Goal: Task Accomplishment & Management: Manage account settings

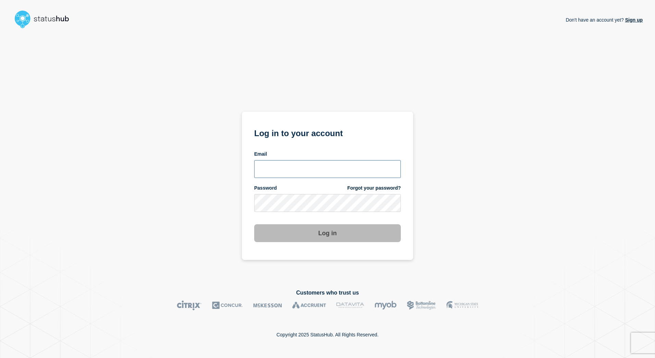
type input "[PERSON_NAME][EMAIL_ADDRESS][PERSON_NAME][DOMAIN_NAME]"
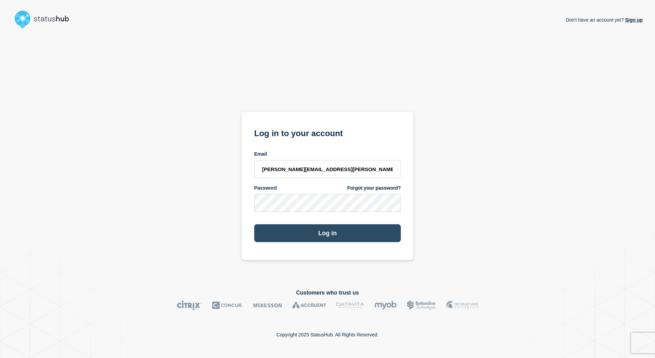
drag, startPoint x: 482, startPoint y: 203, endPoint x: 330, endPoint y: 237, distance: 155.7
click at [480, 203] on div "Don't have an account yet? Sign up Log in to your account Email [PERSON_NAME][E…" at bounding box center [327, 154] width 631 height 247
click at [334, 231] on button "Log in" at bounding box center [327, 233] width 147 height 18
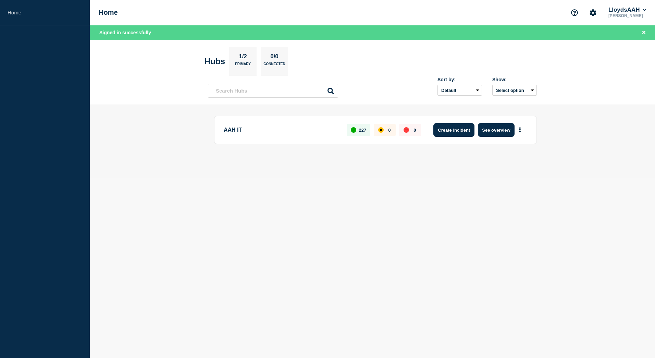
click at [462, 131] on button "Create incident" at bounding box center [454, 130] width 41 height 14
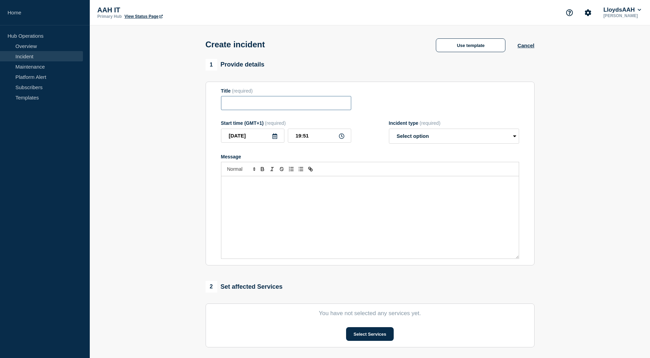
click at [273, 107] on input "Title" at bounding box center [286, 103] width 130 height 14
paste input "Network outage at [GEOGRAPHIC_DATA] site"
type input "Network outage at [GEOGRAPHIC_DATA] site"
click at [339, 192] on div "Message" at bounding box center [370, 217] width 298 height 82
drag, startPoint x: 440, startPoint y: 138, endPoint x: 428, endPoint y: 144, distance: 13.8
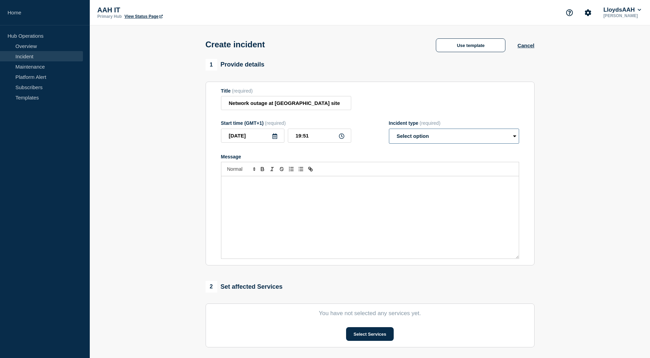
click at [440, 138] on select "Select option Investigating Identified Monitoring" at bounding box center [454, 136] width 130 height 15
select select "investigating"
click at [389, 130] on select "Select option Investigating Identified Monitoring" at bounding box center [454, 136] width 130 height 15
click at [309, 190] on div "Message" at bounding box center [370, 217] width 298 height 82
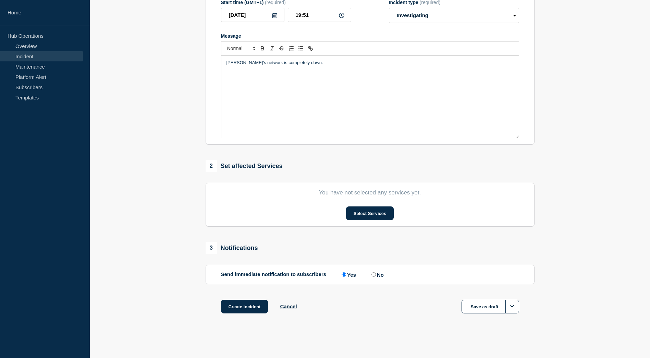
scroll to position [122, 0]
click at [239, 165] on div "2 Set affected Services" at bounding box center [244, 166] width 77 height 12
click at [377, 215] on button "Select Services" at bounding box center [370, 213] width 48 height 14
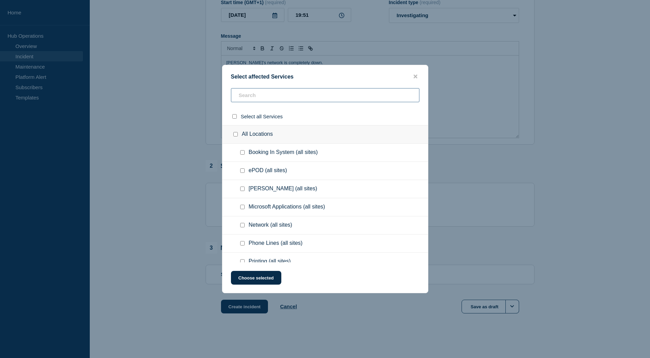
click at [280, 98] on input "text" at bounding box center [325, 95] width 189 height 14
type input "ta"
click at [266, 135] on div "Tamworth" at bounding box center [325, 134] width 206 height 19
click at [238, 133] on input "Tamworth checkbox" at bounding box center [235, 134] width 4 height 4
checkbox input "true"
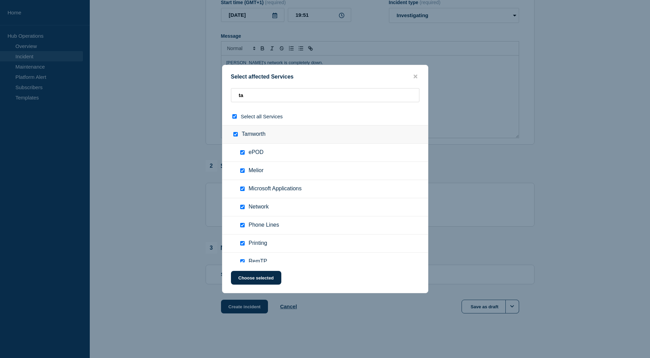
checkbox input "true"
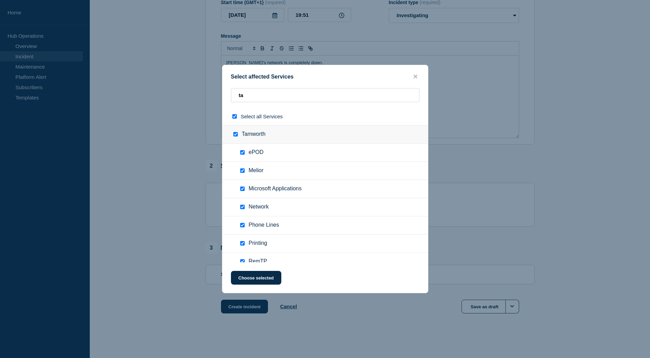
checkbox input "true"
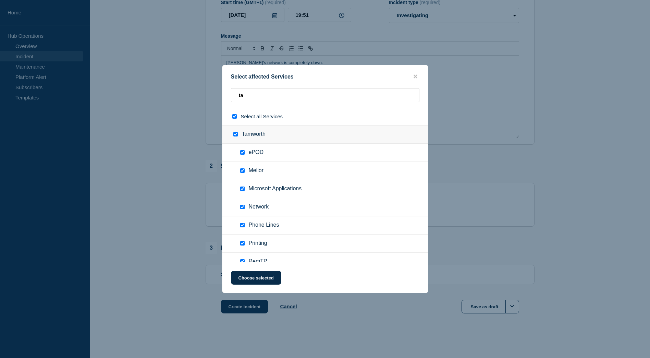
checkbox input "true"
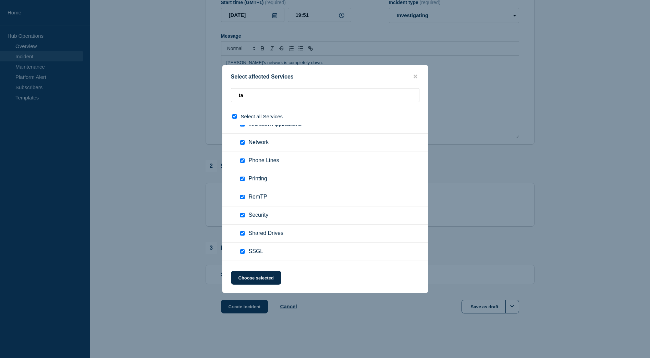
scroll to position [0, 0]
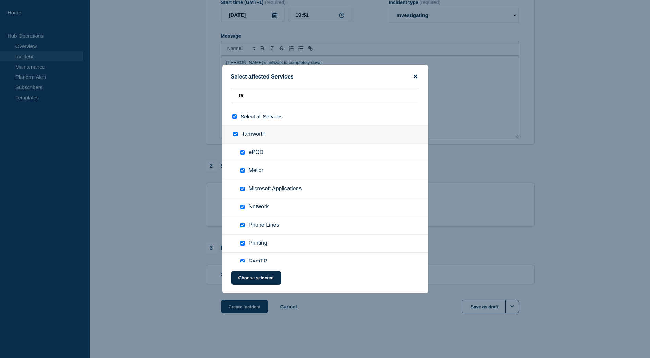
click at [414, 78] on icon "close button" at bounding box center [416, 77] width 4 height 4
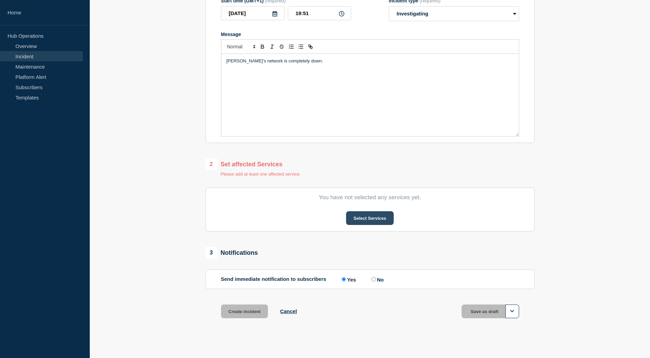
click at [369, 215] on button "Select Services" at bounding box center [370, 218] width 48 height 14
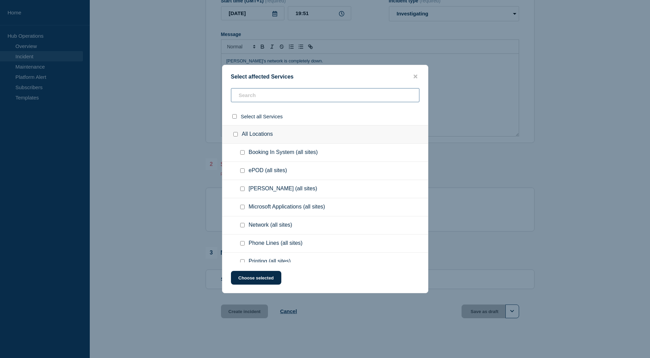
click at [272, 95] on input "text" at bounding box center [325, 95] width 189 height 14
type input "tamworth"
click at [254, 136] on div "Tamworth" at bounding box center [325, 134] width 206 height 19
click at [236, 135] on input "Tamworth checkbox" at bounding box center [235, 134] width 4 height 4
checkbox input "true"
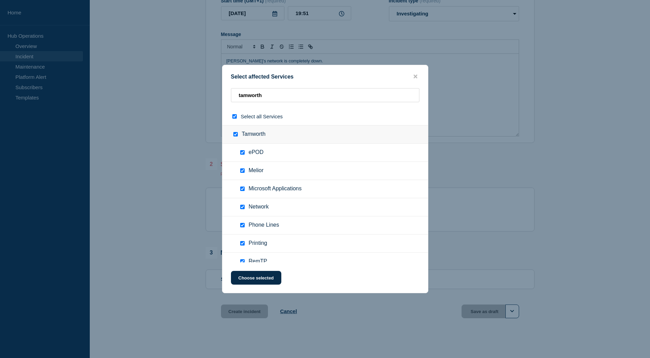
checkbox input "true"
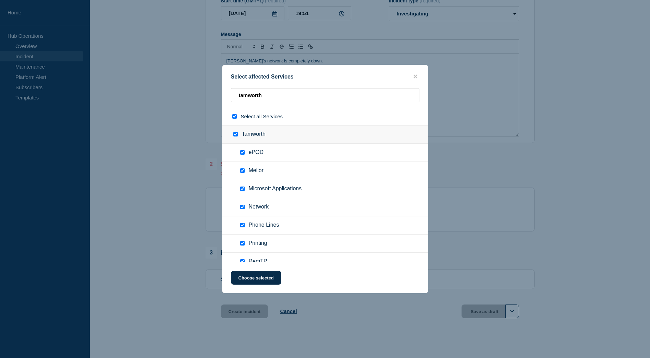
checkbox input "true"
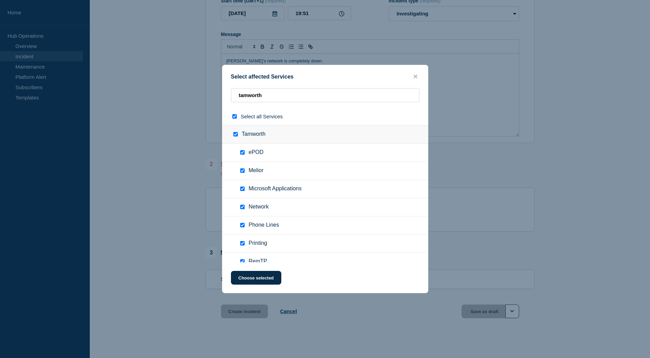
checkbox input "true"
click at [256, 154] on span "ePOD" at bounding box center [256, 152] width 15 height 7
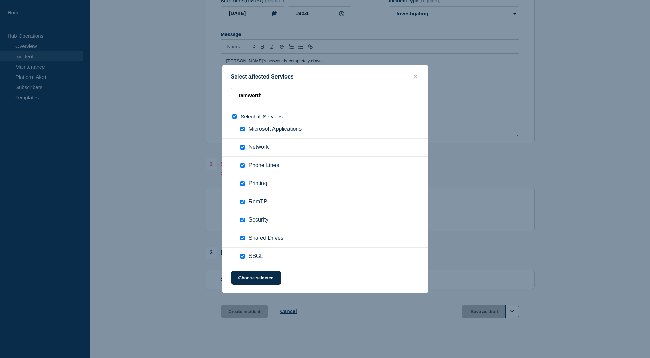
scroll to position [69, 0]
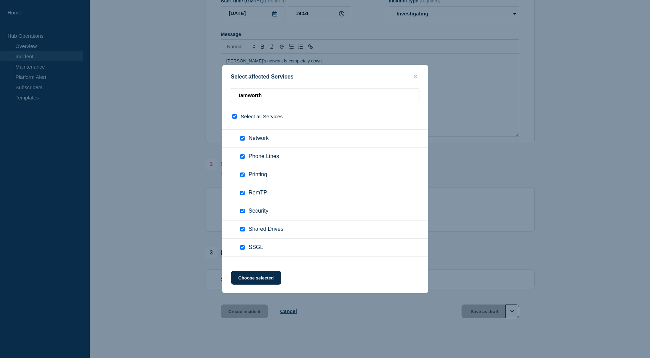
click at [242, 248] on input "SSGL checkbox" at bounding box center [242, 247] width 4 height 4
checkbox input "false"
click at [242, 230] on input "Shared Drives checkbox" at bounding box center [242, 229] width 4 height 4
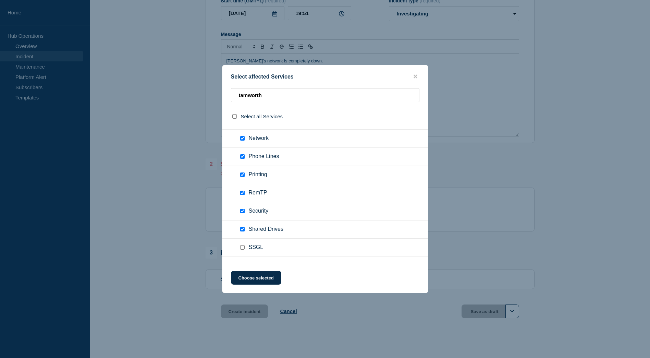
checkbox input "false"
click at [241, 212] on input "Security checkbox" at bounding box center [242, 211] width 4 height 4
checkbox input "false"
click at [243, 175] on input "Printing checkbox" at bounding box center [242, 174] width 4 height 4
checkbox input "false"
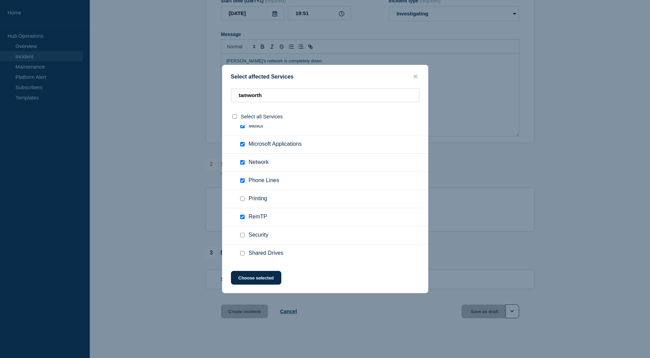
scroll to position [34, 0]
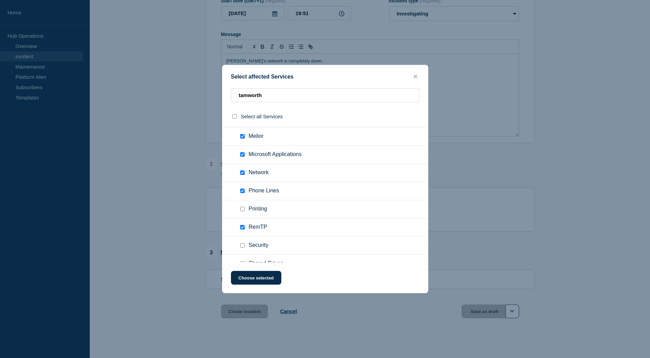
click at [242, 190] on input "Phone Lines checkbox" at bounding box center [242, 191] width 4 height 4
checkbox input "false"
click at [243, 191] on input "Microsoft Applications checkbox" at bounding box center [242, 188] width 4 height 4
checkbox input "false"
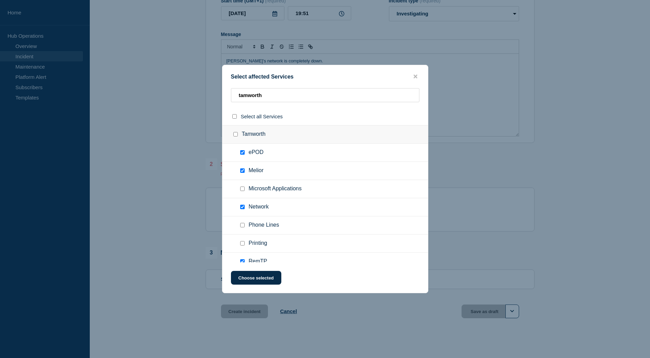
click at [242, 152] on input "ePOD checkbox" at bounding box center [242, 152] width 4 height 4
click at [242, 151] on input "ePOD checkbox" at bounding box center [242, 152] width 4 height 4
checkbox input "true"
drag, startPoint x: 262, startPoint y: 172, endPoint x: 244, endPoint y: 171, distance: 18.2
click at [244, 171] on ul "Melior" at bounding box center [325, 171] width 206 height 18
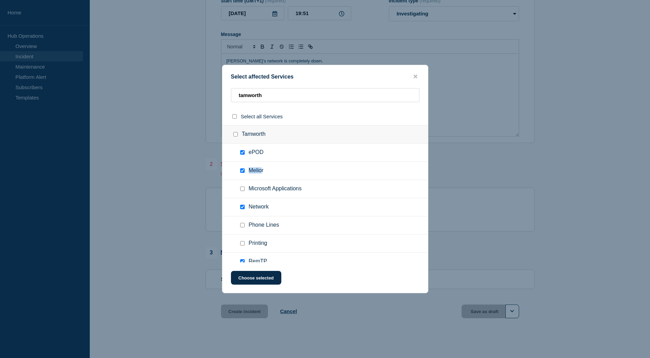
drag, startPoint x: 244, startPoint y: 171, endPoint x: 241, endPoint y: 170, distance: 3.4
click at [241, 170] on input "Melior checkbox" at bounding box center [242, 170] width 4 height 4
checkbox input "false"
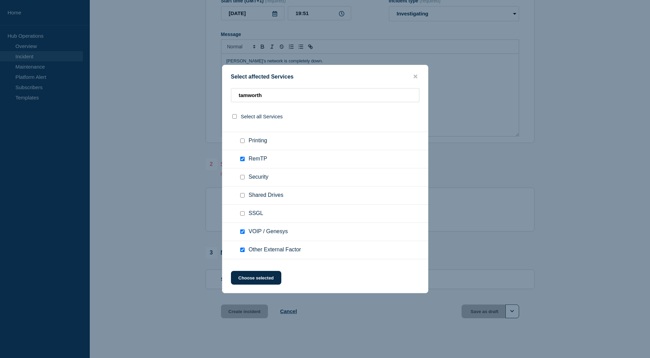
scroll to position [103, 0]
drag, startPoint x: 243, startPoint y: 231, endPoint x: 243, endPoint y: 240, distance: 8.6
click at [243, 232] on input "VOIP / Genesys checkbox" at bounding box center [242, 231] width 4 height 4
checkbox input "false"
click at [242, 253] on div at bounding box center [244, 249] width 10 height 7
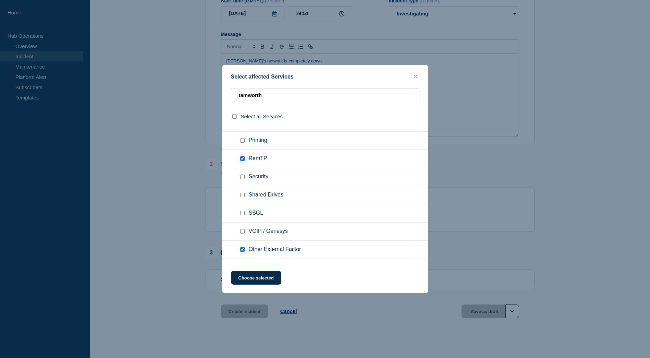
click at [241, 249] on input "Other External Factor checkbox" at bounding box center [242, 249] width 4 height 4
checkbox input "false"
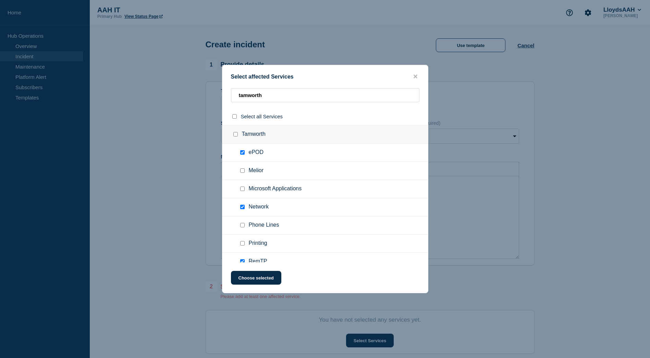
scroll to position [118, 0]
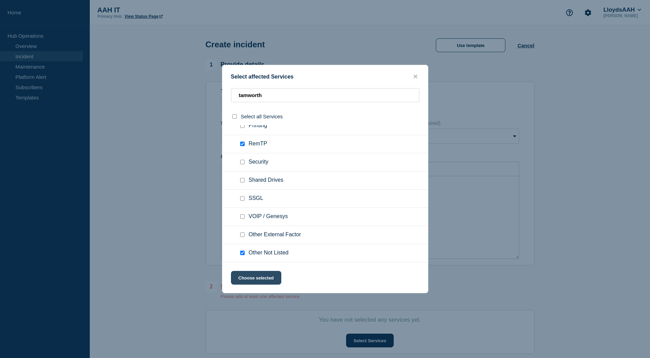
click at [258, 280] on button "Choose selected" at bounding box center [256, 278] width 50 height 14
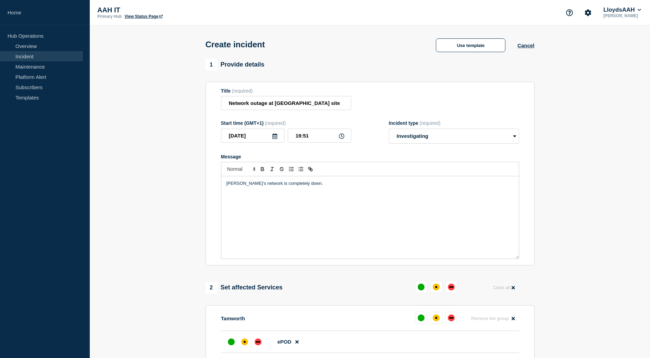
click at [365, 193] on p "Message" at bounding box center [370, 190] width 287 height 6
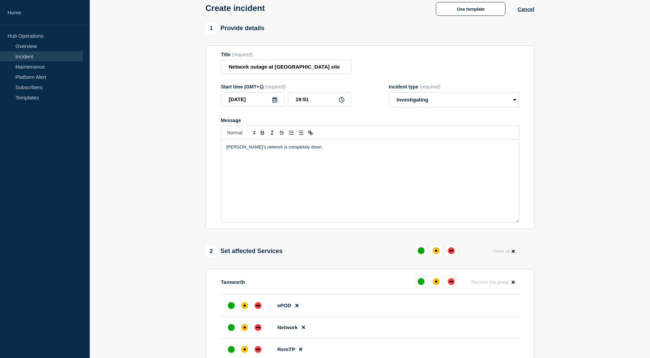
scroll to position [0, 0]
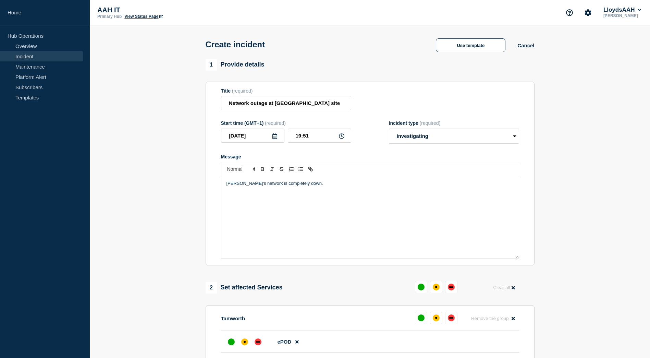
click at [353, 214] on div "[PERSON_NAME]'s network is completely down." at bounding box center [370, 217] width 298 height 82
drag, startPoint x: 604, startPoint y: 103, endPoint x: 598, endPoint y: 109, distance: 9.0
click at [604, 103] on section "1 Provide details Title (required) Network outage at [GEOGRAPHIC_DATA] site Sta…" at bounding box center [370, 306] width 560 height 494
click at [482, 46] on button "Use template" at bounding box center [471, 45] width 70 height 14
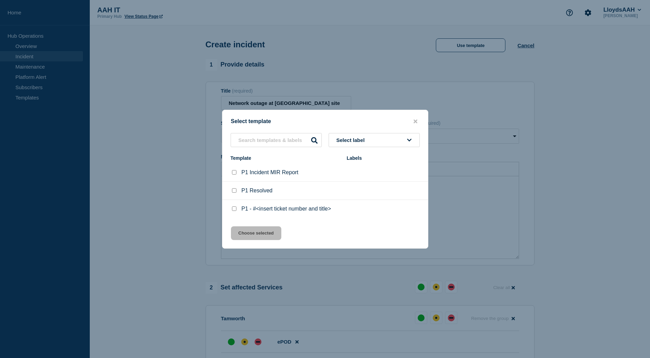
click at [235, 173] on input "P1 Incident MIR Report checkbox" at bounding box center [234, 172] width 4 height 4
checkbox input "true"
click at [268, 234] on button "Choose selected" at bounding box center [256, 233] width 50 height 14
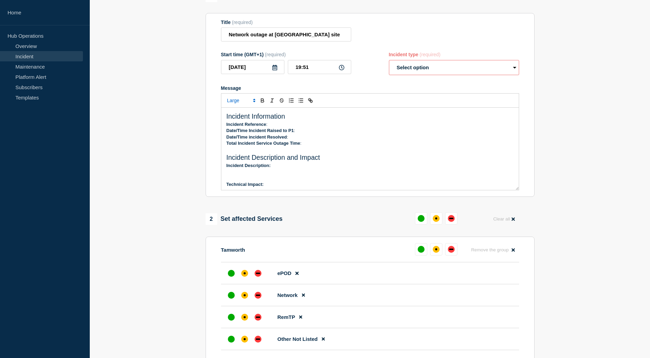
drag, startPoint x: 241, startPoint y: 166, endPoint x: 223, endPoint y: 113, distance: 55.6
click at [223, 113] on div "Incident Information Incident Reference : Date/Time Incident Raised to P1 : Dat…" at bounding box center [370, 149] width 298 height 82
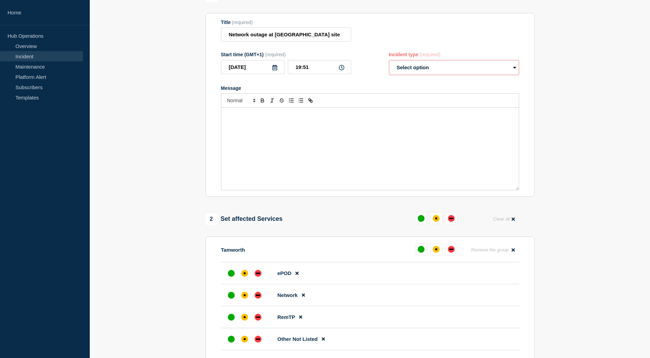
click at [460, 71] on select "Select option Investigating Identified Monitoring" at bounding box center [454, 67] width 130 height 15
select select "investigating"
click at [389, 61] on select "Select option Investigating Identified Monitoring" at bounding box center [454, 67] width 130 height 15
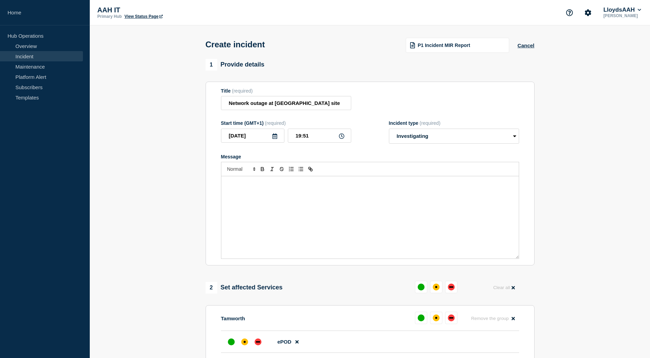
click at [473, 49] on div "P1 Incident MIR Report" at bounding box center [458, 45] width 104 height 15
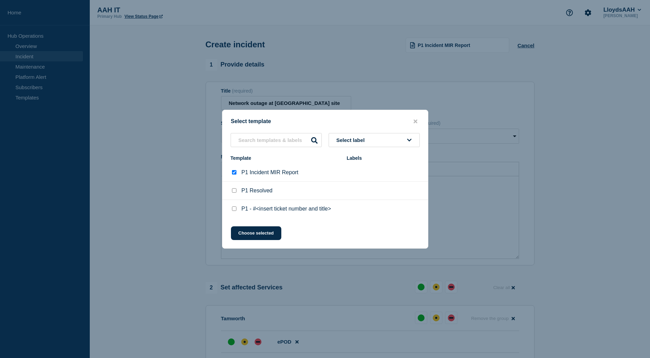
click at [277, 210] on p "P1 - #<insert ticket number and title>" at bounding box center [286, 209] width 89 height 6
click at [235, 211] on input "P1 - #<insert ticket number and title> checkbox" at bounding box center [234, 208] width 4 height 4
checkbox input "true"
checkbox input "false"
click at [255, 234] on button "Choose selected" at bounding box center [256, 233] width 50 height 14
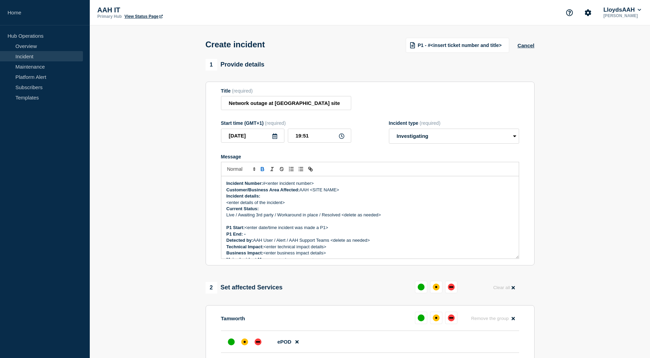
drag, startPoint x: 399, startPoint y: 213, endPoint x: 353, endPoint y: 219, distance: 46.8
click at [353, 220] on div "Incident Number: #<enter incident number> Customer/Business Area Affected: AAH …" at bounding box center [370, 217] width 298 height 82
click at [354, 218] on p "Live / Awaiting 3rd party / Workaround in place / Resolved <delete as needed>" at bounding box center [370, 215] width 287 height 6
drag, startPoint x: 390, startPoint y: 217, endPoint x: 238, endPoint y: 217, distance: 151.9
click at [238, 217] on p "Live / Awaiting 3rd party / Workaround in place / Resolved <delete as needed>" at bounding box center [370, 215] width 287 height 6
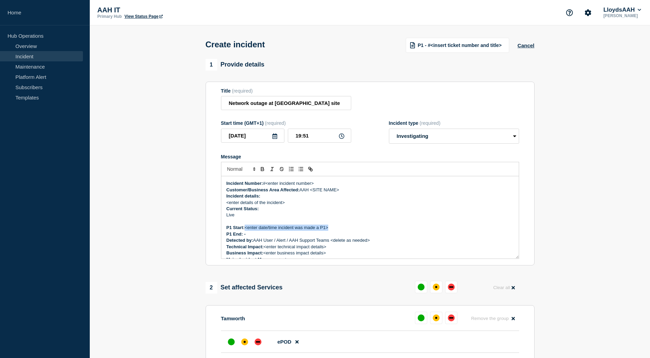
drag, startPoint x: 336, startPoint y: 229, endPoint x: 245, endPoint y: 230, distance: 90.5
click at [245, 230] on p "P1 Start: <enter date/time incident was made a P1>" at bounding box center [370, 228] width 287 height 6
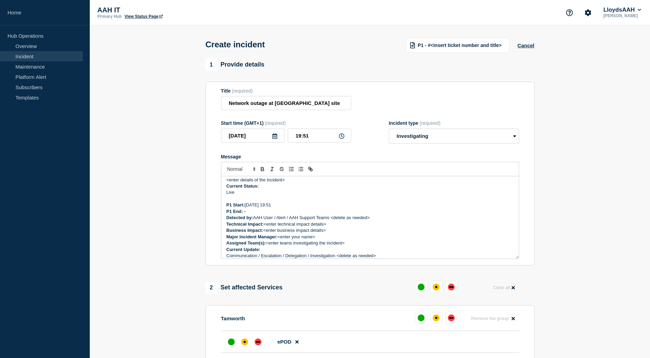
scroll to position [34, 0]
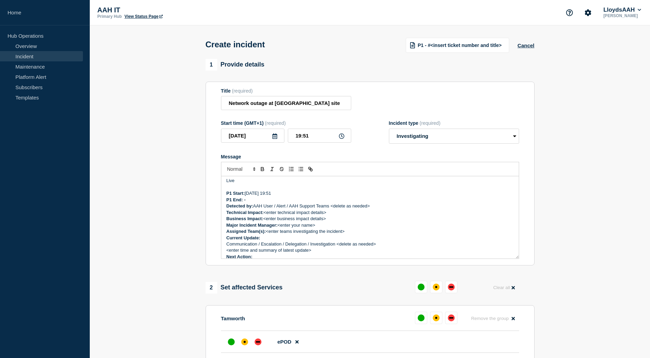
click at [374, 212] on p "Technical Impact: <enter technical impact details>" at bounding box center [370, 212] width 287 height 6
click at [372, 208] on p "Detected by: AAH User / Alert / AAH Support Teams <delete as needed>" at bounding box center [370, 206] width 287 height 6
drag, startPoint x: 343, startPoint y: 213, endPoint x: 306, endPoint y: 216, distance: 37.6
click at [306, 216] on p "Technical Impact: <enter technical impact details>" at bounding box center [370, 212] width 287 height 6
drag, startPoint x: 386, startPoint y: 220, endPoint x: 347, endPoint y: 203, distance: 42.9
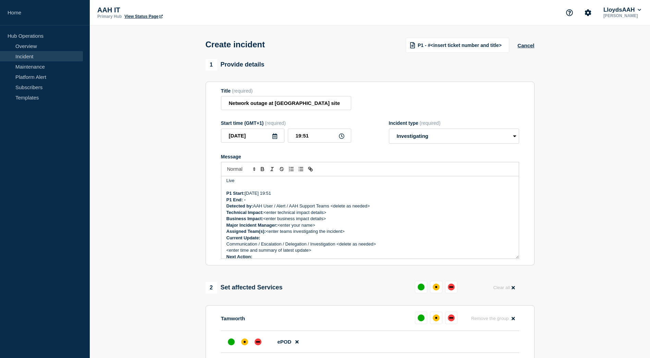
click at [385, 219] on p "Business Impact: <enter business impact details>" at bounding box center [370, 219] width 287 height 6
drag, startPoint x: 342, startPoint y: 206, endPoint x: 255, endPoint y: 208, distance: 87.1
click at [255, 208] on p "Detected by: AAH User / Alert / AAH Support Teams <delete as needed>" at bounding box center [370, 206] width 287 height 6
drag, startPoint x: 329, startPoint y: 214, endPoint x: 265, endPoint y: 214, distance: 64.1
click at [265, 214] on p "Technical Impact: <enter technical impact details>" at bounding box center [370, 212] width 287 height 6
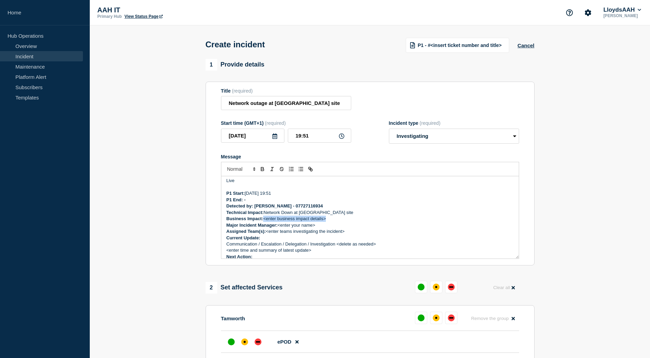
drag, startPoint x: 333, startPoint y: 221, endPoint x: 265, endPoint y: 223, distance: 68.6
click at [265, 222] on p "Business Impact: <enter business impact details>" at bounding box center [370, 219] width 287 height 6
drag, startPoint x: 336, startPoint y: 227, endPoint x: 278, endPoint y: 229, distance: 58.0
click at [278, 228] on p "Major Incident Manager: <enter your name>" at bounding box center [370, 225] width 287 height 6
drag, startPoint x: 353, startPoint y: 233, endPoint x: 268, endPoint y: 232, distance: 85.0
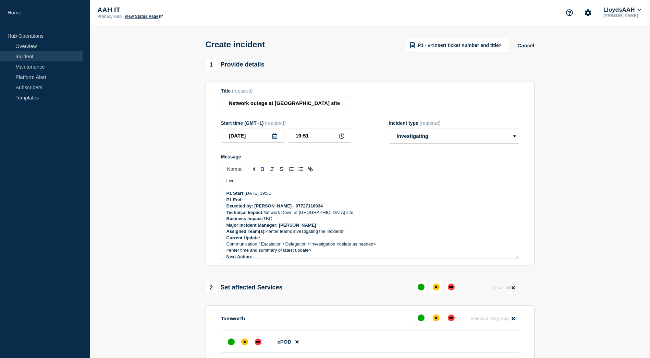
click at [268, 232] on p "Assigned Team(s): <enter teams investigating the incident>" at bounding box center [370, 231] width 287 height 6
click at [275, 241] on p "Current Update:" at bounding box center [370, 238] width 287 height 6
drag, startPoint x: 315, startPoint y: 252, endPoint x: 225, endPoint y: 252, distance: 90.2
click at [225, 252] on div "Incident Number: #<enter incident number> Customer/Business Area Affected: AAH …" at bounding box center [370, 217] width 298 height 82
drag, startPoint x: 381, startPoint y: 243, endPoint x: 225, endPoint y: 245, distance: 156.7
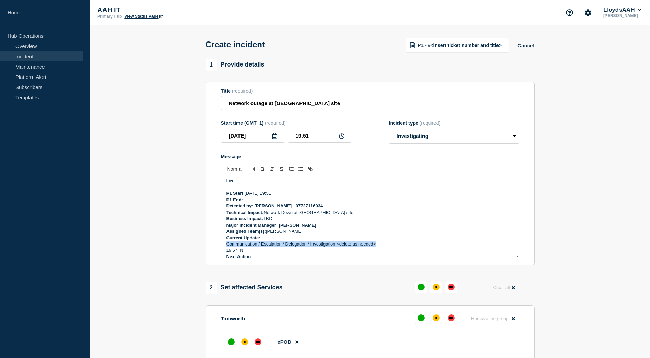
click at [225, 245] on div "Incident Number: #<enter incident number> Customer/Business Area Affected: AAH …" at bounding box center [370, 217] width 298 height 82
click at [246, 247] on p "InvestigatingL" at bounding box center [370, 244] width 287 height 6
click at [247, 251] on p "19:57: N" at bounding box center [370, 250] width 287 height 6
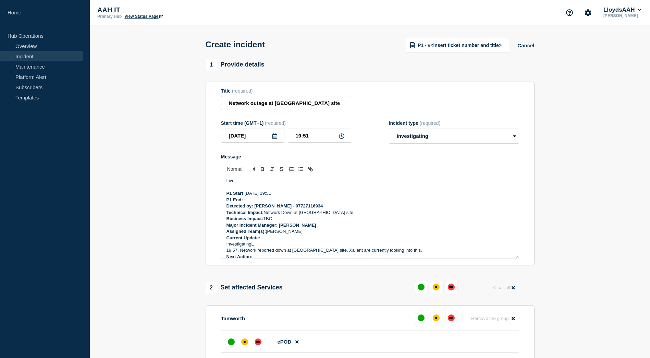
click at [257, 247] on p "InvestigatingL" at bounding box center [370, 244] width 287 height 6
click at [269, 240] on p "Current Update:" at bounding box center [370, 238] width 287 height 6
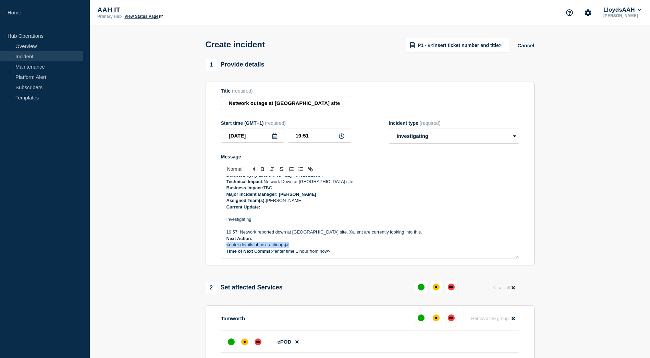
drag, startPoint x: 291, startPoint y: 247, endPoint x: 216, endPoint y: 249, distance: 74.4
click at [216, 249] on section "Title (required) Network outage at [GEOGRAPHIC_DATA] site Start time (GMT+1) (r…" at bounding box center [370, 174] width 329 height 184
drag, startPoint x: 341, startPoint y: 253, endPoint x: 274, endPoint y: 251, distance: 67.2
click at [274, 251] on p "Time of Next Comms: <enter time 1 hour from now>" at bounding box center [370, 251] width 287 height 6
click at [281, 253] on p "Time of Next Comms: 20:!5PM" at bounding box center [370, 251] width 287 height 6
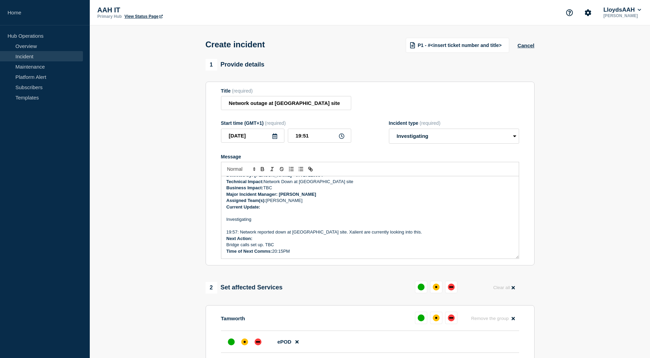
click at [269, 209] on p "Current Update:" at bounding box center [370, 207] width 287 height 6
click at [302, 203] on p "Assigned Team(s): [PERSON_NAME]" at bounding box center [370, 200] width 287 height 6
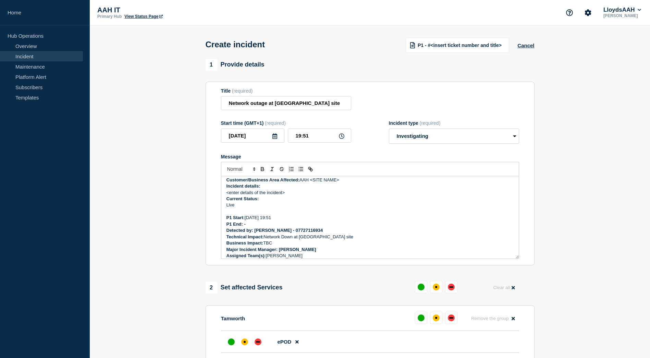
scroll to position [0, 0]
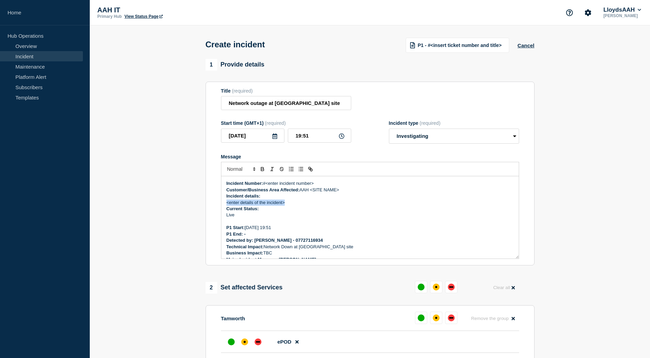
drag, startPoint x: 289, startPoint y: 205, endPoint x: 227, endPoint y: 205, distance: 62.0
click at [227, 205] on p "<enter details of the incident>" at bounding box center [370, 203] width 287 height 6
drag, startPoint x: 317, startPoint y: 186, endPoint x: 267, endPoint y: 184, distance: 50.4
click at [267, 184] on p "Incident Number: #<enter incident number>" at bounding box center [370, 183] width 287 height 6
click at [254, 205] on p "Tamworth site down" at bounding box center [370, 203] width 287 height 6
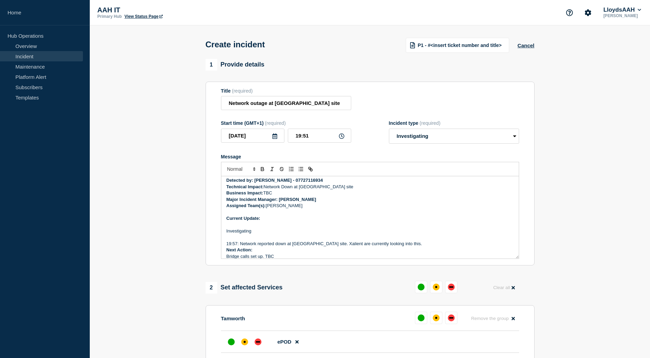
scroll to position [71, 0]
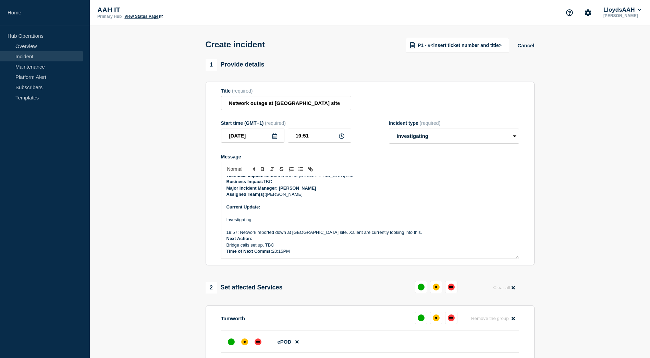
click at [410, 233] on p "19:57: Network reported down at [GEOGRAPHIC_DATA] site. Xalient are currently l…" at bounding box center [370, 232] width 287 height 6
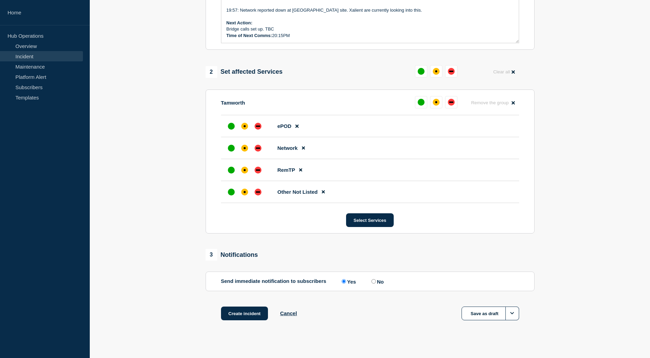
scroll to position [224, 0]
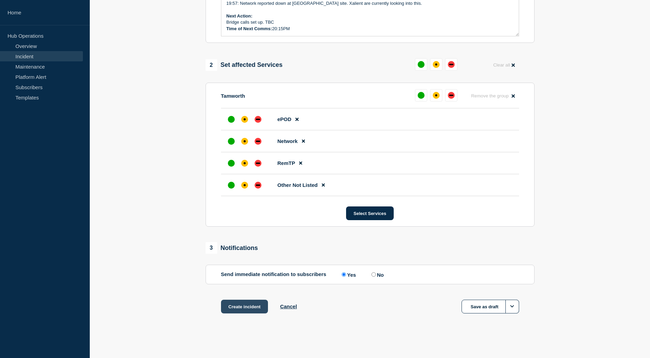
click at [249, 306] on button "Create incident" at bounding box center [244, 307] width 47 height 14
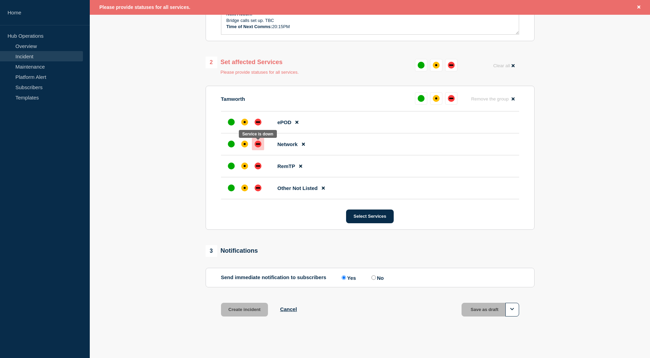
click at [259, 145] on div "down" at bounding box center [258, 143] width 4 height 1
click at [258, 144] on div "down" at bounding box center [258, 144] width 7 height 7
click at [244, 125] on div "affected" at bounding box center [244, 122] width 7 height 7
drag, startPoint x: 246, startPoint y: 167, endPoint x: 244, endPoint y: 193, distance: 26.8
click at [246, 167] on div "affected" at bounding box center [244, 165] width 7 height 7
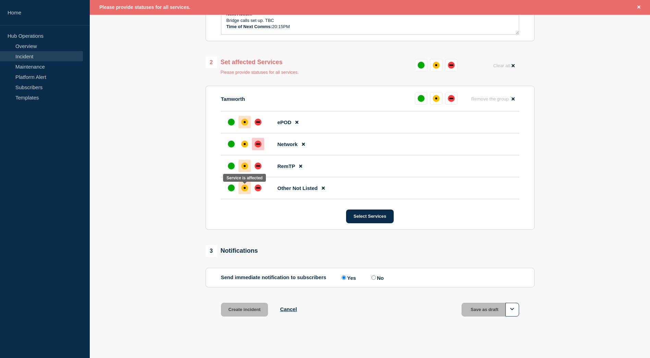
click at [245, 187] on div "affected" at bounding box center [244, 187] width 7 height 7
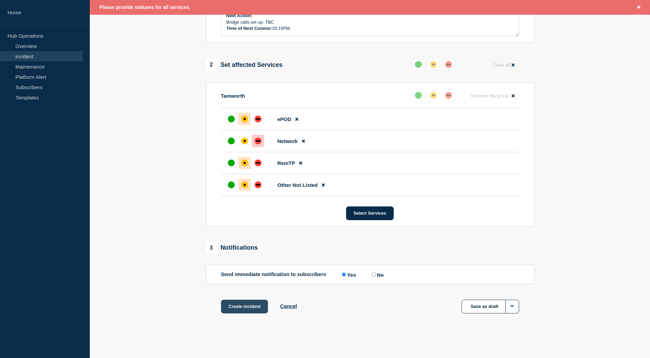
click at [252, 305] on button "Create incident" at bounding box center [244, 307] width 47 height 14
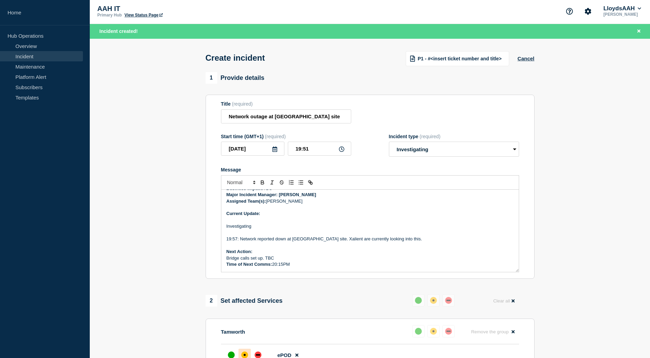
scroll to position [0, 0]
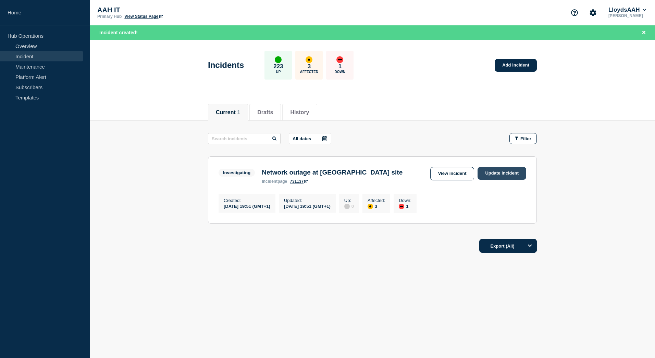
click at [495, 171] on link "Update incident" at bounding box center [502, 173] width 49 height 13
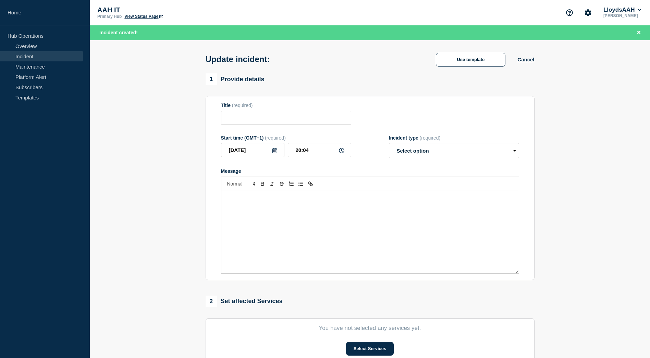
type input "Network outage at [GEOGRAPHIC_DATA] site"
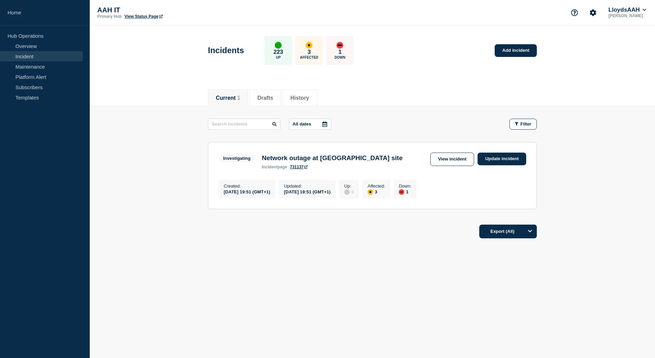
click at [307, 159] on h3 "Network outage at [GEOGRAPHIC_DATA] site" at bounding box center [332, 158] width 141 height 8
click at [455, 161] on link "View incident" at bounding box center [453, 159] width 44 height 13
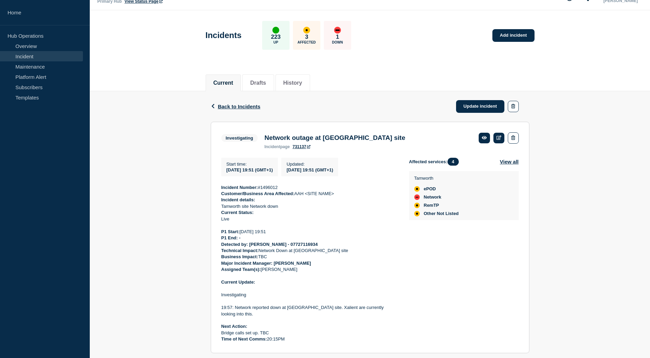
scroll to position [27, 0]
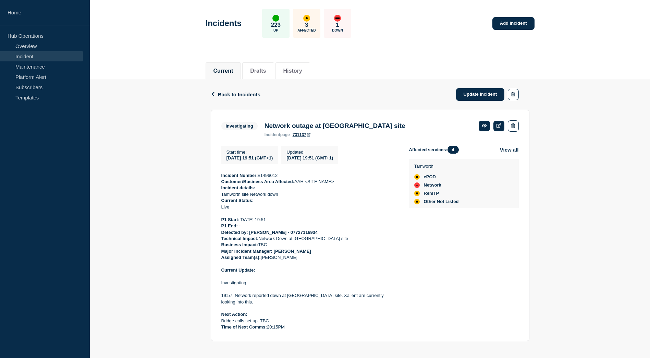
drag, startPoint x: 297, startPoint y: 323, endPoint x: 219, endPoint y: 169, distance: 172.5
click at [219, 169] on section "Investigating Network outage at [GEOGRAPHIC_DATA] site incident page 731137 Sta…" at bounding box center [370, 225] width 319 height 231
drag, startPoint x: 219, startPoint y: 169, endPoint x: 242, endPoint y: 190, distance: 31.1
copy div "Incident Number: #1496012 Customer/Business Area Affected: AAH <SITE NAME> Inci…"
click at [480, 93] on link "Update incident" at bounding box center [480, 94] width 49 height 13
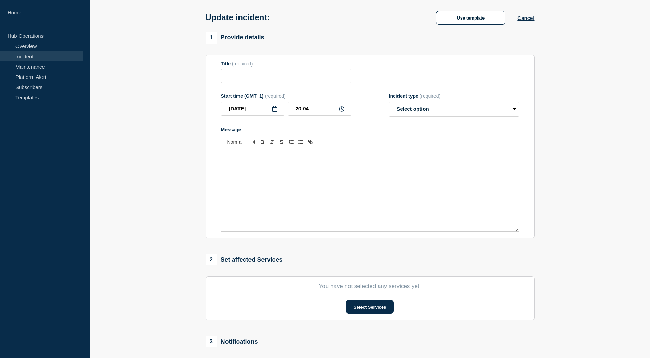
type input "Network outage at [GEOGRAPHIC_DATA] site"
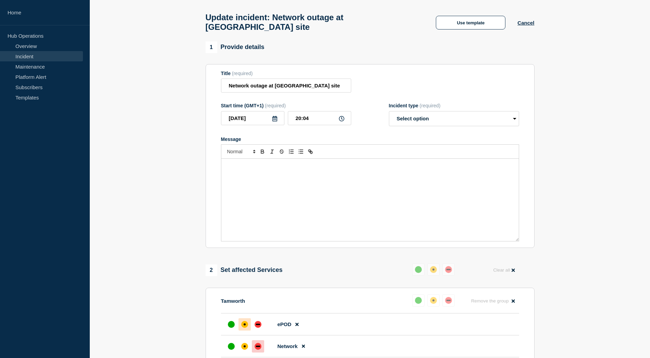
click at [310, 169] on p "Message" at bounding box center [370, 166] width 287 height 6
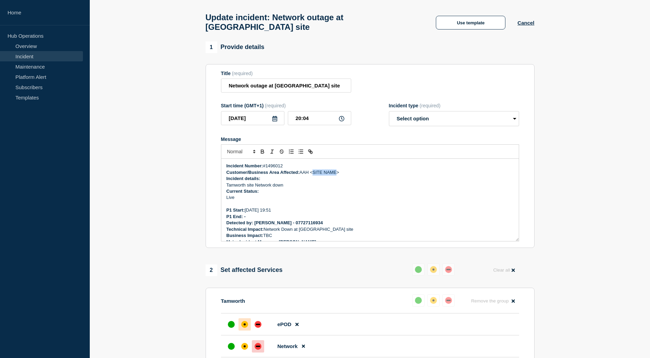
drag, startPoint x: 338, startPoint y: 175, endPoint x: 314, endPoint y: 176, distance: 23.3
click at [314, 176] on p "Customer/Business Area Affected: AAH <SITE NAME>" at bounding box center [370, 172] width 287 height 6
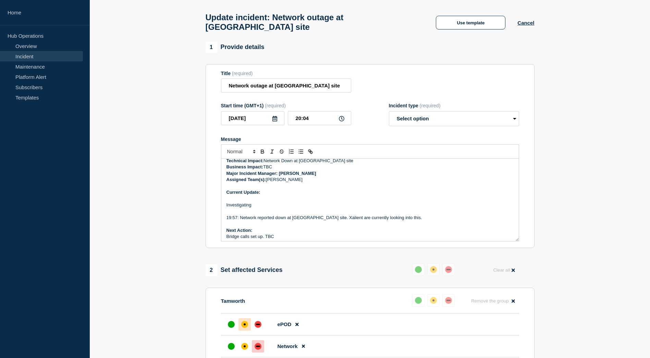
scroll to position [78, 0]
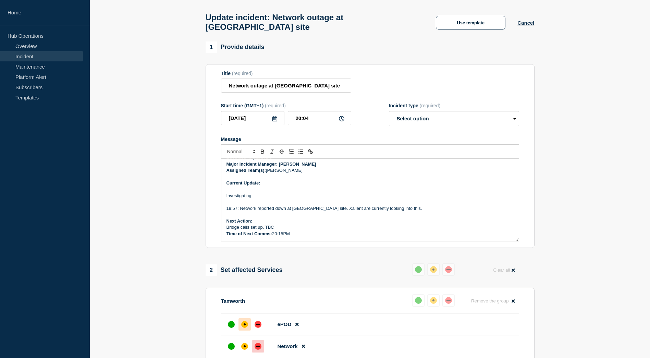
click at [418, 211] on p "19:57: Network reported down at [GEOGRAPHIC_DATA] site. Xalient are currently l…" at bounding box center [370, 208] width 287 height 6
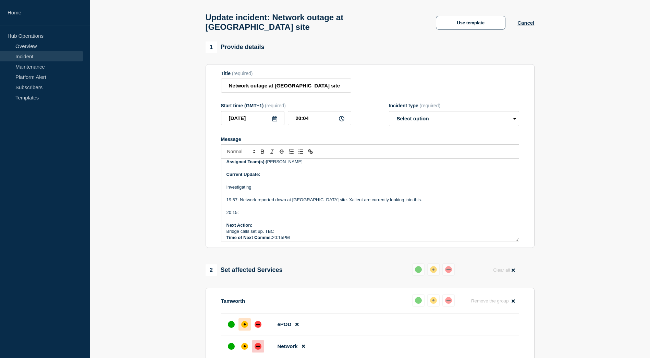
scroll to position [90, 0]
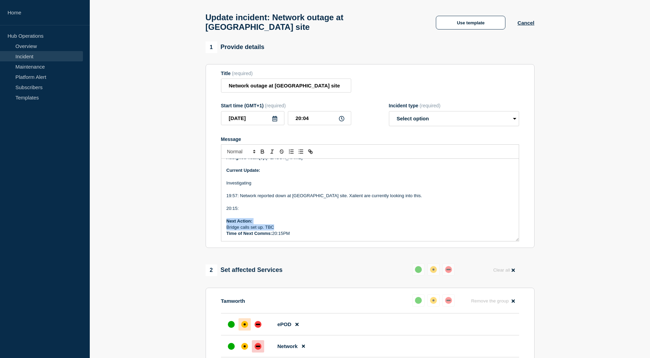
drag, startPoint x: 279, startPoint y: 230, endPoint x: 223, endPoint y: 223, distance: 56.2
click at [223, 223] on div "Incident Number: #1496012 Customer/Business Area Affected: AAH <TAMWORTH> Incid…" at bounding box center [370, 200] width 298 height 82
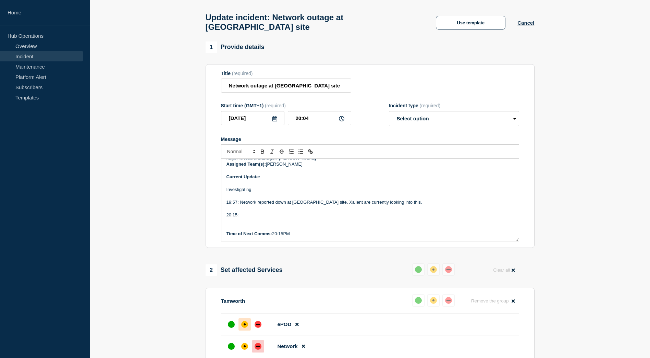
scroll to position [78, 0]
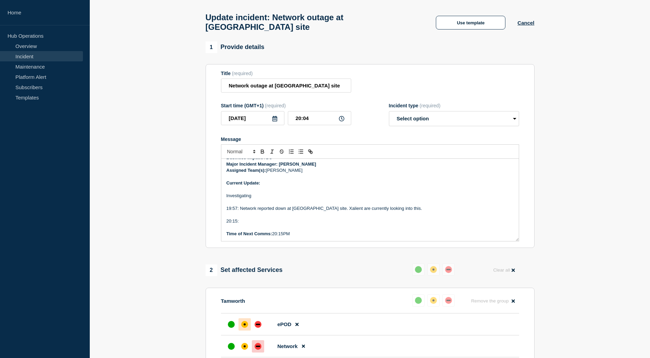
drag, startPoint x: 294, startPoint y: 238, endPoint x: 280, endPoint y: 239, distance: 14.1
click at [280, 237] on p "Time of Next Comms: 20:15PM" at bounding box center [370, 234] width 287 height 6
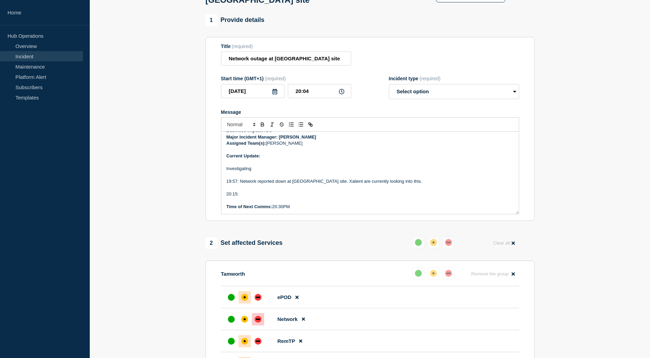
scroll to position [61, 0]
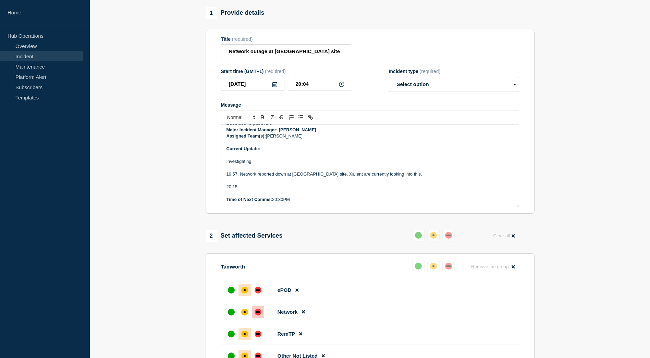
click at [318, 190] on p "20:15:" at bounding box center [370, 187] width 287 height 6
drag, startPoint x: 266, startPoint y: 189, endPoint x: 268, endPoint y: 192, distance: 3.9
click at [266, 189] on p "20:15:" at bounding box center [370, 187] width 287 height 6
drag, startPoint x: 345, startPoint y: 189, endPoint x: 241, endPoint y: 192, distance: 104.3
click at [241, 190] on p "20:15: Awaiting confirmation of Power to comms cabinet." at bounding box center [370, 187] width 287 height 6
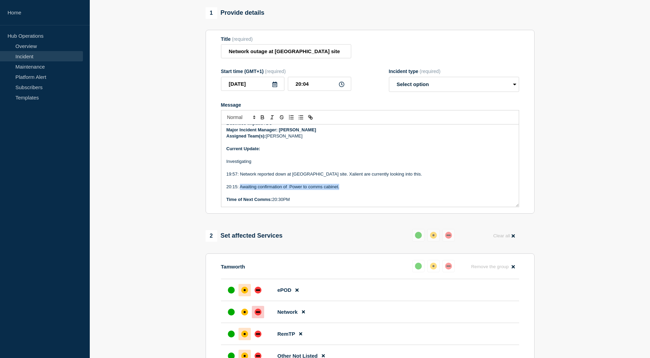
click at [338, 190] on p "20:15: Awaiting confirmation of Power to comms cabinet." at bounding box center [370, 187] width 287 height 6
drag, startPoint x: 344, startPoint y: 191, endPoint x: 240, endPoint y: 187, distance: 104.6
click at [240, 187] on p "20:15: Awaiting confirmation of Power to comms cabinet." at bounding box center [370, 187] width 287 height 6
click at [349, 190] on p "20:15: Awaiting confirmation of Power to comms cabinet." at bounding box center [370, 187] width 287 height 6
drag, startPoint x: 358, startPoint y: 191, endPoint x: 241, endPoint y: 192, distance: 117.6
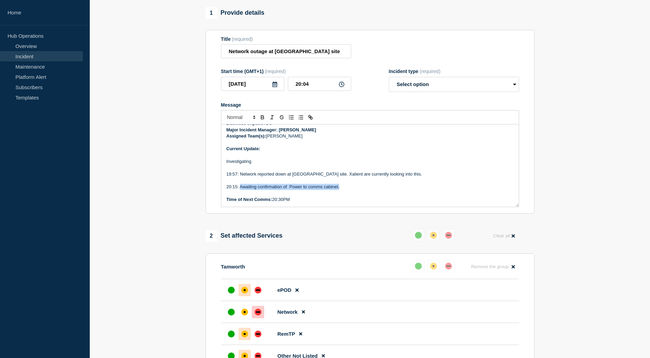
click at [241, 190] on p "20:15: Awaiting confirmation of Power to comms cabinet." at bounding box center [370, 187] width 287 height 6
click at [322, 195] on p "Message" at bounding box center [370, 193] width 287 height 6
click at [331, 190] on p "20:15: Confirmation" at bounding box center [370, 187] width 287 height 6
click at [441, 190] on p "20:15: Confirmation of power to comms cabinet received. Bridge call ongoing wit…" at bounding box center [370, 187] width 287 height 6
click at [422, 189] on p "20:15: Confirmation of power to comms cabinet received. Bridge call ongoing wit…" at bounding box center [370, 187] width 287 height 6
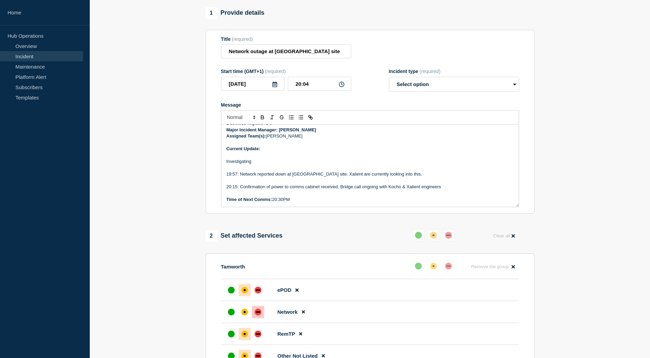
click at [440, 190] on p "20:15: Confirmation of power to comms cabinet received. Bridge call ongoing wit…" at bounding box center [370, 187] width 287 height 6
click at [403, 190] on p "20:15: Confirmation of power to comms cabinet received. Bridge call ongoing wit…" at bounding box center [370, 187] width 287 height 6
click at [284, 203] on p "Time of Next Comms: 20:30PM" at bounding box center [370, 199] width 287 height 6
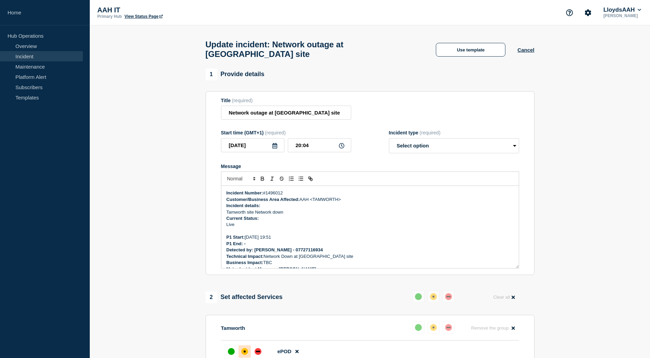
scroll to position [34, 0]
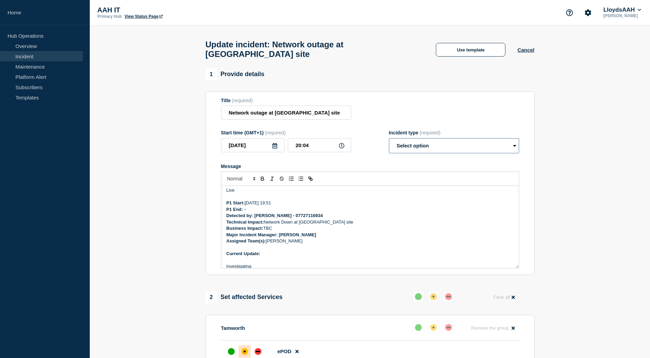
drag, startPoint x: 439, startPoint y: 150, endPoint x: 433, endPoint y: 155, distance: 7.7
click at [439, 150] on select "Select option Investigating Identified Monitoring Resolved" at bounding box center [454, 145] width 130 height 15
select select "investigating"
click at [389, 141] on select "Select option Investigating Identified Monitoring Resolved" at bounding box center [454, 145] width 130 height 15
click at [376, 160] on form "Title (required) Network outage at [GEOGRAPHIC_DATA] site Start time (GMT+1) (r…" at bounding box center [370, 183] width 298 height 171
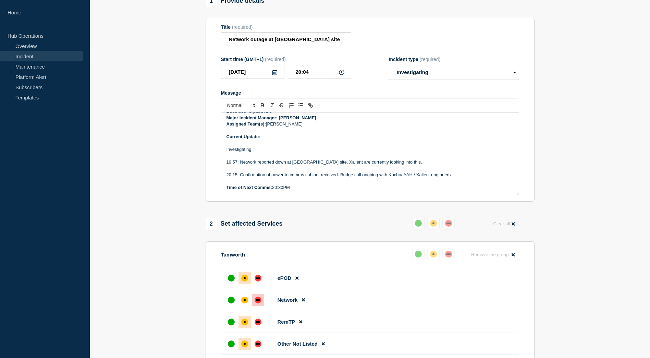
scroll to position [171, 0]
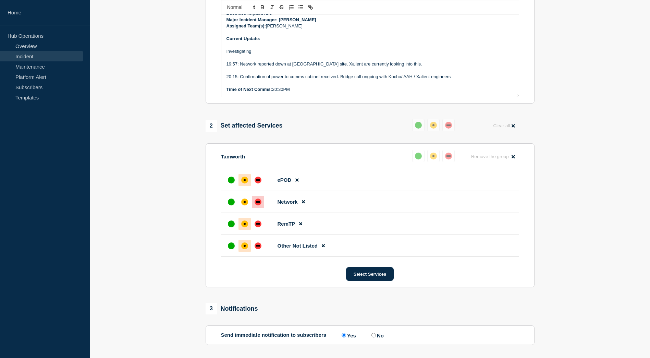
click at [463, 80] on p "20:15: Confirmation of power to comms cabinet received. Bridge call ongoing wit…" at bounding box center [370, 77] width 287 height 6
drag, startPoint x: 305, startPoint y: 85, endPoint x: 325, endPoint y: 89, distance: 20.3
click at [305, 85] on p "20:15: Confirmation of power to comms cabinet received. Bridge call ongoing wit…" at bounding box center [370, 80] width 287 height 13
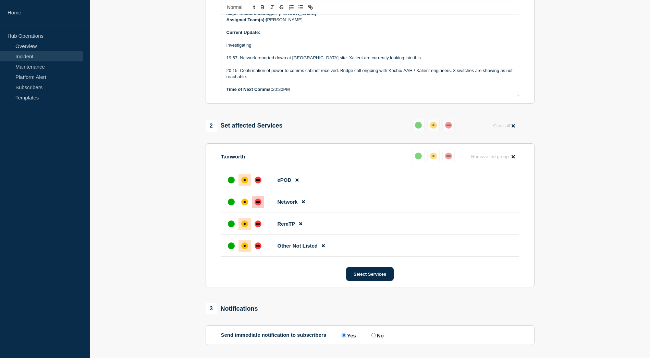
click at [369, 80] on p "20:15: Confirmation of power to comms cabinet received. Bridge call ongoing wit…" at bounding box center [370, 74] width 287 height 13
drag, startPoint x: 327, startPoint y: 80, endPoint x: 454, endPoint y: 74, distance: 127.3
click at [454, 74] on p "20:15: Confirmation of power to comms cabinet received. Bridge call ongoing wit…" at bounding box center [370, 74] width 287 height 13
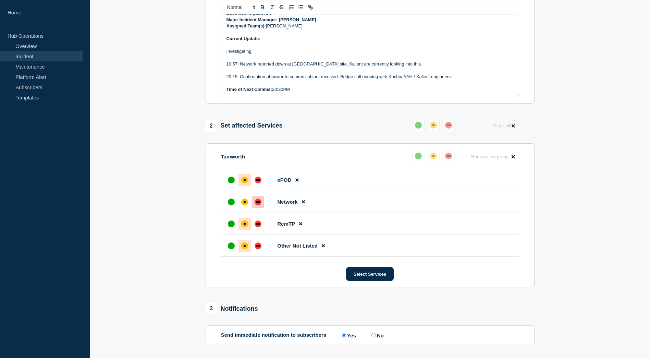
click at [449, 67] on p "19:57: Network reported down at [GEOGRAPHIC_DATA] site. Xalient are currently l…" at bounding box center [370, 64] width 287 height 6
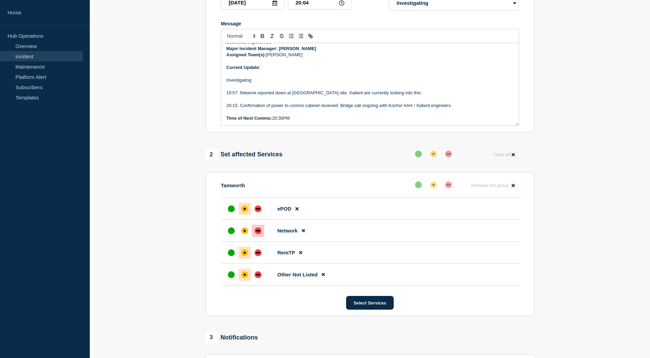
scroll to position [137, 0]
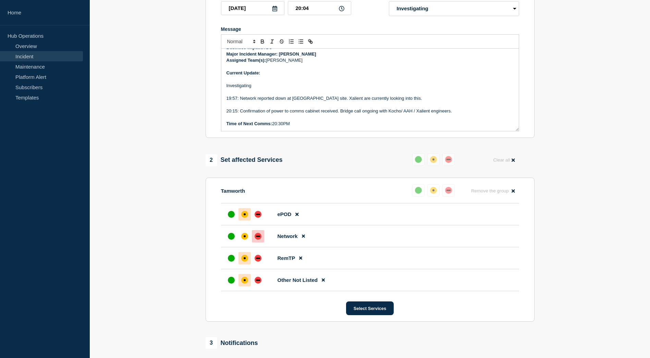
click at [284, 127] on p "Time of Next Comms: 20:30PM" at bounding box center [370, 124] width 287 height 6
click at [464, 113] on p "20:15: Confirmation of power to comms cabinet received. Bridge call ongoing wit…" at bounding box center [370, 111] width 287 height 6
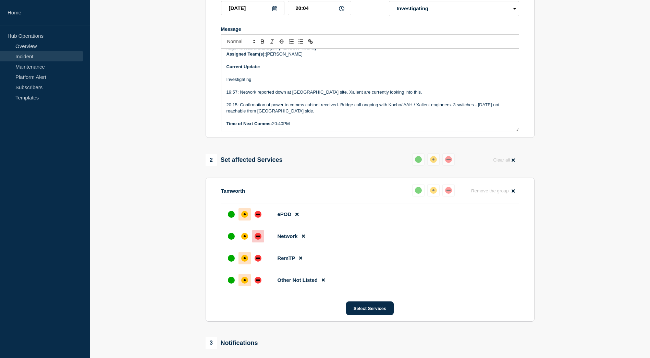
click at [300, 113] on p "20:15: Confirmation of power to comms cabinet received. Bridge call ongoing wit…" at bounding box center [370, 108] width 287 height 13
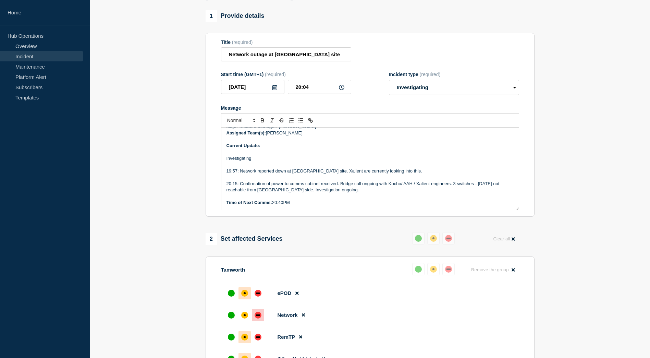
scroll to position [69, 0]
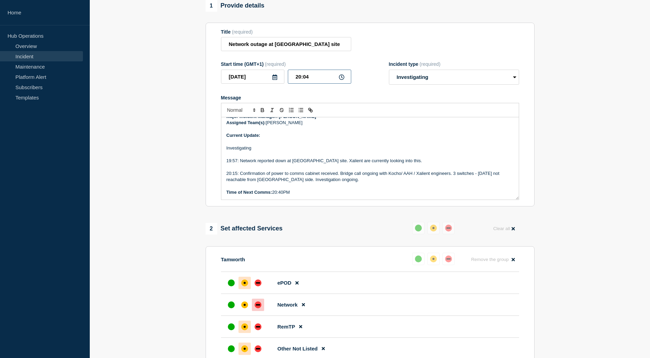
click at [309, 82] on input "20:04" at bounding box center [319, 77] width 63 height 14
drag, startPoint x: 310, startPoint y: 80, endPoint x: 304, endPoint y: 80, distance: 6.5
click at [304, 80] on input "20:04" at bounding box center [319, 77] width 63 height 14
type input "20:20"
click at [183, 144] on section "1 Provide details Title (required) Network outage at [GEOGRAPHIC_DATA] site Sta…" at bounding box center [370, 275] width 560 height 550
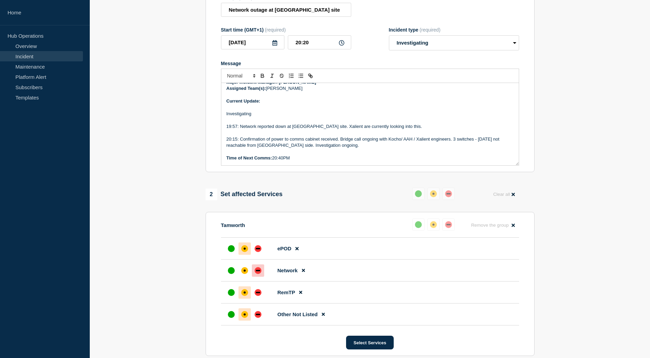
scroll to position [0, 0]
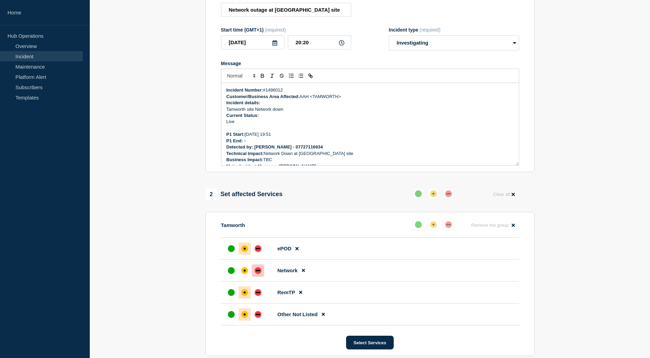
drag, startPoint x: 300, startPoint y: 163, endPoint x: 214, endPoint y: 77, distance: 121.2
click at [214, 77] on section "Title (required) Network outage at [GEOGRAPHIC_DATA] site Start time (GMT+1) (r…" at bounding box center [370, 80] width 329 height 184
copy div "Incident Number: #1496012 Customer/Business Area Affected: AAH <TAMWORTH> Incid…"
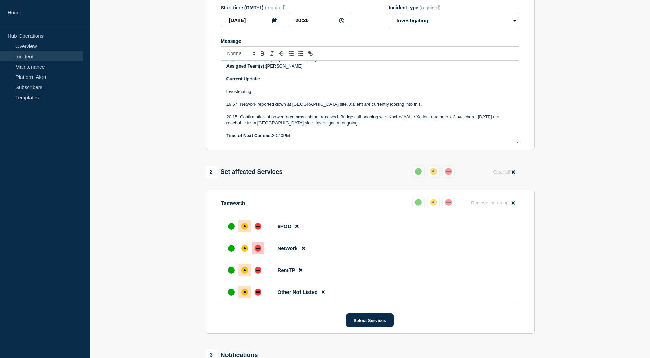
scroll to position [137, 0]
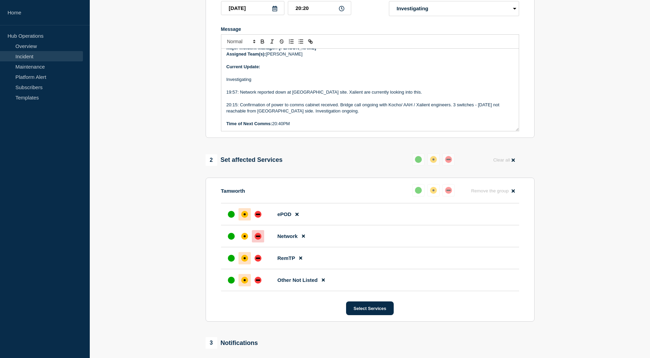
click at [237, 107] on p "20:15: Confirmation of power to comms cabinet received. Bridge call ongoing wit…" at bounding box center [370, 108] width 287 height 13
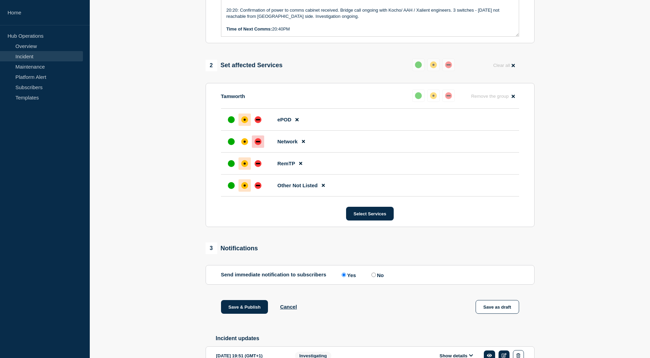
scroll to position [173, 0]
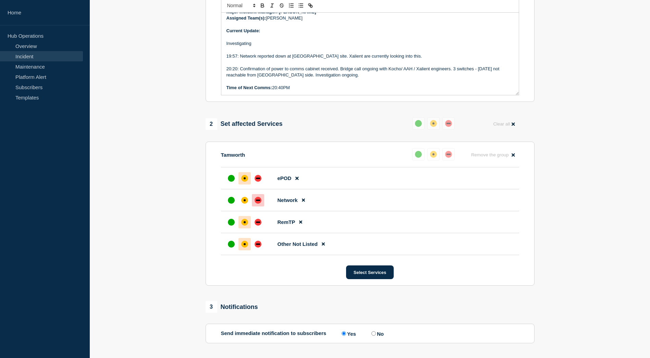
click at [340, 78] on p "20:20: Confirmation of power to comms cabinet received. Bridge call ongoing wit…" at bounding box center [370, 72] width 287 height 13
drag, startPoint x: 339, startPoint y: 72, endPoint x: 240, endPoint y: 72, distance: 98.7
click at [240, 72] on p "20:20: Confirmation of power to comms cabinet received. Bridge call ongoing wit…" at bounding box center [370, 72] width 287 height 13
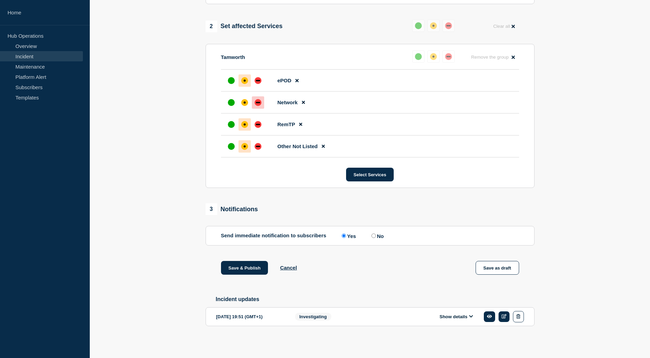
scroll to position [276, 0]
click at [249, 264] on button "Save & Publish" at bounding box center [244, 268] width 47 height 14
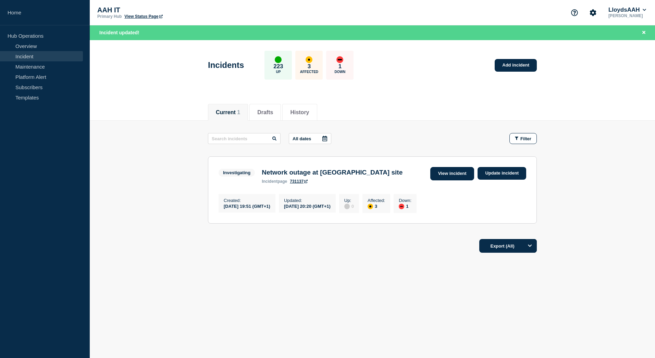
click at [450, 171] on link "View incident" at bounding box center [453, 173] width 44 height 13
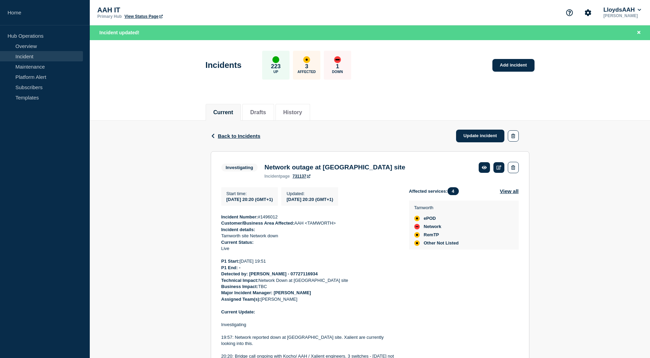
scroll to position [101, 0]
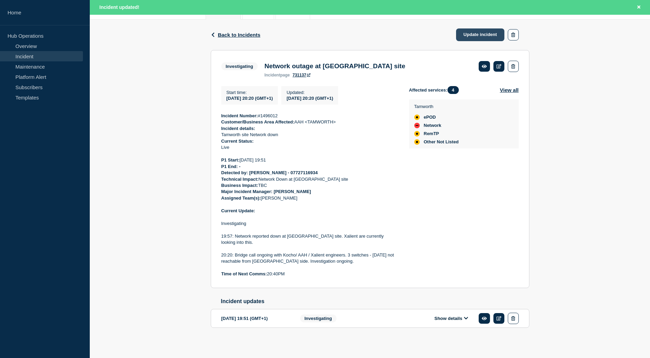
click at [468, 33] on link "Update incident" at bounding box center [480, 34] width 49 height 13
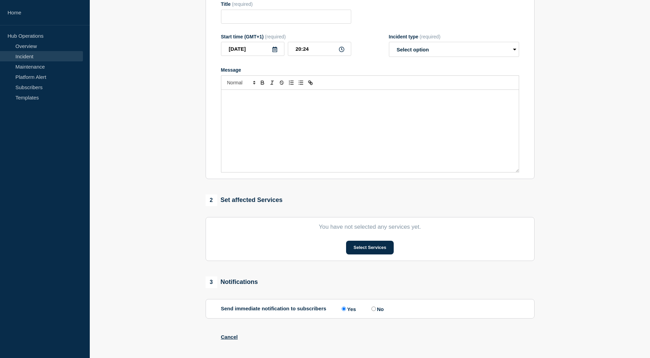
scroll to position [101, 0]
type input "Network outage at [GEOGRAPHIC_DATA] site"
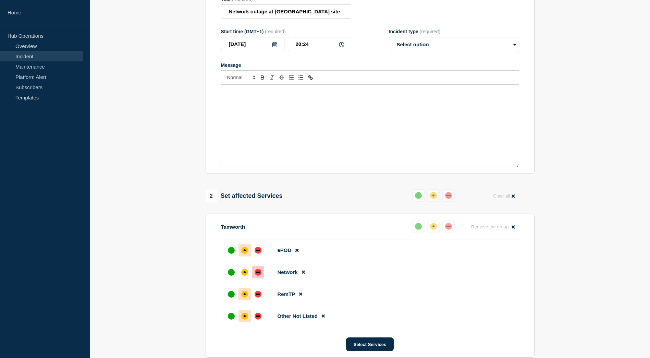
scroll to position [79, 0]
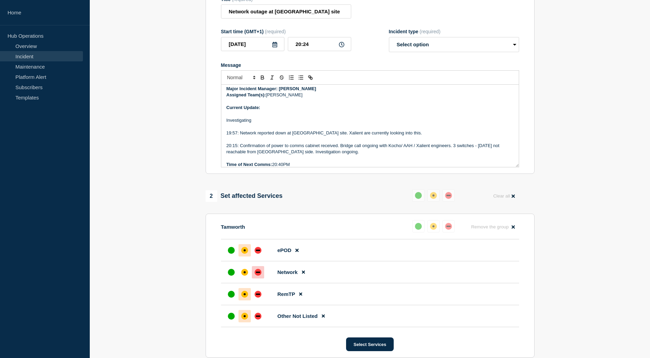
click at [341, 155] on p "20:15: Confirmation of power to comms cabinet received. Bridge call ongoing wit…" at bounding box center [370, 149] width 287 height 13
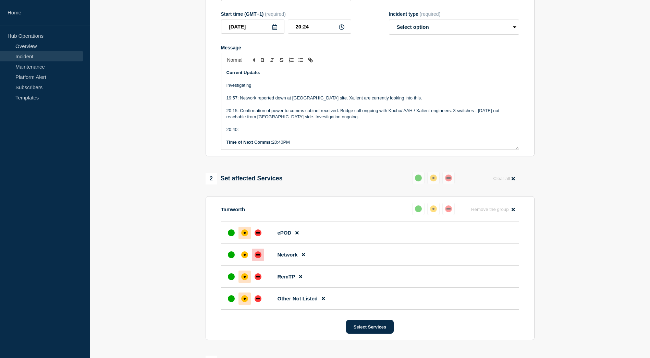
scroll to position [135, 0]
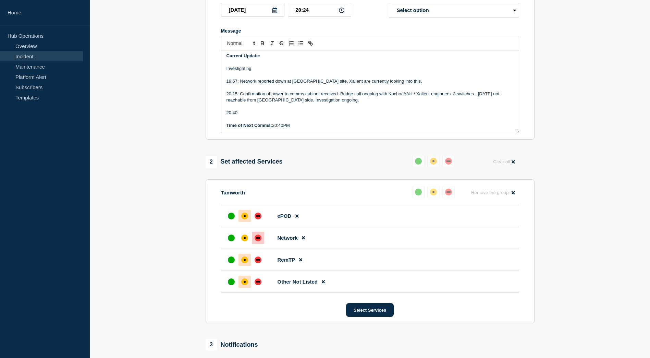
click at [284, 129] on p "Time of Next Comms: 20:40PM" at bounding box center [370, 125] width 287 height 6
click at [289, 110] on p "Message" at bounding box center [370, 107] width 287 height 6
click at [293, 116] on p "20:40:" at bounding box center [370, 113] width 287 height 6
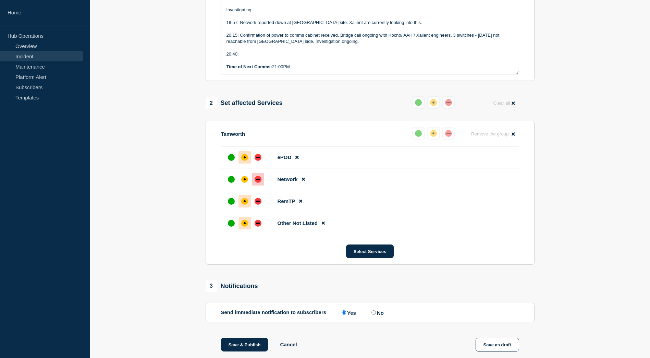
scroll to position [204, 0]
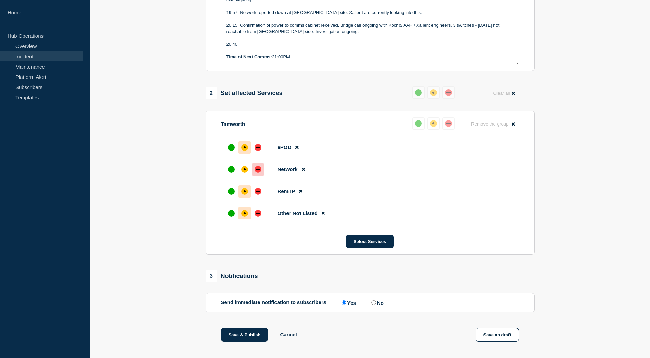
click at [285, 47] on p "20:40:" at bounding box center [370, 44] width 287 height 6
click at [312, 47] on p "20:40: Xalient are preparing for onsite" at bounding box center [370, 44] width 287 height 6
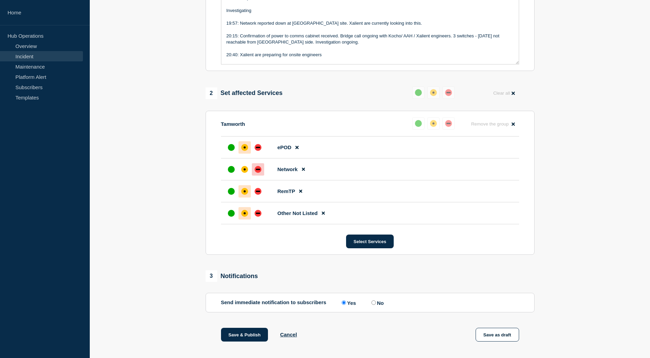
scroll to position [97, 0]
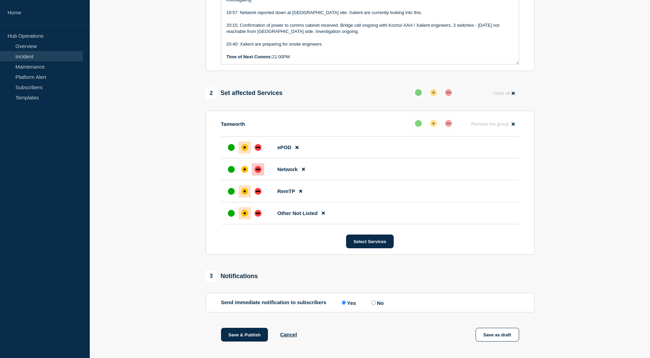
click at [325, 46] on p "20:40: Xalient are preparing for onsite engineers" at bounding box center [370, 44] width 287 height 6
click at [360, 47] on p "20:40: Xalient are preparing for onsite engineers to go to site." at bounding box center [370, 44] width 287 height 6
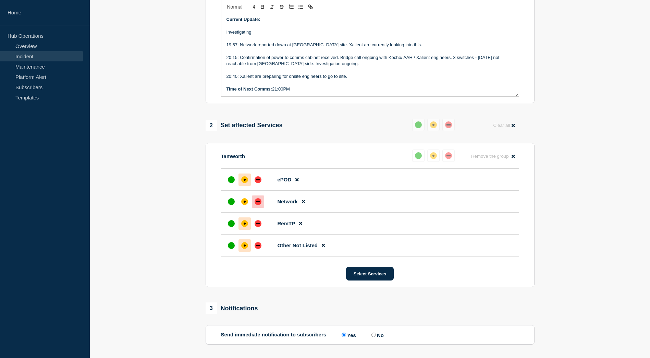
scroll to position [135, 0]
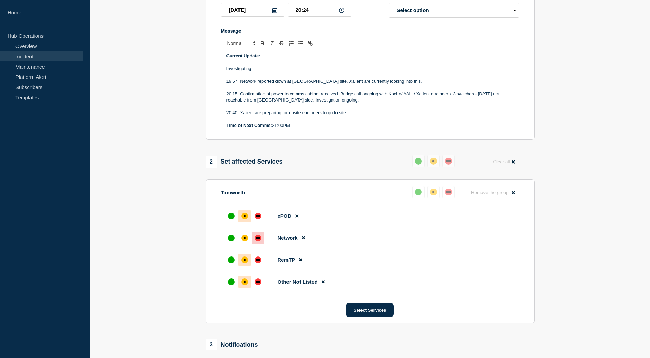
click at [363, 116] on p "20:40: Xalient are preparing for onsite engineers to go to site." at bounding box center [370, 113] width 287 height 6
click at [240, 116] on p "20:40: Xalient are preparing for onsite engineers to go to site." at bounding box center [370, 113] width 287 height 6
click at [352, 116] on p "20:40: Xalient are preparing for onsite engineers to go to site." at bounding box center [370, 113] width 287 height 6
click at [379, 116] on p "20:40: Xalient are preparing for onsite engineers to go to site." at bounding box center [370, 113] width 287 height 6
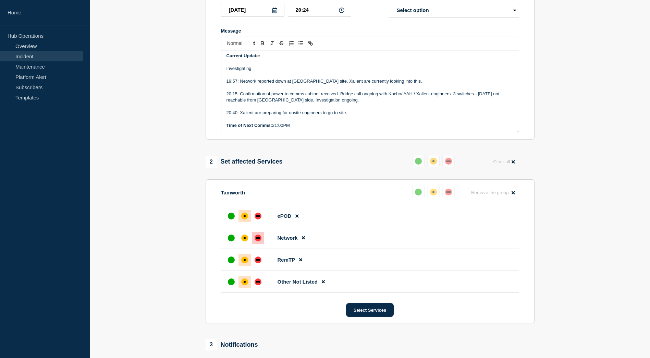
click at [369, 116] on p "20:40: Xalient are preparing for onsite engineers to go to site." at bounding box center [370, 113] width 287 height 6
click at [364, 119] on p "Message" at bounding box center [370, 119] width 287 height 6
click at [373, 116] on p "20:40: Xalient are preparing for onsite engineers to go to site." at bounding box center [370, 113] width 287 height 6
click at [361, 114] on p "20:40: Xalient are preparing for onsite engineers to go to site." at bounding box center [370, 113] width 287 height 6
drag, startPoint x: 361, startPoint y: 116, endPoint x: 255, endPoint y: 116, distance: 105.9
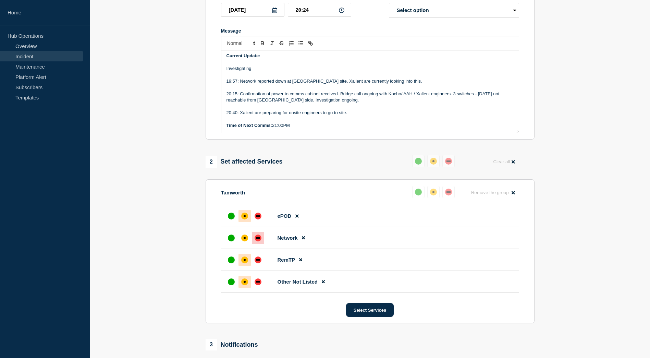
click at [255, 116] on p "20:40: Xalient are preparing for onsite engineers to go to site." at bounding box center [370, 113] width 287 height 6
click at [395, 116] on p "20:40: Xalient engineers are currently investigating and trying to remotely fix." at bounding box center [370, 113] width 287 height 6
click at [387, 113] on p "20:40: Xalient engineers are currently investigating and trying to remotely fix." at bounding box center [370, 113] width 287 height 6
click at [388, 116] on p "20:40: Xalient engineers are currently investigating and trying to remotely fix." at bounding box center [370, 113] width 287 height 6
click at [400, 116] on p "20:40: Xalient engineers are currently investigating and trying to remotely fix." at bounding box center [370, 113] width 287 height 6
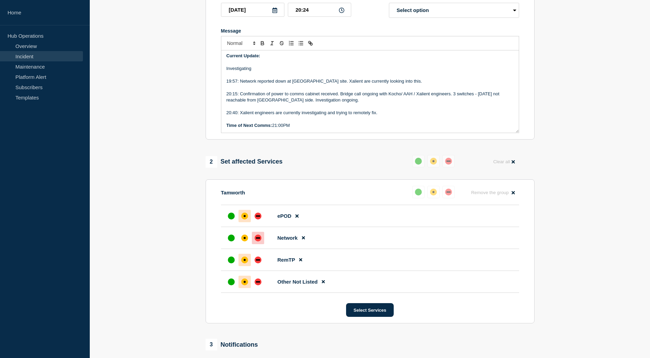
click at [393, 116] on p "20:40: Xalient engineers are currently investigating and trying to remotely fix." at bounding box center [370, 113] width 287 height 6
click at [418, 84] on p "19:57: Network reported down at [GEOGRAPHIC_DATA] site. Xalient are currently l…" at bounding box center [370, 81] width 287 height 6
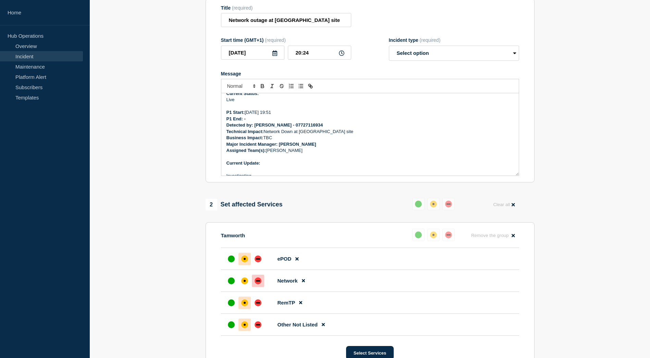
scroll to position [28, 0]
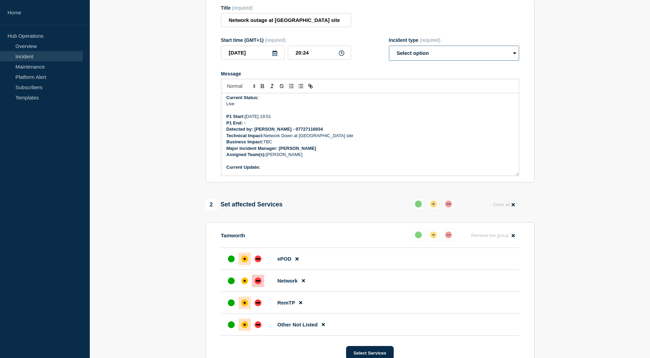
click at [448, 61] on select "Select option Investigating Identified Monitoring Resolved" at bounding box center [454, 53] width 130 height 15
select select "investigating"
click at [389, 49] on select "Select option Investigating Identified Monitoring Resolved" at bounding box center [454, 53] width 130 height 15
click at [323, 58] on input "20:24" at bounding box center [319, 53] width 63 height 14
type input "20:40"
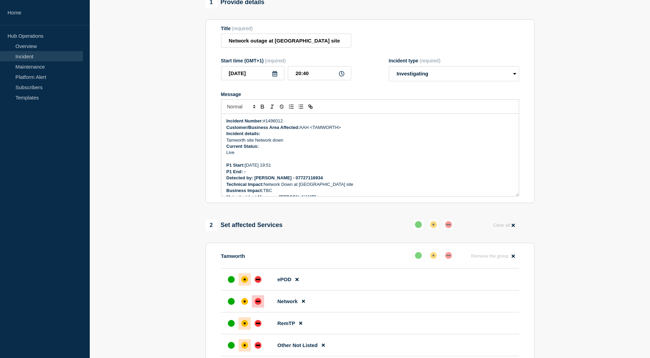
scroll to position [43, 0]
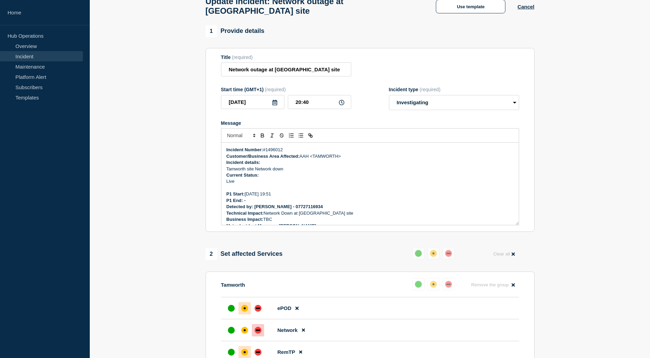
drag, startPoint x: 303, startPoint y: 93, endPoint x: 220, endPoint y: 3, distance: 122.7
click at [220, 3] on main "Update incident: Network outage at AAH Tamworth site Use template Cancel 1 Prov…" at bounding box center [370, 295] width 560 height 626
copy div "Incident Number: #1496012 Customer/Business Area Affected: AAH <TAMWORTH> Incid…"
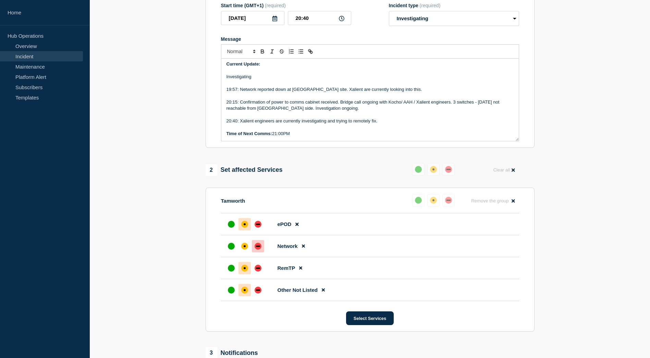
scroll to position [127, 0]
click at [309, 112] on p "20:15: Confirmation of power to comms cabinet received. Bridge call ongoing wit…" at bounding box center [370, 105] width 287 height 13
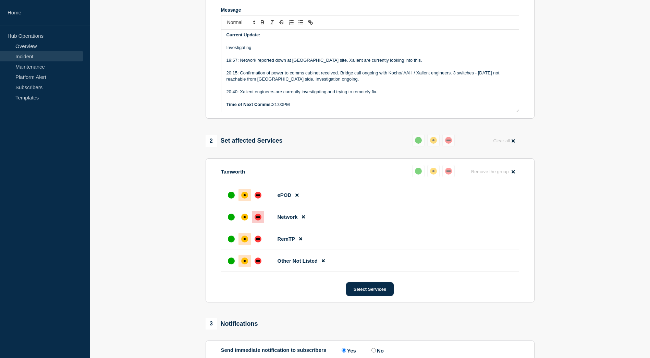
scroll to position [195, 0]
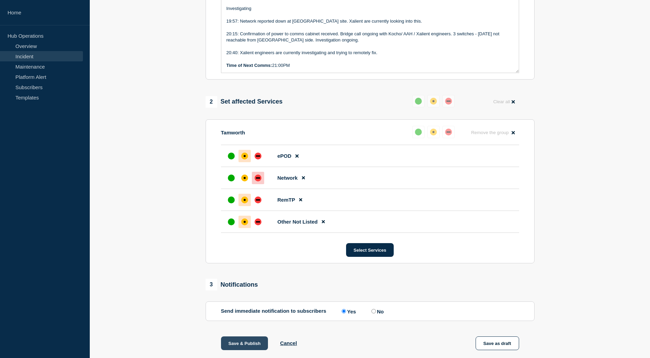
click at [247, 343] on button "Save & Publish" at bounding box center [244, 343] width 47 height 14
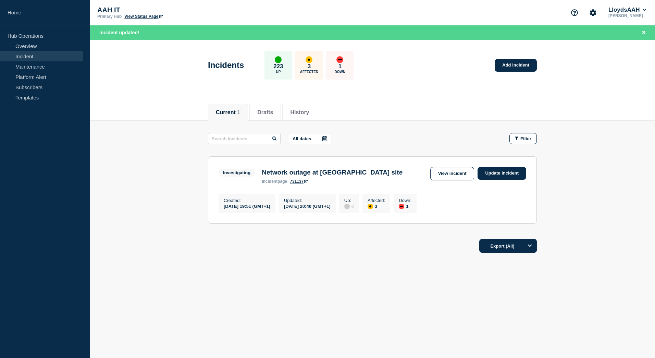
drag, startPoint x: 368, startPoint y: 277, endPoint x: 371, endPoint y: 271, distance: 6.3
click at [368, 277] on div "Current Drafts History Current 1 Drafts History All dates Filter Investigating …" at bounding box center [373, 201] width 566 height 208
click at [496, 172] on link "Update incident" at bounding box center [502, 173] width 49 height 13
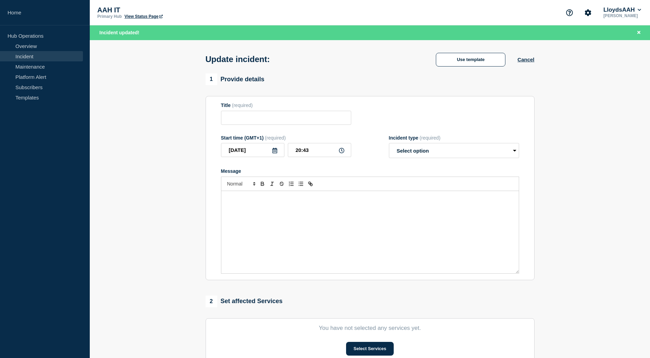
type input "Network outage at [GEOGRAPHIC_DATA] site"
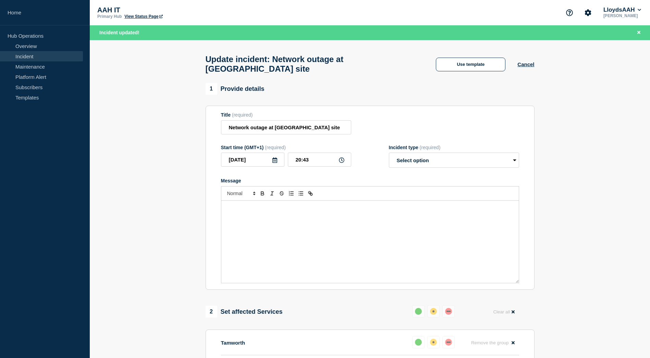
paste div "Message"
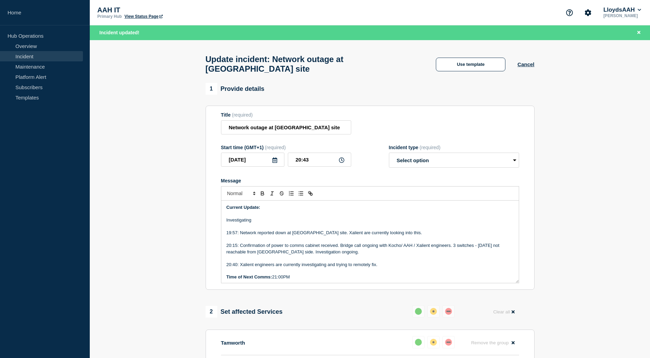
scroll to position [97, 0]
drag, startPoint x: 387, startPoint y: 268, endPoint x: 445, endPoint y: 268, distance: 57.6
click at [392, 266] on p "20:40: Xalient engineers are currently investigating and trying to remotely fix." at bounding box center [370, 263] width 287 height 6
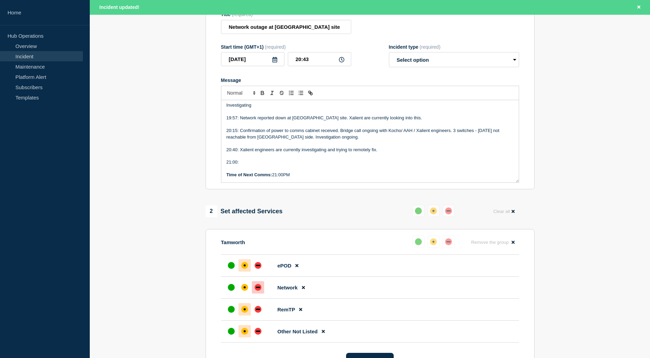
scroll to position [103, 0]
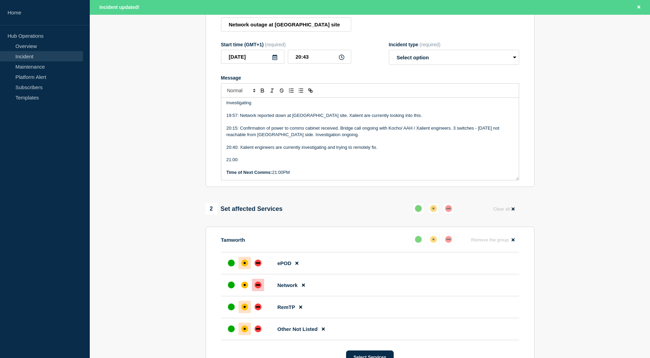
click at [285, 176] on p "Time of Next Comms: 21:00PM" at bounding box center [370, 172] width 287 height 6
click at [287, 163] on p "21:00:" at bounding box center [370, 160] width 287 height 6
click at [263, 163] on p "21:00:" at bounding box center [370, 160] width 287 height 6
click at [370, 163] on p "21:00: Xalient engineers confirming which interface is down." at bounding box center [370, 160] width 287 height 6
click at [328, 59] on input "20:43" at bounding box center [319, 57] width 63 height 14
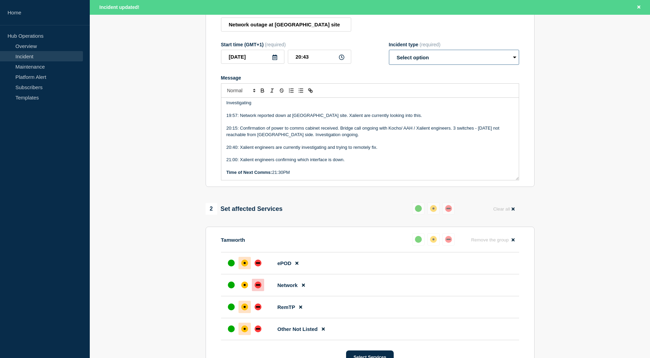
click at [447, 56] on select "Select option Investigating Identified Monitoring Resolved" at bounding box center [454, 57] width 130 height 15
select select "investigating"
click at [389, 53] on select "Select option Investigating Identified Monitoring Resolved" at bounding box center [454, 57] width 130 height 15
drag, startPoint x: 352, startPoint y: 165, endPoint x: 283, endPoint y: 164, distance: 68.9
click at [283, 163] on p "21:00: Xalient engineers confirming which interface is down." at bounding box center [370, 160] width 287 height 6
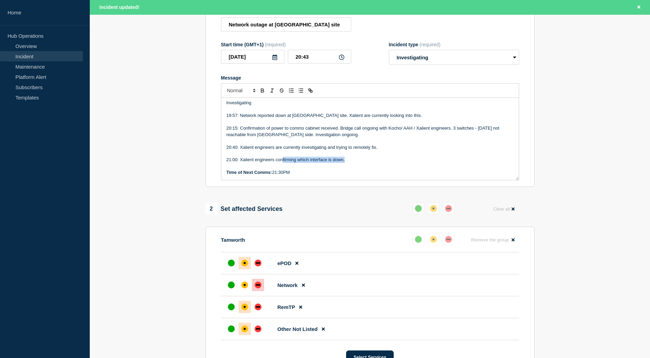
click at [365, 163] on p "21:00: Xalient engineers confirming which interface is down." at bounding box center [370, 160] width 287 height 6
drag, startPoint x: 362, startPoint y: 164, endPoint x: 276, endPoint y: 161, distance: 86.1
click at [276, 161] on p "21:00: Xalient engineers confirming which interface is down." at bounding box center [370, 160] width 287 height 6
click at [325, 163] on p "21:00: Xalient engineers confirmed" at bounding box center [370, 160] width 287 height 6
drag, startPoint x: 393, startPoint y: 162, endPoint x: 352, endPoint y: 165, distance: 40.9
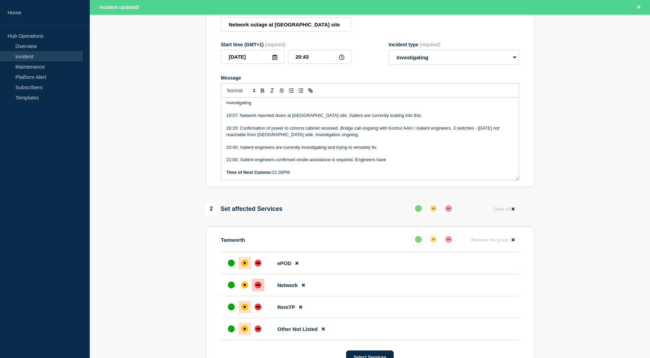
click at [352, 163] on p "21:00: Xalient engineers confirmed onsite assistance is required. Engineers have" at bounding box center [370, 160] width 287 height 6
click at [387, 163] on p "21:00: Xalient engineers confirmed onsite assistance is required to check" at bounding box center [370, 160] width 287 height 6
drag, startPoint x: 418, startPoint y: 165, endPoint x: 427, endPoint y: 166, distance: 9.3
click at [418, 163] on p "21:00: Xalient engineers confirmed onsite assistance is required to check power." at bounding box center [370, 160] width 287 height 6
click at [383, 163] on p "21:00: Xalient engineers confirmed onsite assistance is required to check power…" at bounding box center [370, 160] width 287 height 6
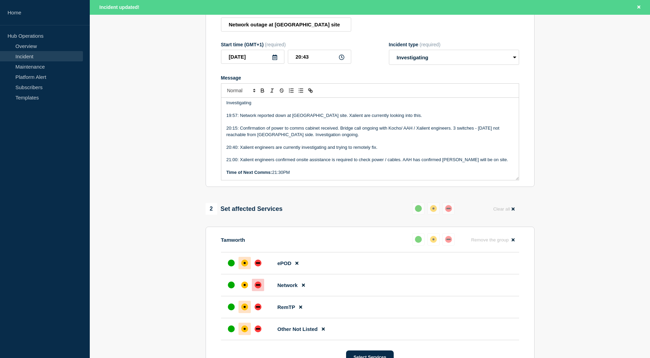
click at [501, 163] on p "21:00: Xalient engineers confirmed onsite assistance is required to check power…" at bounding box center [370, 160] width 287 height 6
click at [497, 162] on p "21:00: Xalient engineers confirmed onsite assistance is required to check power…" at bounding box center [370, 160] width 287 height 6
drag, startPoint x: 311, startPoint y: 60, endPoint x: 285, endPoint y: 59, distance: 25.8
click at [285, 59] on div "[DATE] 20:43" at bounding box center [286, 57] width 130 height 14
type input "21:10"
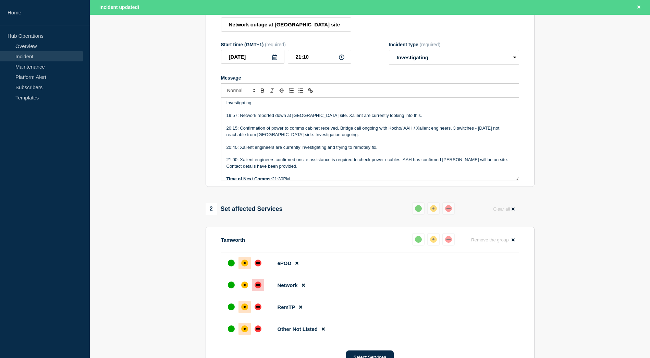
click at [342, 157] on p "Message" at bounding box center [370, 153] width 287 height 6
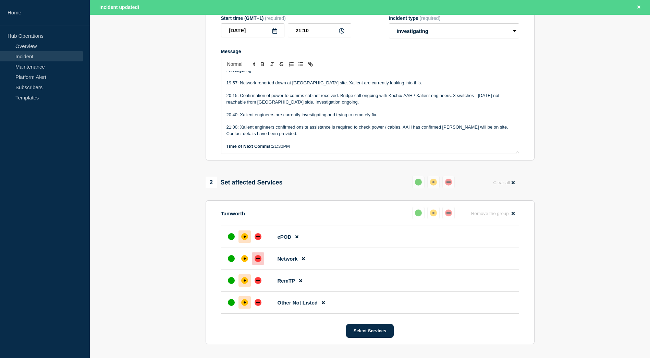
scroll to position [116, 0]
drag, startPoint x: 295, startPoint y: 147, endPoint x: 274, endPoint y: 152, distance: 21.8
click at [274, 149] on p "Time of Next Comms: 21:30PM" at bounding box center [370, 146] width 287 height 6
click at [362, 149] on p "Time of Next Comms: Awaiting Time to be confirmed from" at bounding box center [370, 146] width 287 height 6
click at [345, 149] on p "Time of Next Comms: Awaiting Time to be confirmed from ONS." at bounding box center [370, 146] width 287 height 6
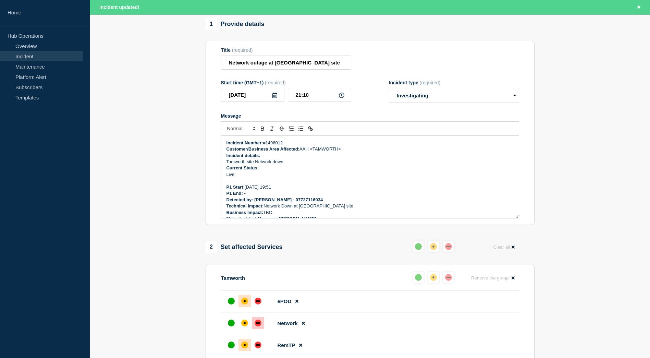
scroll to position [0, 0]
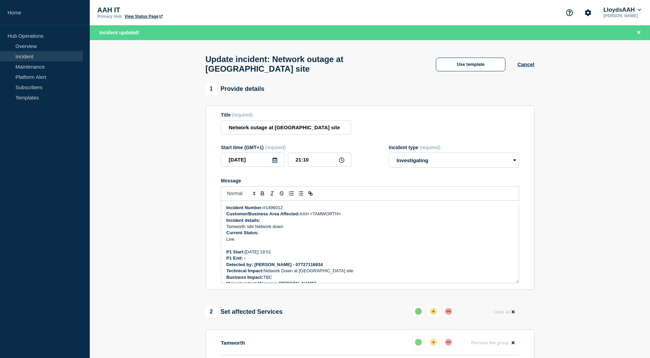
click at [390, 110] on section "Title (required) Network outage at [GEOGRAPHIC_DATA] site Start time (GMT+1) (r…" at bounding box center [370, 198] width 329 height 184
drag, startPoint x: 516, startPoint y: 129, endPoint x: 514, endPoint y: 118, distance: 11.4
click at [514, 118] on div "Title (required) Network outage at [GEOGRAPHIC_DATA] site" at bounding box center [370, 123] width 298 height 22
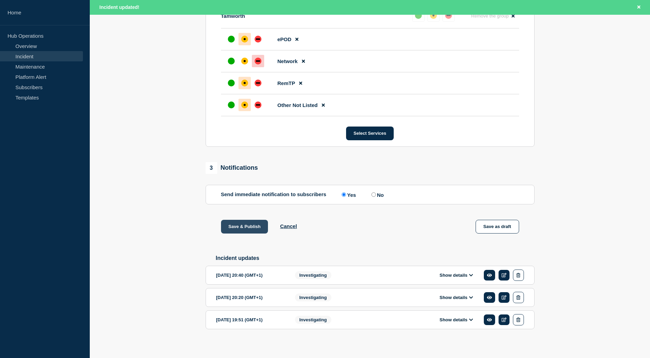
scroll to position [335, 0]
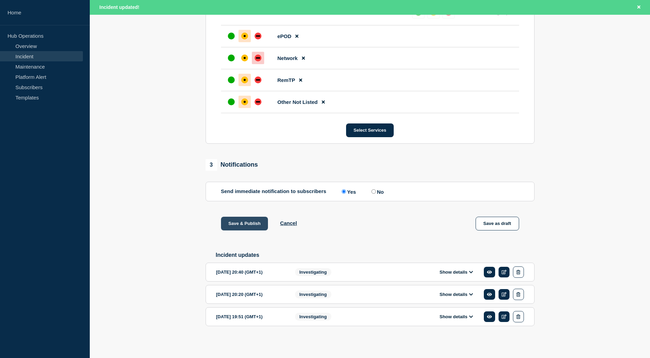
click at [243, 220] on button "Save & Publish" at bounding box center [244, 224] width 47 height 14
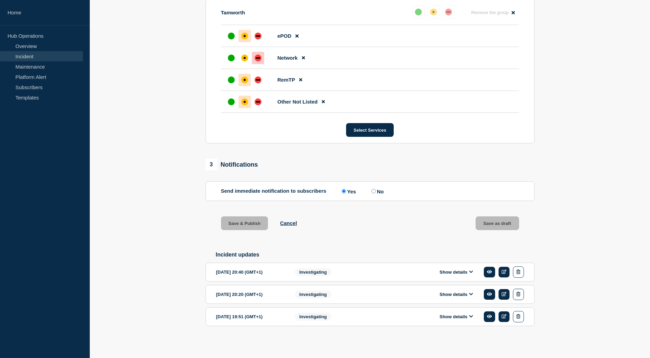
scroll to position [320, 0]
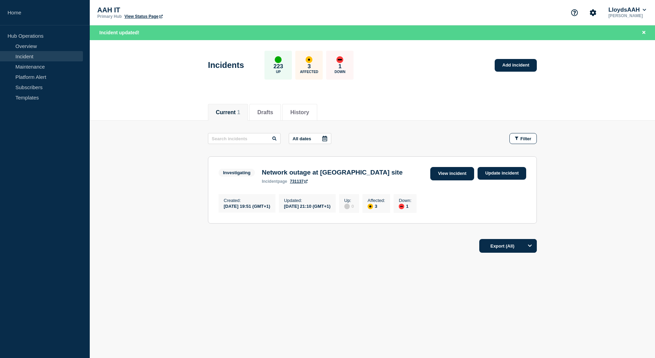
click at [450, 173] on link "View incident" at bounding box center [453, 173] width 44 height 13
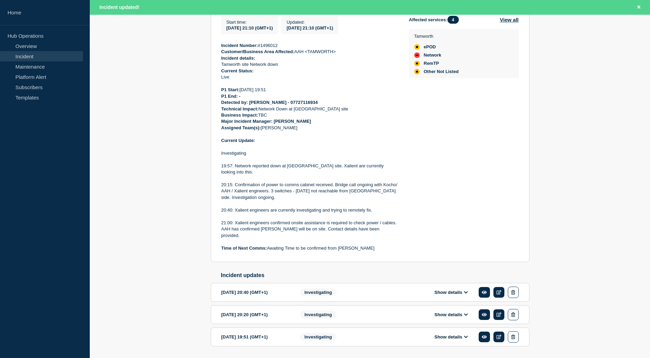
scroll to position [183, 0]
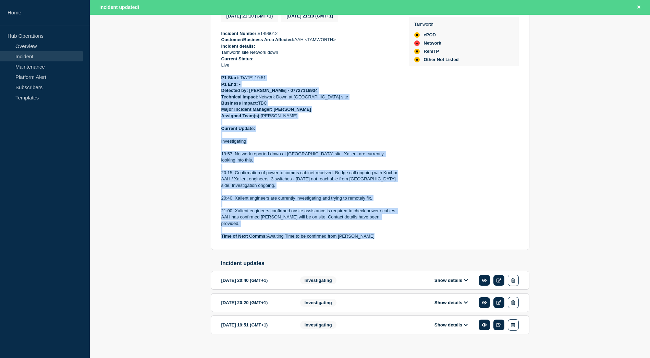
drag, startPoint x: 369, startPoint y: 227, endPoint x: 221, endPoint y: 83, distance: 206.1
click at [221, 83] on div "Incident Number: #1496012 Customer/Business Area Affected: AAH <TAMWORTH> Incid…" at bounding box center [309, 135] width 177 height 209
drag, startPoint x: 221, startPoint y: 83, endPoint x: 226, endPoint y: 83, distance: 4.8
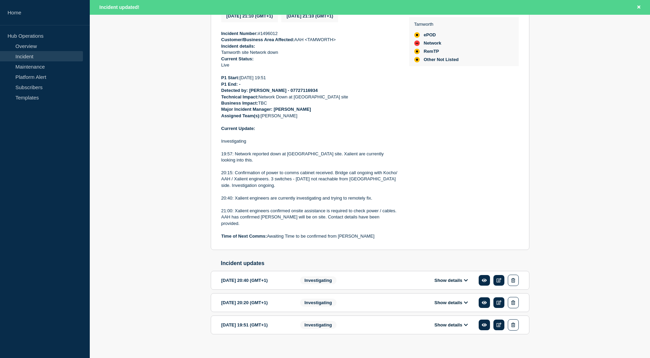
drag, startPoint x: 226, startPoint y: 83, endPoint x: 253, endPoint y: 48, distance: 43.7
click at [253, 49] on strong "Incident details:" at bounding box center [238, 46] width 34 height 5
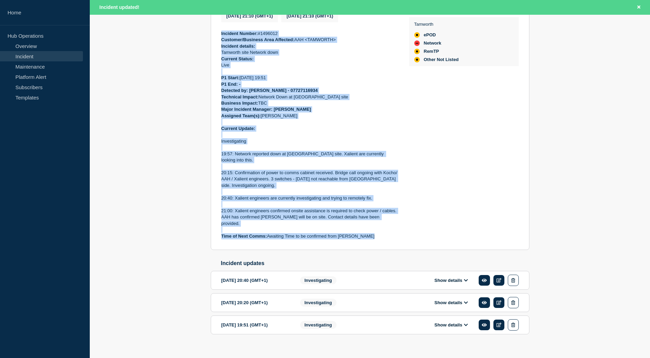
drag, startPoint x: 220, startPoint y: 36, endPoint x: 369, endPoint y: 225, distance: 240.3
click at [369, 225] on section "Investigating Network outage at [GEOGRAPHIC_DATA] site incident page 731137 Sta…" at bounding box center [370, 109] width 319 height 282
drag, startPoint x: 369, startPoint y: 225, endPoint x: 340, endPoint y: 173, distance: 59.2
copy div "Incident Number: #1496012 Customer/Business Area Affected: AAH <TAMWORTH> Incid…"
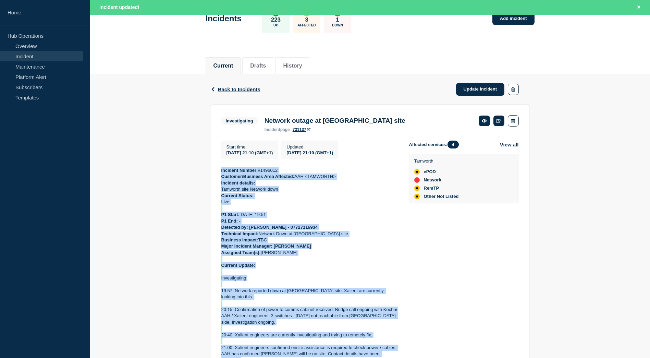
scroll to position [12, 0]
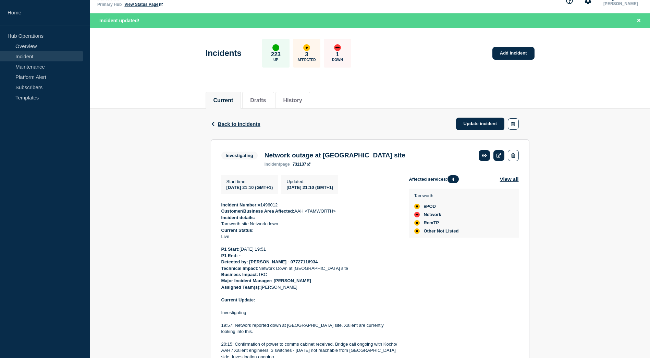
click at [572, 78] on header "Incidents 223 Up 3 Affected 1 Down Add incident" at bounding box center [370, 56] width 560 height 57
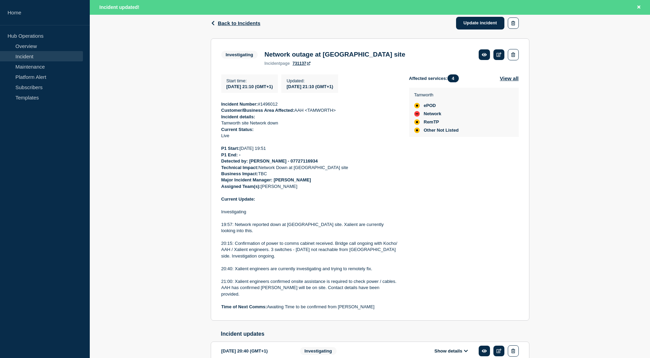
scroll to position [183, 0]
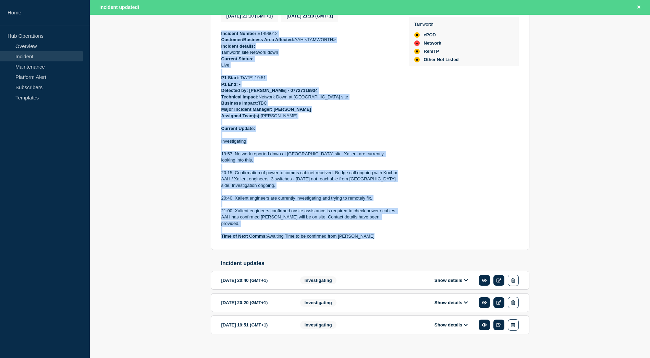
drag, startPoint x: 369, startPoint y: 225, endPoint x: 220, endPoint y: 34, distance: 241.1
click at [220, 34] on section "Investigating Network outage at [GEOGRAPHIC_DATA] site incident page 731137 Sta…" at bounding box center [370, 109] width 319 height 282
copy div "Incident Number: #1496012 Customer/Business Area Affected: AAH <TAMWORTH> Incid…"
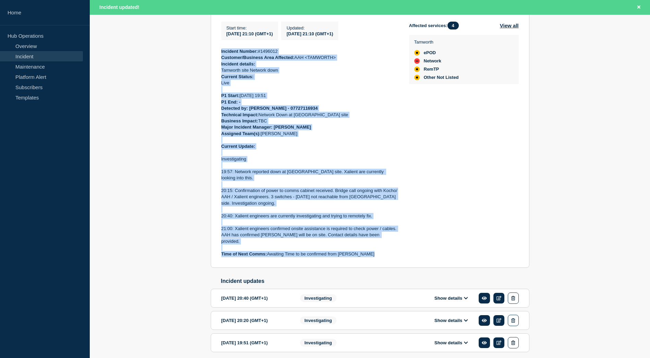
scroll to position [12, 0]
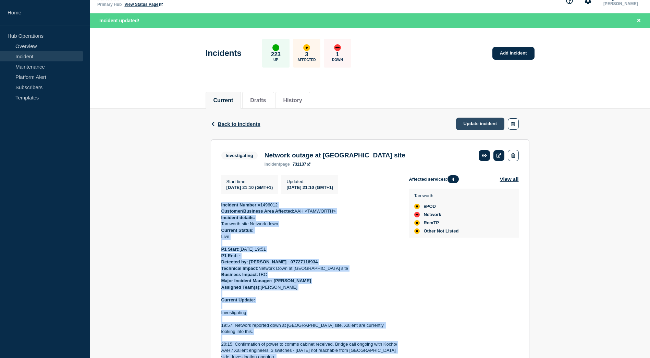
click at [476, 123] on link "Update incident" at bounding box center [480, 124] width 49 height 13
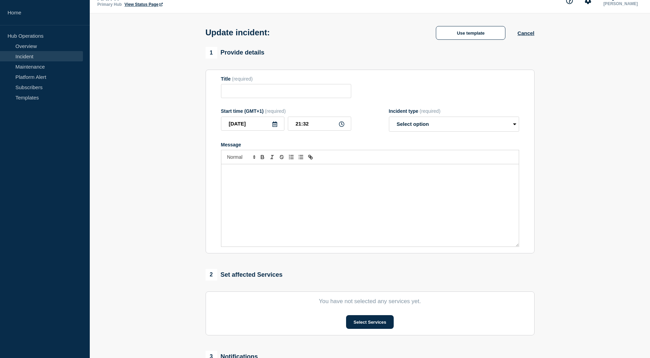
type input "Network outage at [GEOGRAPHIC_DATA] site"
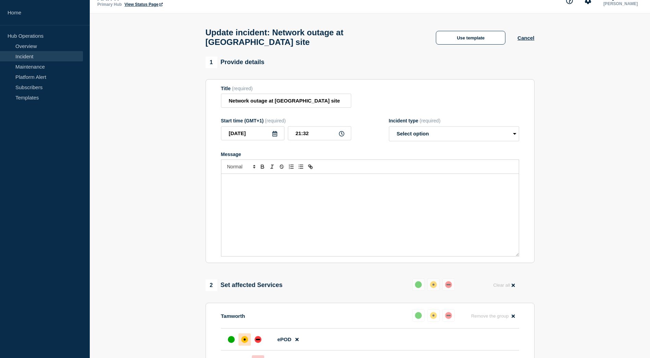
drag, startPoint x: 283, startPoint y: 177, endPoint x: 266, endPoint y: 186, distance: 19.2
click at [266, 184] on p "Message" at bounding box center [370, 181] width 287 height 6
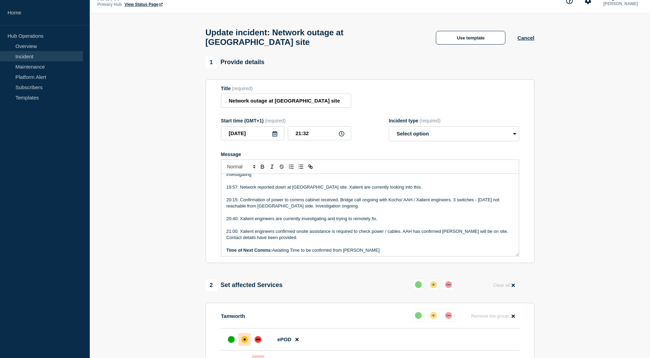
scroll to position [116, 0]
click at [354, 239] on p "21:00: Xalient engineers confirmed onsite assistance is required to check power…" at bounding box center [370, 233] width 287 height 13
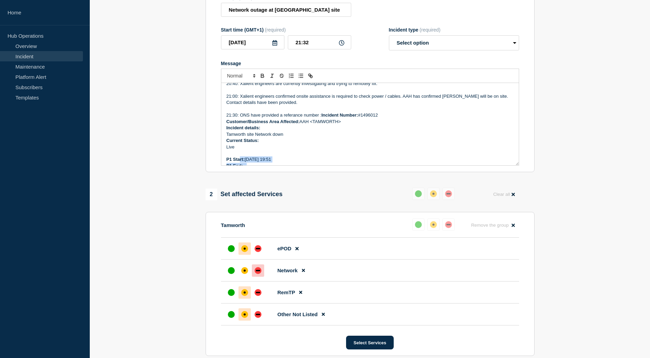
scroll to position [163, 0]
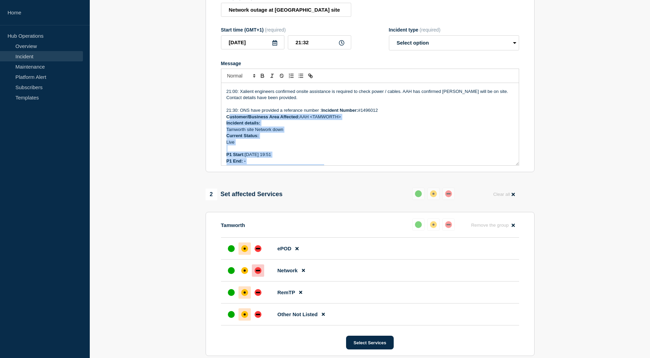
drag, startPoint x: 377, startPoint y: 160, endPoint x: 230, endPoint y: 122, distance: 152.1
click at [230, 122] on div "Incident Number: #1496012 Customer/Business Area Affected: AAH <TAMWORTH> Incid…" at bounding box center [370, 124] width 298 height 82
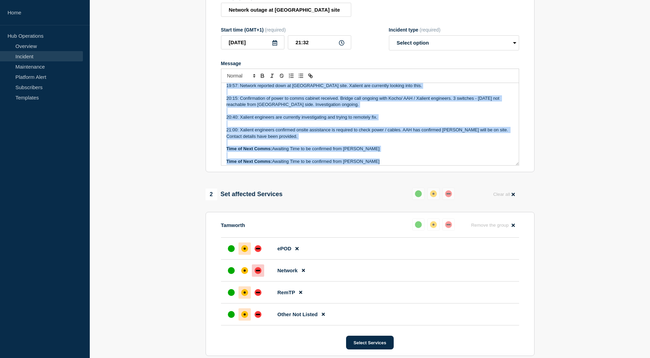
scroll to position [312, 0]
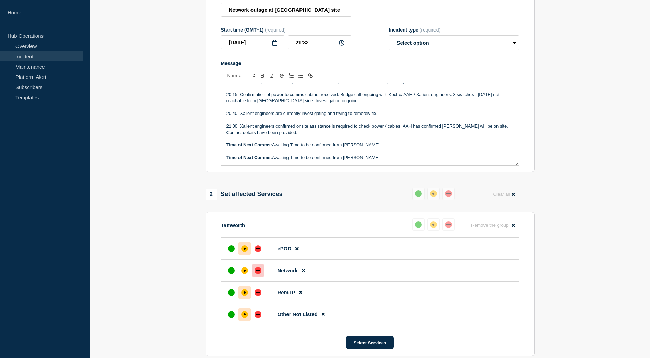
drag, startPoint x: 378, startPoint y: 161, endPoint x: 233, endPoint y: 101, distance: 156.9
click at [211, 68] on section "Title (required) Network outage at [GEOGRAPHIC_DATA] site Start time (GMT+1) (r…" at bounding box center [370, 80] width 329 height 184
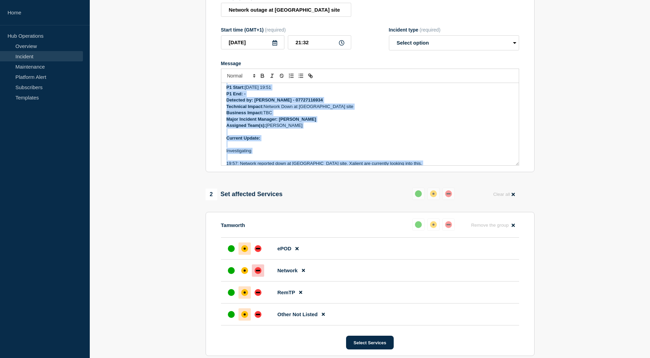
scroll to position [0, 0]
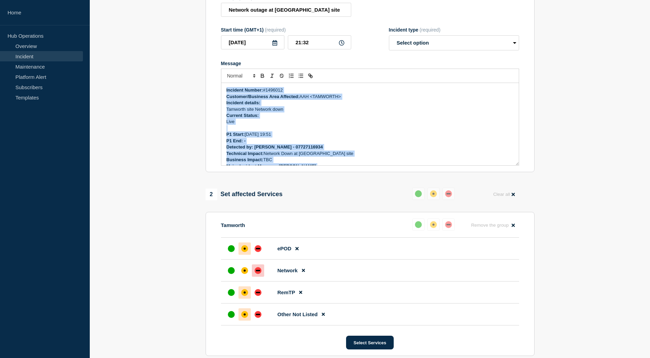
drag, startPoint x: 268, startPoint y: 121, endPoint x: 145, endPoint y: 16, distance: 161.7
click at [145, 16] on section "1 Provide details Title (required) Network outage at [GEOGRAPHIC_DATA] site Sta…" at bounding box center [370, 274] width 560 height 617
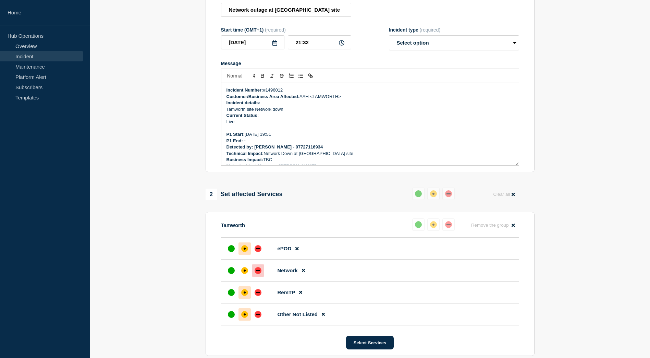
scroll to position [111, 0]
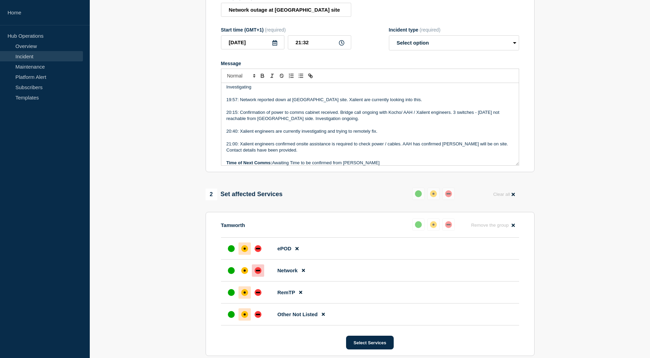
drag, startPoint x: 326, startPoint y: 157, endPoint x: 384, endPoint y: 141, distance: 60.8
click at [326, 157] on p "Message" at bounding box center [370, 157] width 287 height 6
click at [350, 163] on p "21:30: ONS Referance number has been provided:" at bounding box center [370, 162] width 287 height 6
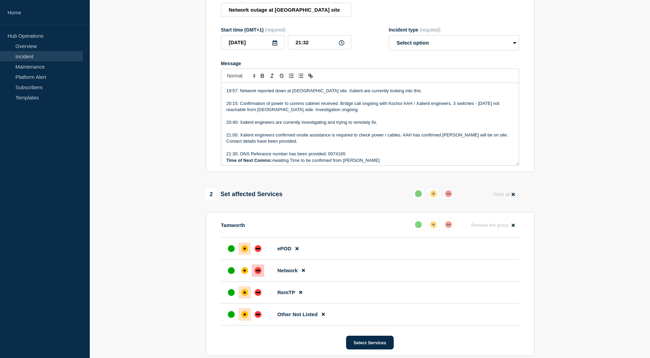
scroll to position [122, 0]
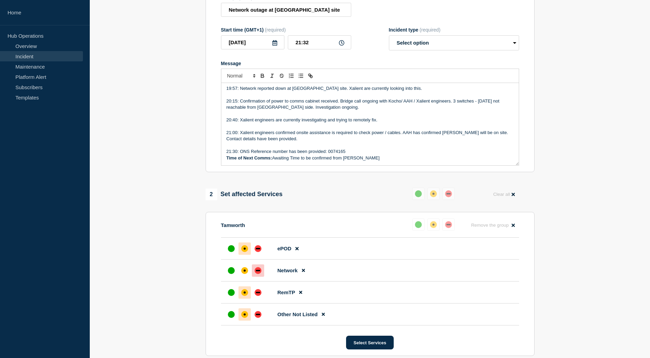
click at [372, 153] on p "21:30: ONS Reference number has been provided: 0074165" at bounding box center [370, 151] width 287 height 6
click at [476, 154] on p "21:30: ONS Reference number has been provided: 0074165. Team are still on bridg…" at bounding box center [370, 151] width 287 height 6
click at [478, 155] on p "21:30: ONS Reference number has been provided: 0074165. Team are still on bridg…" at bounding box center [370, 151] width 287 height 6
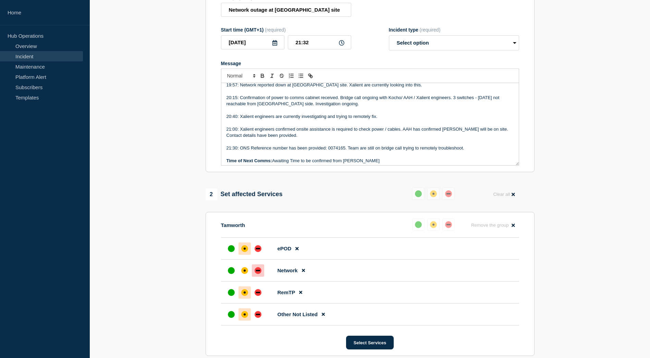
scroll to position [129, 0]
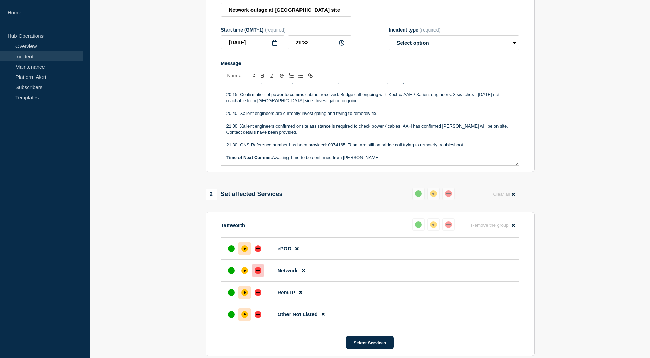
click at [480, 148] on p "21:30: ONS Reference number has been provided: 0074165. Team are still on bridg…" at bounding box center [370, 145] width 287 height 6
click at [463, 149] on p "21:30: ONS Reference number has been provided: 0074165. Team are still on bridg…" at bounding box center [370, 148] width 287 height 13
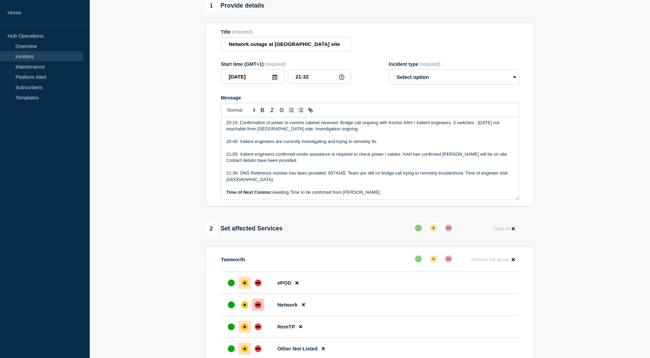
scroll to position [100, 0]
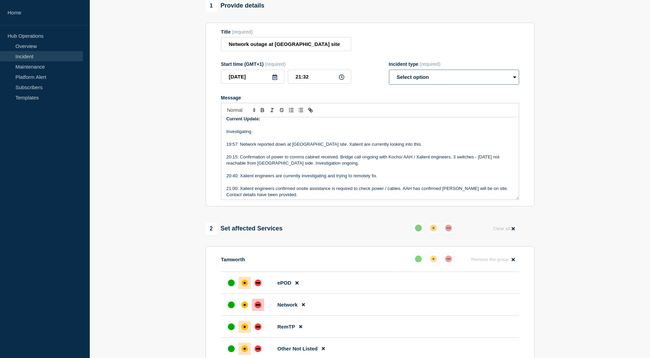
click at [457, 76] on select "Select option Investigating Identified Monitoring Resolved" at bounding box center [454, 77] width 130 height 15
select select "investigating"
click at [389, 73] on select "Select option Investigating Identified Monitoring Resolved" at bounding box center [454, 77] width 130 height 15
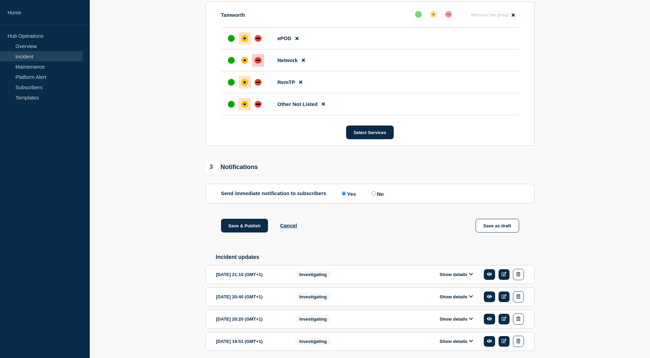
scroll to position [343, 0]
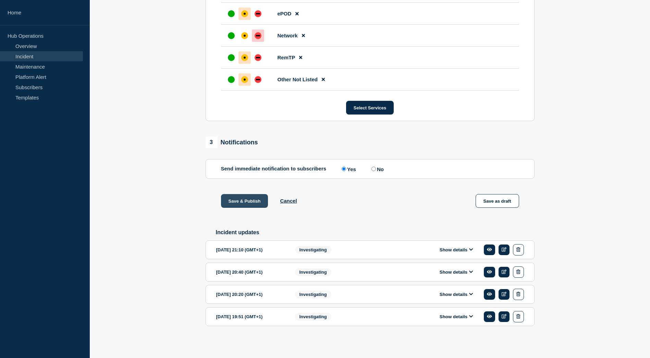
click at [253, 200] on button "Save & Publish" at bounding box center [244, 201] width 47 height 14
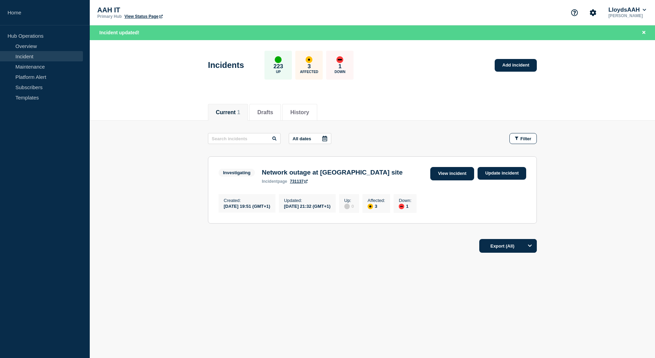
click at [461, 172] on link "View incident" at bounding box center [453, 173] width 44 height 13
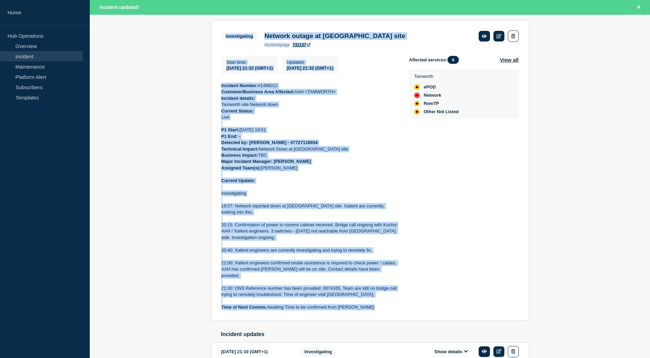
scroll to position [121, 0]
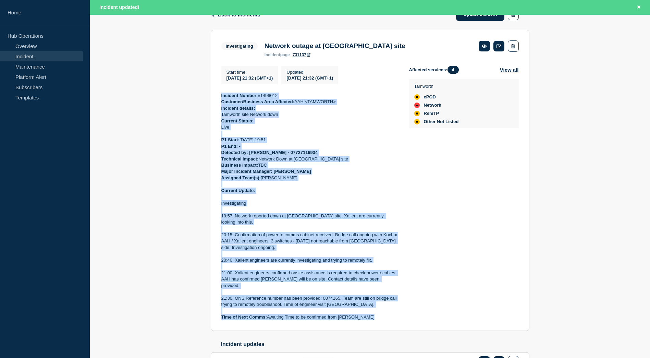
drag, startPoint x: 369, startPoint y: 204, endPoint x: 221, endPoint y: 98, distance: 181.6
click at [221, 98] on div "Incident Number: #1496012 Customer/Business Area Affected: AAH <TAMWORTH> Incid…" at bounding box center [309, 207] width 177 height 228
drag, startPoint x: 221, startPoint y: 98, endPoint x: 231, endPoint y: 99, distance: 9.7
copy div "Incident Number: #1496012 Customer/Business Area Affected: AAH <TAMWORTH> Incid…"
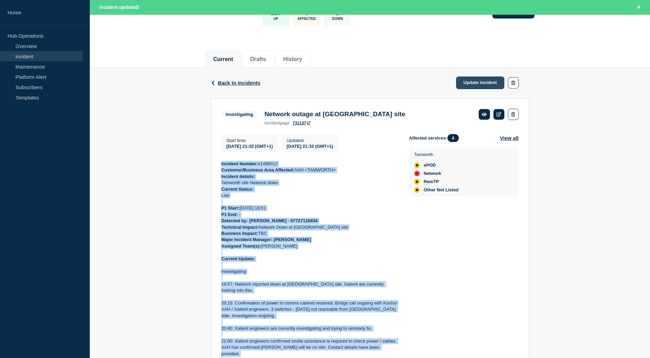
scroll to position [53, 0]
click at [482, 82] on link "Update incident" at bounding box center [480, 83] width 49 height 13
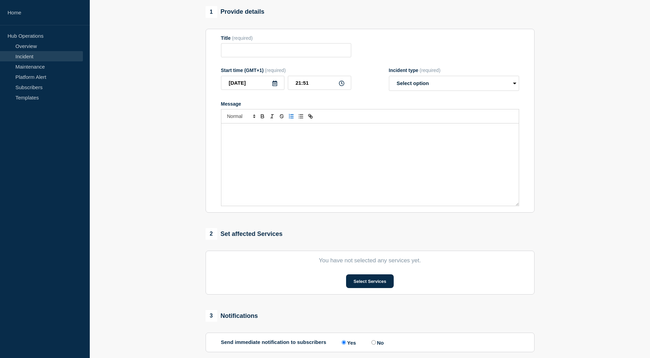
type input "Network outage at [GEOGRAPHIC_DATA] site"
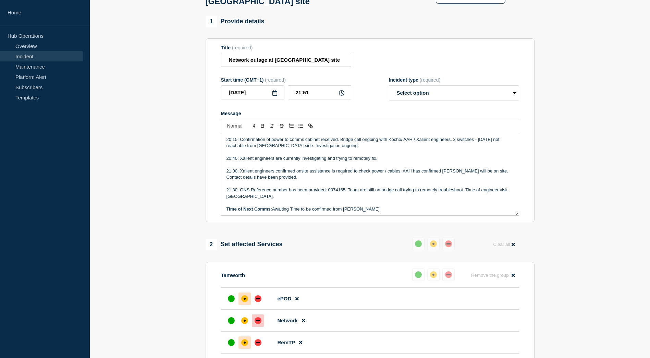
scroll to position [135, 0]
drag, startPoint x: 379, startPoint y: 210, endPoint x: 272, endPoint y: 212, distance: 107.3
click at [272, 211] on p "Time of Next Comms: Awaiting Time to be confirmed from [PERSON_NAME]" at bounding box center [370, 208] width 287 height 6
click at [272, 197] on p "21:30: ONS Reference number has been provided: 0074165. Team are still on bridg…" at bounding box center [370, 192] width 287 height 13
click at [300, 211] on p "21:55:" at bounding box center [370, 208] width 287 height 6
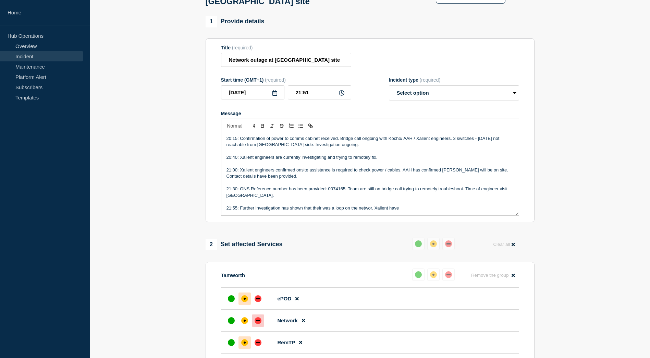
click at [372, 211] on p "21:55: Further investigation has shown that their was a loop on the networ. Xal…" at bounding box center [370, 208] width 287 height 6
click at [413, 210] on p "21:55: Further investigation has shown that their was a loop on the network. Xa…" at bounding box center [370, 208] width 287 height 6
click at [414, 205] on p "Message" at bounding box center [370, 201] width 287 height 6
click at [426, 211] on p "21:55: Further investigation has shown that their was a loop on the network. Xa…" at bounding box center [370, 208] width 287 height 6
click at [455, 211] on p "21:55: Further investigation has shown that their was a loop on the network. Xa…" at bounding box center [370, 208] width 287 height 6
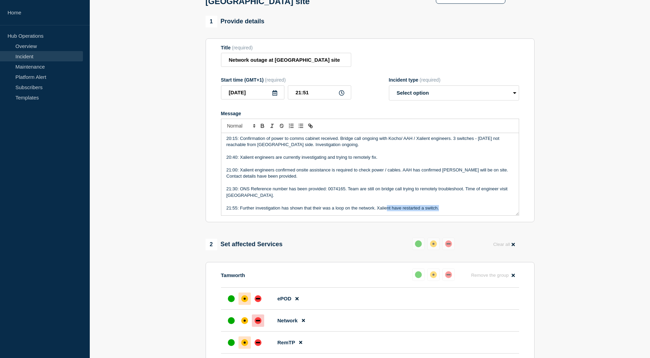
scroll to position [137, 0]
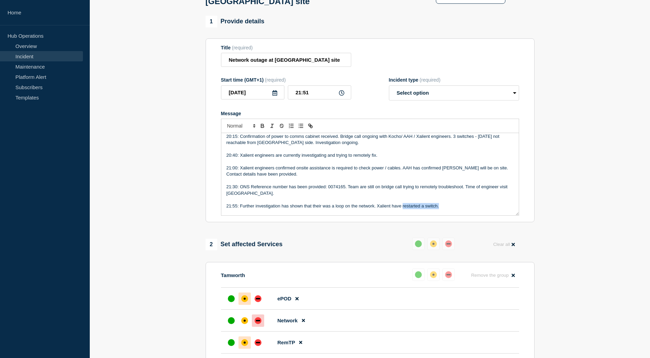
drag, startPoint x: 449, startPoint y: 211, endPoint x: 403, endPoint y: 210, distance: 45.9
click at [403, 209] on p "21:55: Further investigation has shown that their was a loop on the network. Xa…" at bounding box center [370, 206] width 287 height 6
click at [449, 214] on p "Message" at bounding box center [370, 212] width 287 height 6
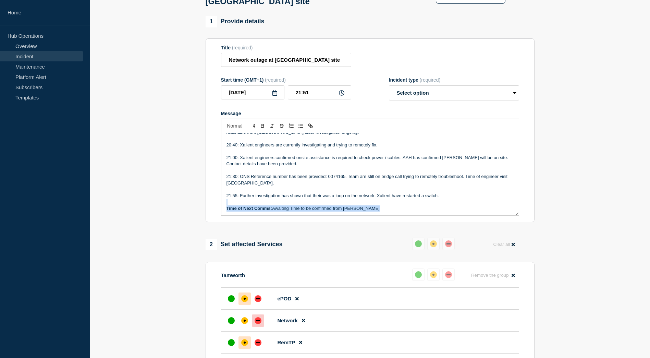
scroll to position [147, 0]
drag, startPoint x: 446, startPoint y: 208, endPoint x: 425, endPoint y: 200, distance: 22.7
click at [425, 198] on p "21:55: Further investigation has shown that their was a loop on the network. Xa…" at bounding box center [370, 195] width 287 height 6
drag, startPoint x: 383, startPoint y: 211, endPoint x: 402, endPoint y: 202, distance: 21.3
click at [383, 210] on p "Time of Next Comms: Awaiting Time to be confirmed from [PERSON_NAME]" at bounding box center [370, 208] width 287 height 6
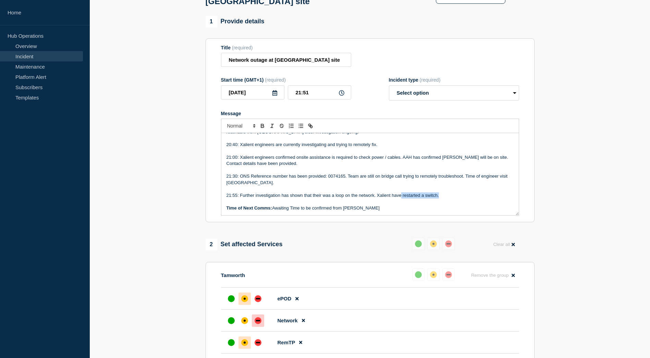
drag, startPoint x: 411, startPoint y: 197, endPoint x: 401, endPoint y: 201, distance: 11.3
click at [401, 198] on p "21:55: Further investigation has shown that their was a loop on the network. Xa…" at bounding box center [370, 195] width 287 height 6
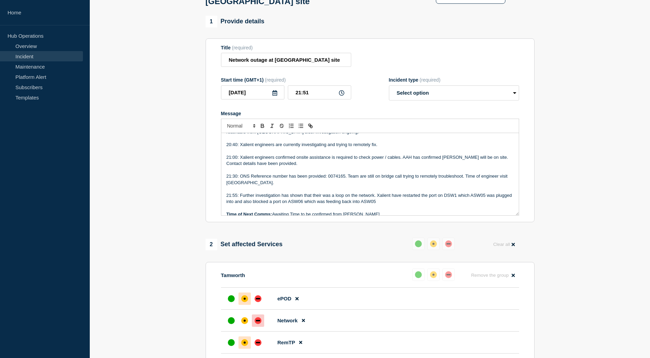
click at [401, 205] on p "21:55: Further investigation has shown that their was a loop on the network. Xa…" at bounding box center [370, 198] width 287 height 13
click at [396, 205] on p "21:55: Further investigation has shown that their was a loop on the network. Xa…" at bounding box center [370, 198] width 287 height 13
click at [413, 204] on p "21:55: Further investigation has shown that their was a loop on the network. Xa…" at bounding box center [370, 198] width 287 height 13
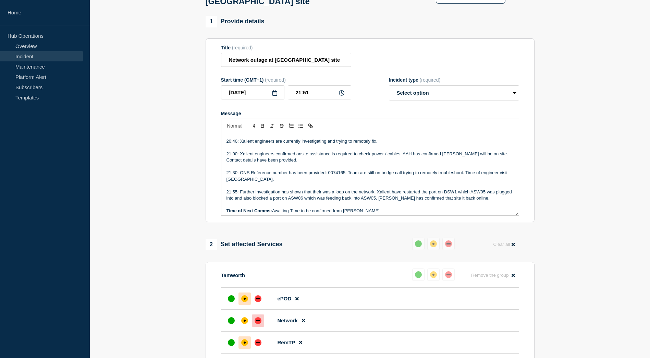
scroll to position [154, 0]
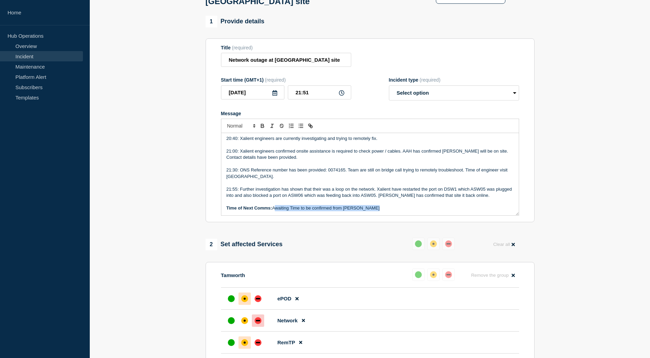
drag, startPoint x: 375, startPoint y: 213, endPoint x: 274, endPoint y: 213, distance: 101.5
click at [274, 211] on p "Time of Next Comms: Awaiting Time to be confirmed from [PERSON_NAME]" at bounding box center [370, 208] width 287 height 6
click at [496, 198] on p "21:55: Further investigation has shown that their was a loop on the network. Xa…" at bounding box center [370, 192] width 287 height 13
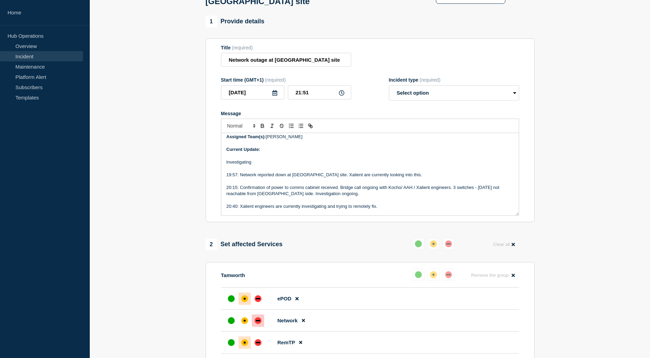
scroll to position [85, 0]
click at [429, 98] on select "Select option Investigating Identified Monitoring Resolved" at bounding box center [454, 92] width 130 height 15
click at [389, 88] on select "Select option Investigating Identified Monitoring Resolved" at bounding box center [454, 92] width 130 height 15
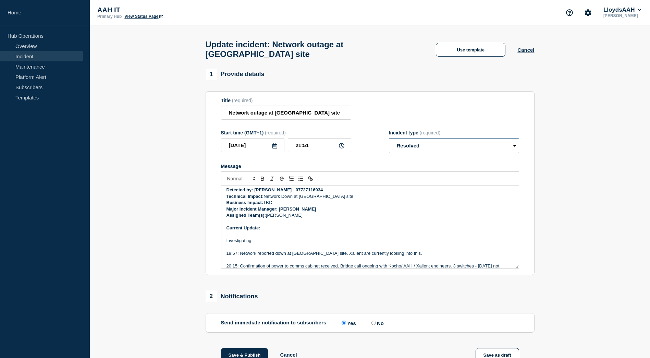
scroll to position [69, 0]
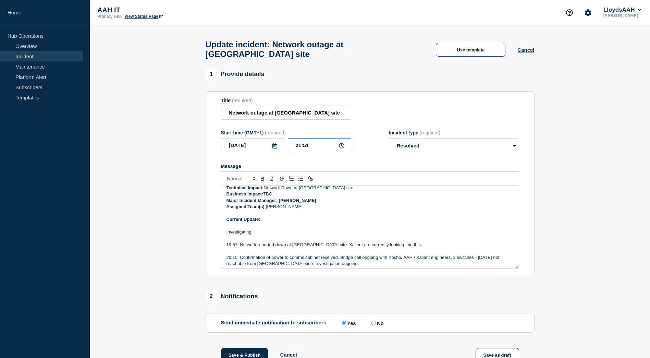
drag, startPoint x: 311, startPoint y: 149, endPoint x: 274, endPoint y: 149, distance: 36.7
click at [274, 149] on div "[DATE] 21:51" at bounding box center [286, 145] width 130 height 14
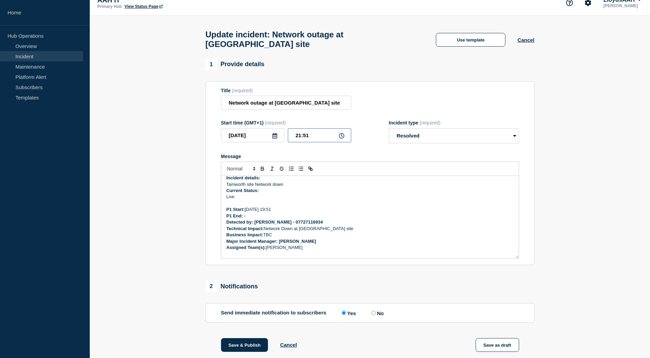
scroll to position [34, 0]
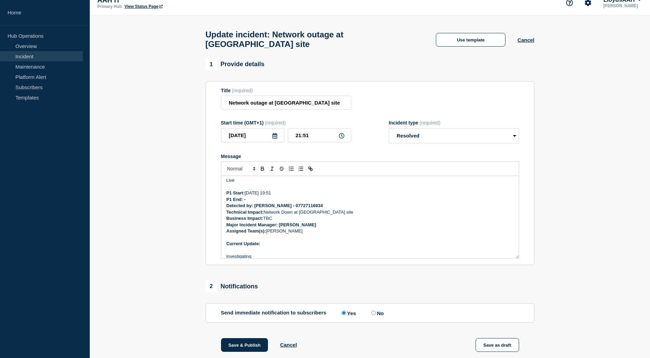
click at [269, 201] on p "P1 End: -" at bounding box center [370, 199] width 287 height 6
click at [273, 202] on p "P1 End: - [DATE]" at bounding box center [370, 199] width 287 height 6
click at [283, 201] on p "P1 End: - [DATE] @" at bounding box center [370, 199] width 287 height 6
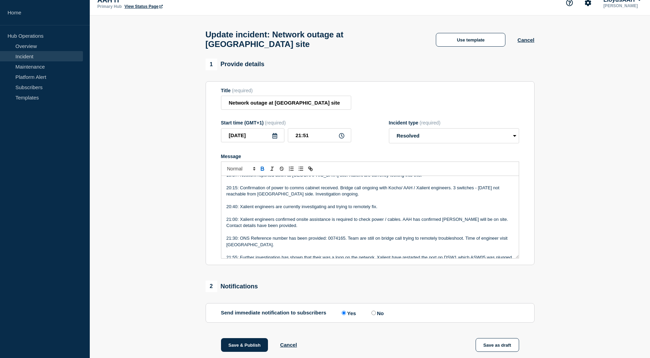
scroll to position [154, 0]
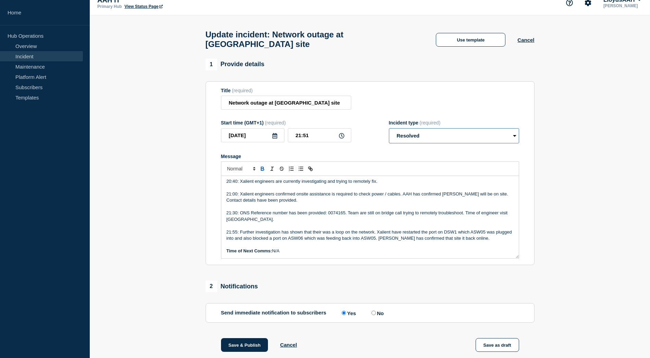
click at [460, 132] on select "Select option Investigating Identified Monitoring Resolved" at bounding box center [454, 135] width 130 height 15
select select "monitoring"
click at [389, 131] on select "Select option Investigating Identified Monitoring Resolved" at bounding box center [454, 135] width 130 height 15
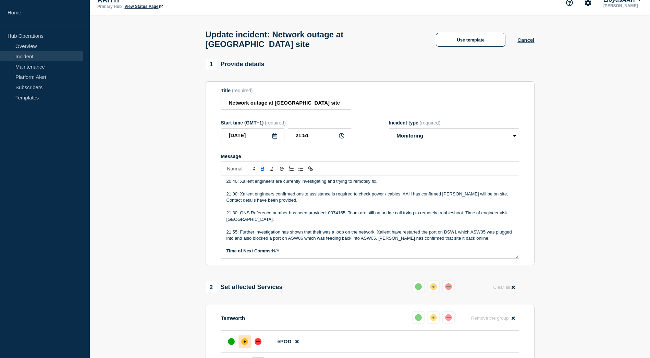
click at [357, 216] on p "21:30: ONS Reference number has been provided: 0074165. Team are still on bridg…" at bounding box center [370, 216] width 287 height 13
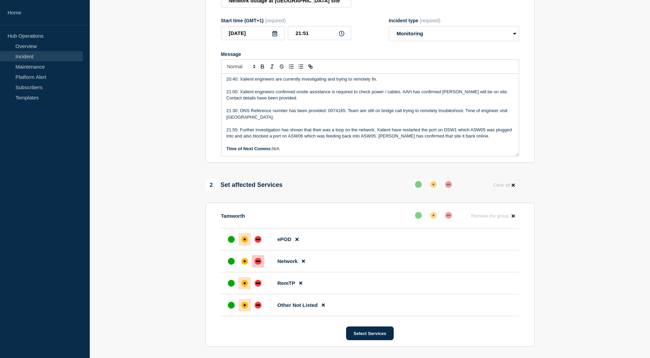
scroll to position [113, 0]
click at [234, 264] on div "up" at bounding box center [231, 260] width 7 height 7
click at [231, 264] on div "up" at bounding box center [231, 260] width 7 height 7
click at [230, 242] on div "up" at bounding box center [231, 238] width 7 height 7
click at [230, 263] on div "up" at bounding box center [231, 260] width 7 height 7
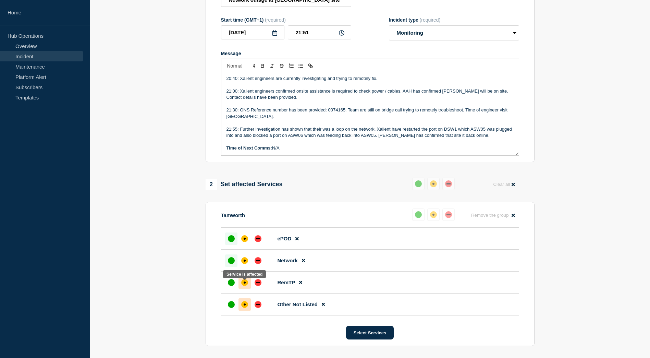
click at [243, 285] on div "affected" at bounding box center [244, 282] width 7 height 7
click at [232, 286] on div "up" at bounding box center [231, 282] width 7 height 7
click at [232, 240] on div "up" at bounding box center [231, 238] width 7 height 7
click at [233, 264] on div "up" at bounding box center [231, 260] width 7 height 7
click at [229, 289] on div at bounding box center [231, 282] width 12 height 12
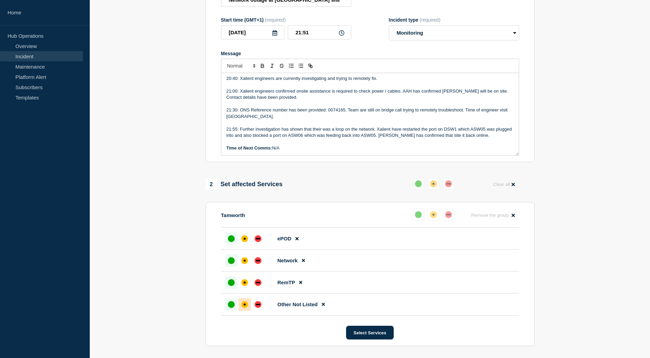
click at [227, 311] on div at bounding box center [231, 304] width 12 height 12
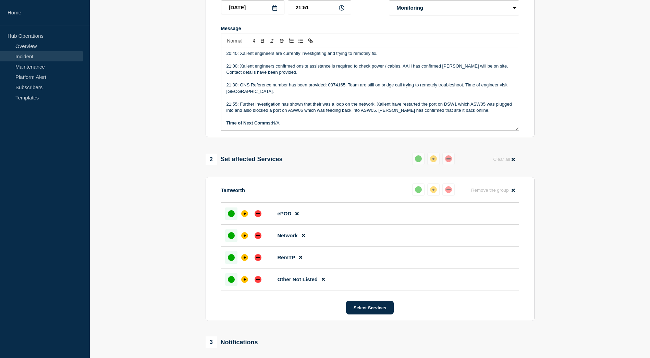
scroll to position [78, 0]
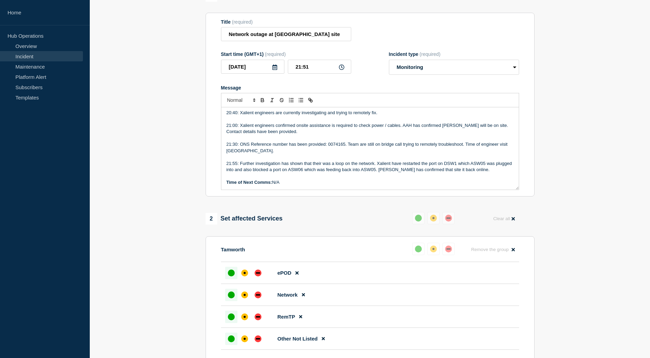
click at [494, 173] on p "21:55: Further investigation has shown that their was a loop on the network. Xa…" at bounding box center [370, 166] width 287 height 13
click at [495, 173] on p "21:55: Further investigation has shown that their was a loop on the network. Xa…" at bounding box center [370, 166] width 287 height 13
click at [321, 70] on input "21:51" at bounding box center [319, 67] width 63 height 14
drag, startPoint x: 321, startPoint y: 70, endPoint x: 257, endPoint y: 68, distance: 63.5
click at [257, 68] on div "[DATE] 21:51" at bounding box center [286, 67] width 130 height 14
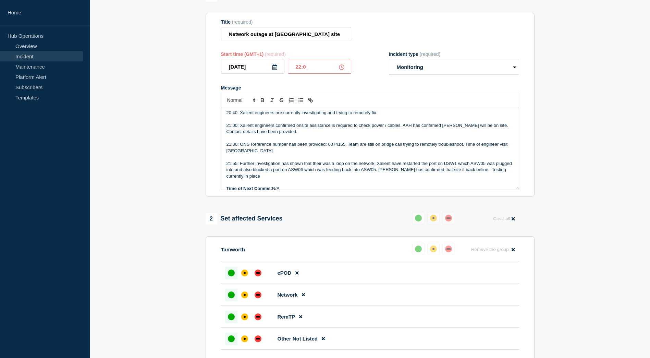
type input "22:08"
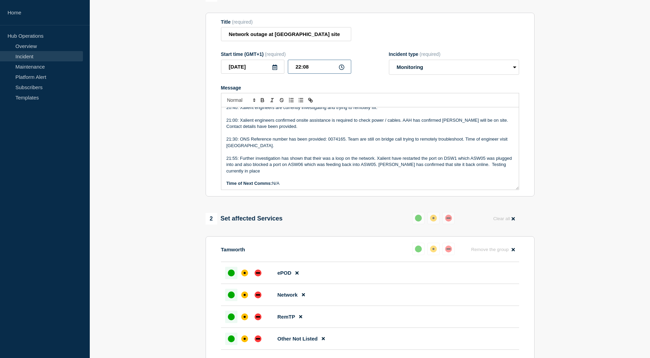
scroll to position [160, 0]
click at [235, 165] on p "21:55: Further investigation has shown that their was a loop on the network. Xa…" at bounding box center [370, 163] width 287 height 19
drag, startPoint x: 237, startPoint y: 159, endPoint x: 227, endPoint y: 160, distance: 10.3
click at [227, 160] on p "21:55: Further investigation has shown that their was a loop on the network. Xa…" at bounding box center [370, 163] width 287 height 19
click at [303, 162] on p "22:08: Further investigation has shown that their was a loop on the network. Xa…" at bounding box center [370, 163] width 287 height 19
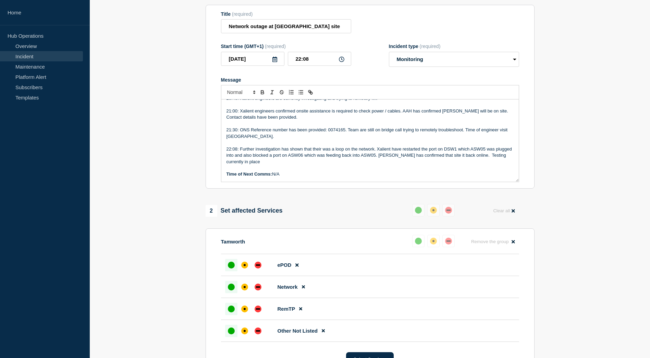
scroll to position [78, 0]
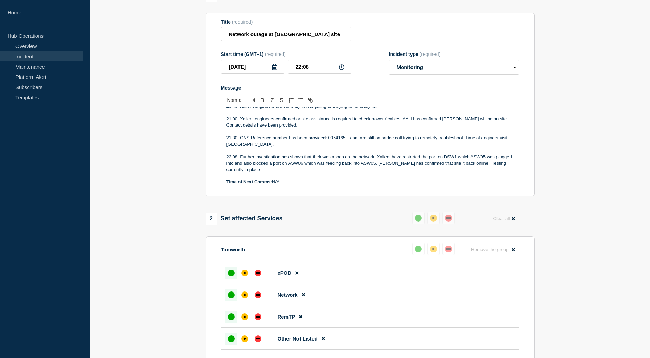
drag, startPoint x: 293, startPoint y: 187, endPoint x: 274, endPoint y: 185, distance: 19.3
click at [274, 185] on p "Time of Next Comms: N/A" at bounding box center [370, 182] width 287 height 6
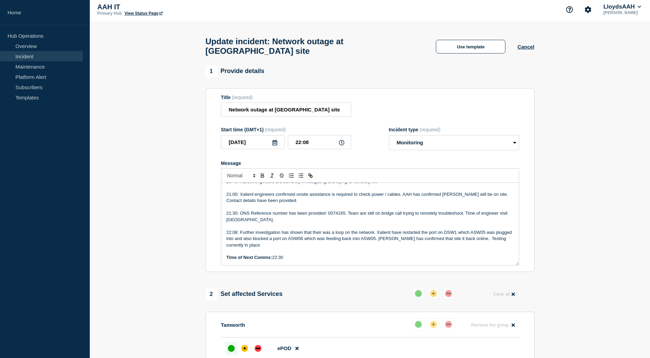
scroll to position [0, 0]
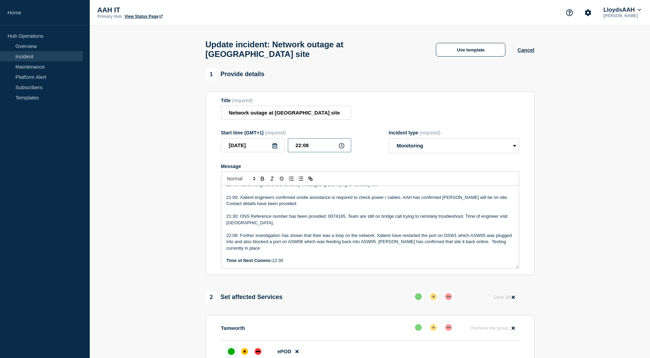
click at [318, 149] on input "22:08" at bounding box center [319, 145] width 63 height 14
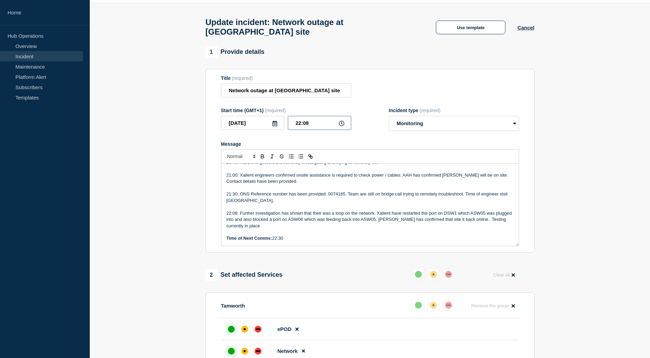
scroll to position [34, 0]
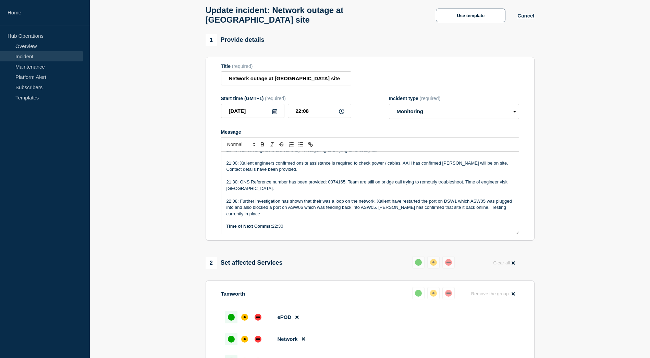
click at [366, 179] on p "Message" at bounding box center [370, 176] width 287 height 6
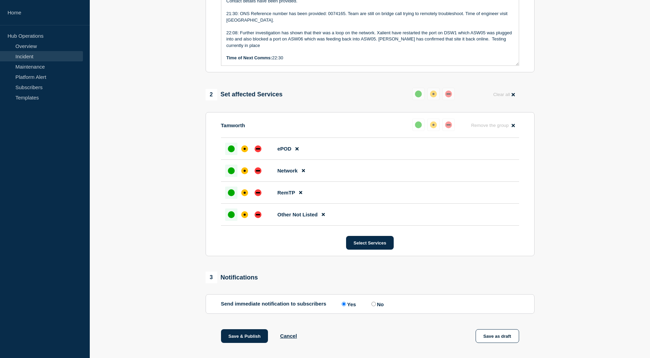
scroll to position [240, 0]
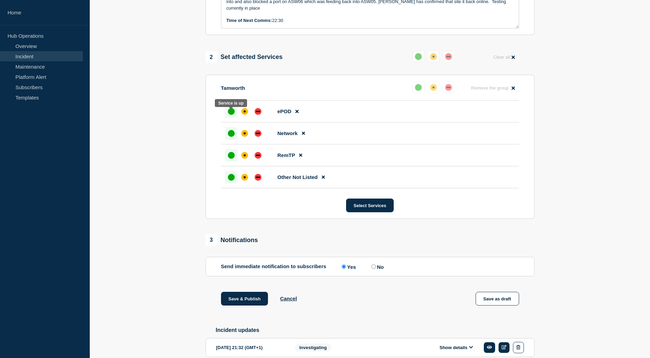
click at [232, 114] on div "up" at bounding box center [231, 111] width 7 height 7
click at [235, 138] on div at bounding box center [231, 133] width 12 height 12
click at [229, 158] on div "up" at bounding box center [231, 155] width 7 height 7
click at [232, 181] on div "up" at bounding box center [231, 177] width 7 height 7
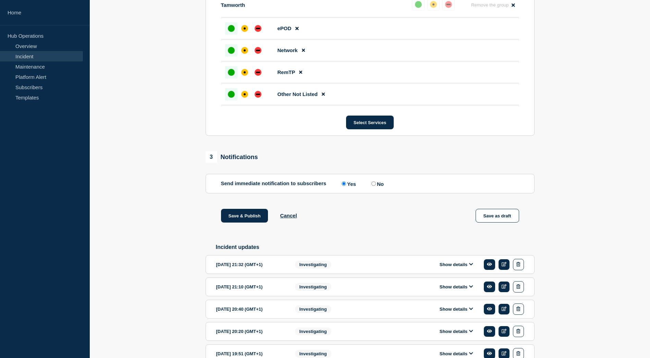
scroll to position [365, 0]
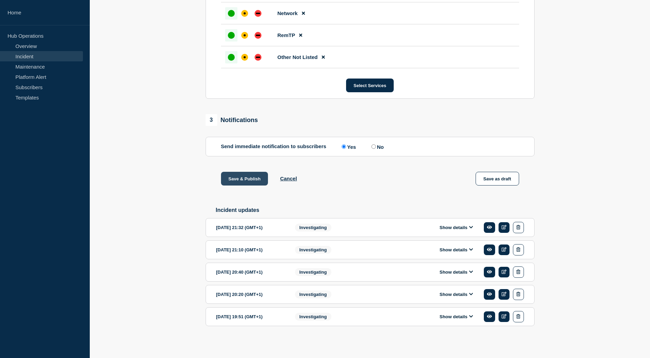
click at [252, 178] on button "Save & Publish" at bounding box center [244, 179] width 47 height 14
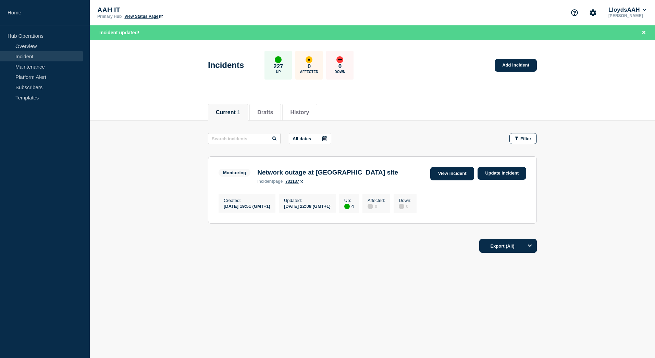
click at [445, 172] on link "View incident" at bounding box center [453, 173] width 44 height 13
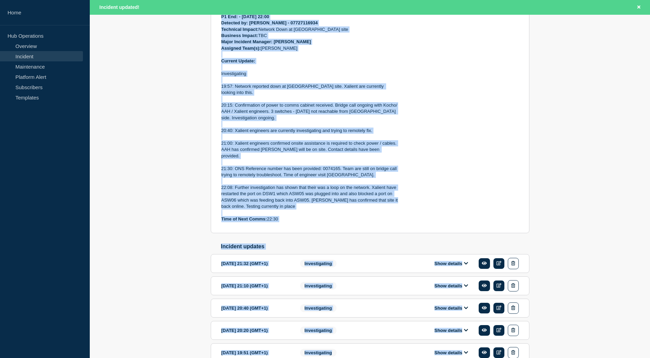
scroll to position [279, 0]
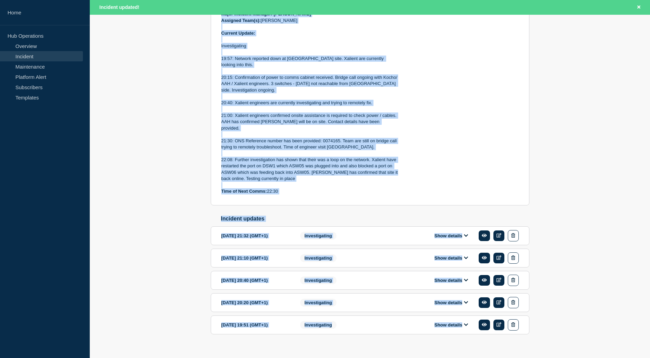
drag, startPoint x: 223, startPoint y: 181, endPoint x: 292, endPoint y: 181, distance: 69.2
click at [292, 181] on div "Incident Number: #1496012 Customer/Business Area Affected: AAH <TAMWORTH> Incid…" at bounding box center [309, 64] width 177 height 259
drag, startPoint x: 292, startPoint y: 181, endPoint x: 277, endPoint y: 154, distance: 30.6
copy div "Incident Number: #1496012 Customer/Business Area Affected: AAH <TAMWORTH> Incid…"
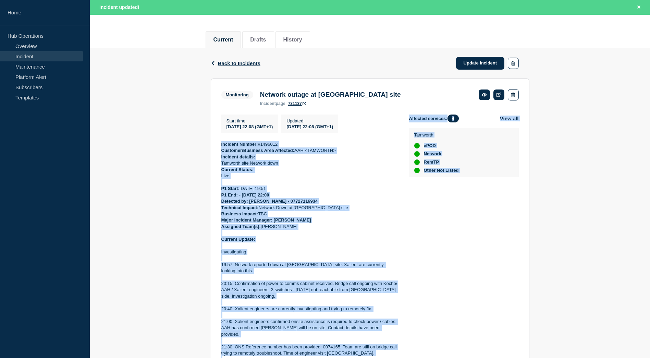
scroll to position [0, 0]
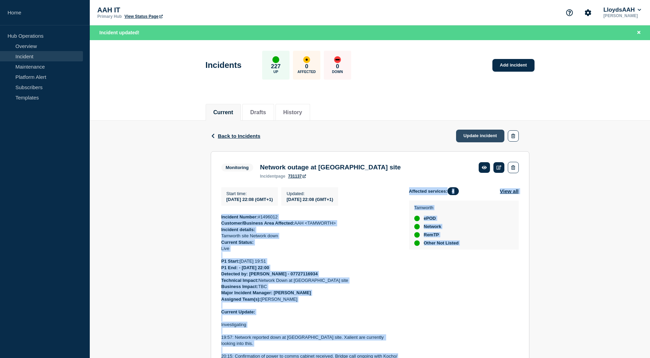
click at [467, 136] on link "Update incident" at bounding box center [480, 136] width 49 height 13
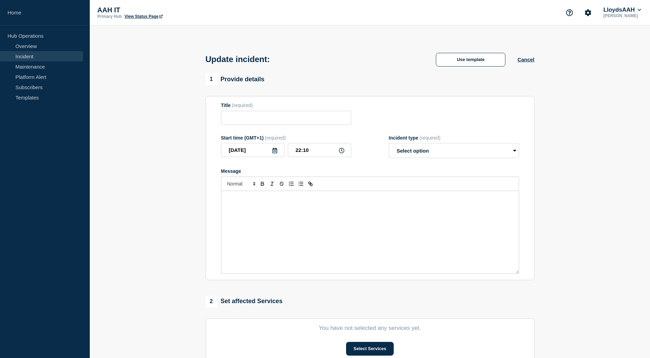
type input "Network outage at [GEOGRAPHIC_DATA] site"
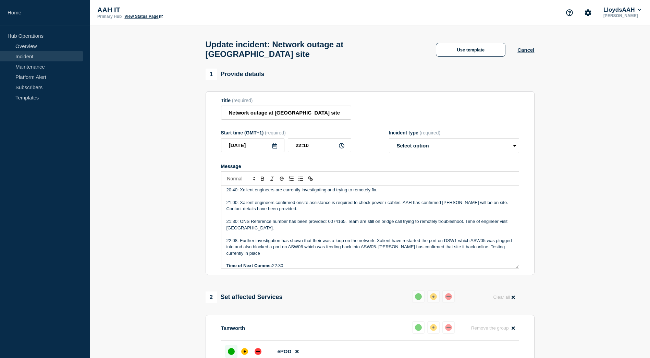
scroll to position [160, 0]
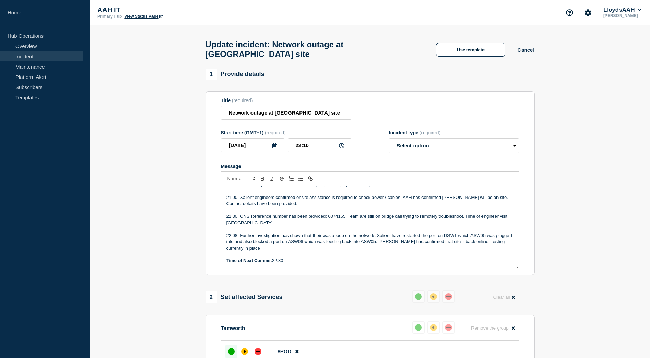
click at [300, 250] on p "22:08: Further investigation has shown that their was a loop on the network. Xa…" at bounding box center [370, 241] width 287 height 19
click at [365, 264] on p "22:30 Tamworth Network confirmed back up and running." at bounding box center [370, 260] width 287 height 6
click at [297, 251] on p "22:08: Further investigation has shown that their was a loop on the network. Xa…" at bounding box center [370, 241] width 287 height 19
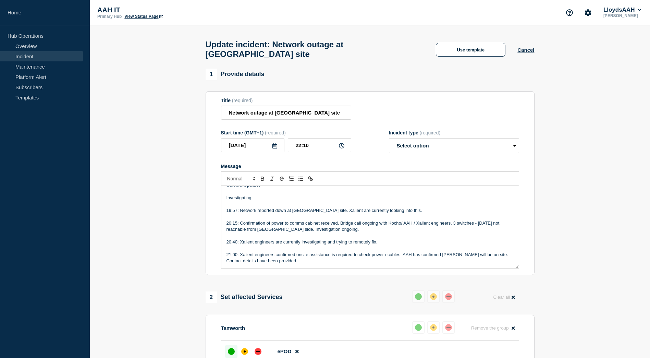
scroll to position [173, 0]
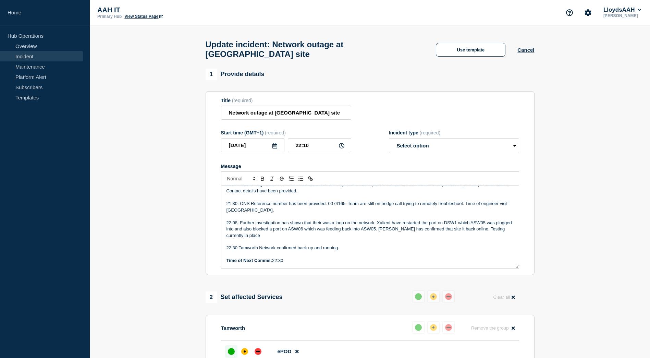
click at [353, 251] on p "22:30 Tamworth Network confirmed back up and running." at bounding box center [370, 248] width 287 height 6
drag, startPoint x: 239, startPoint y: 250, endPoint x: 250, endPoint y: 252, distance: 10.7
click at [239, 250] on p "22:30 Tamworth Network confirmed back up and running." at bounding box center [370, 248] width 287 height 6
click at [326, 251] on p "22:30 Testing confirmed Tamworth Network confirmed back up and running." at bounding box center [370, 248] width 287 height 6
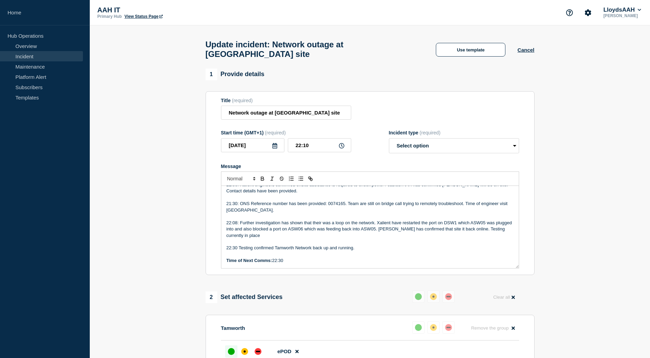
click at [364, 250] on p "22:30 Testing confirmed Tamworth Network back up and running." at bounding box center [370, 248] width 287 height 6
drag, startPoint x: 290, startPoint y: 266, endPoint x: 214, endPoint y: 266, distance: 76.1
click at [214, 266] on section "Title (required) Network outage at [GEOGRAPHIC_DATA] site Start time (GMT+1) (r…" at bounding box center [370, 183] width 329 height 184
click at [406, 257] on p "Message" at bounding box center [370, 254] width 287 height 6
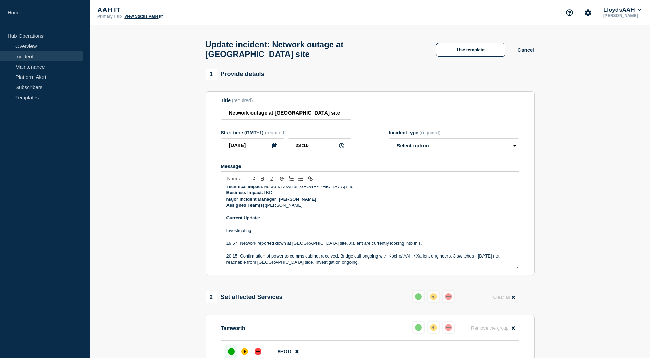
scroll to position [36, 0]
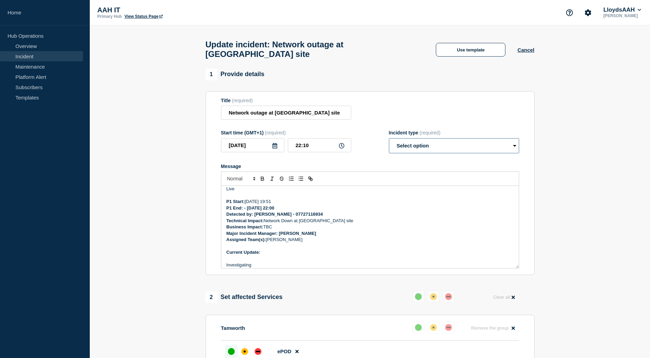
drag, startPoint x: 446, startPoint y: 152, endPoint x: 443, endPoint y: 153, distance: 3.4
click at [446, 152] on select "Select option Investigating Identified Monitoring Resolved" at bounding box center [454, 145] width 130 height 15
select select "resolved"
click at [389, 141] on select "Select option Investigating Identified Monitoring Resolved" at bounding box center [454, 145] width 130 height 15
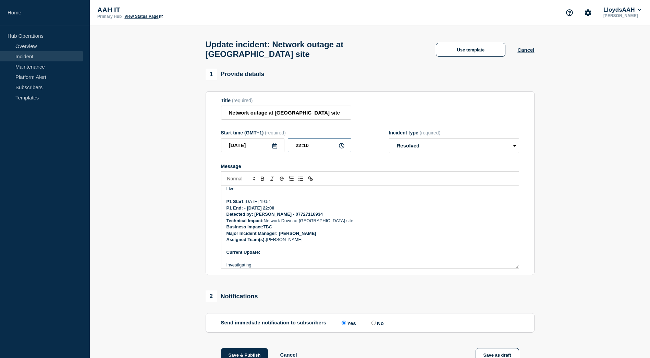
drag, startPoint x: 318, startPoint y: 148, endPoint x: 277, endPoint y: 143, distance: 40.8
click at [277, 143] on div "[DATE] 22:10" at bounding box center [286, 145] width 130 height 14
drag, startPoint x: 469, startPoint y: 105, endPoint x: 422, endPoint y: 116, distance: 48.8
click at [469, 105] on div "Title (required) Network outage at [GEOGRAPHIC_DATA] site" at bounding box center [370, 109] width 298 height 22
click at [275, 210] on strong "P1 End: - [DATE] 22:00" at bounding box center [251, 207] width 48 height 5
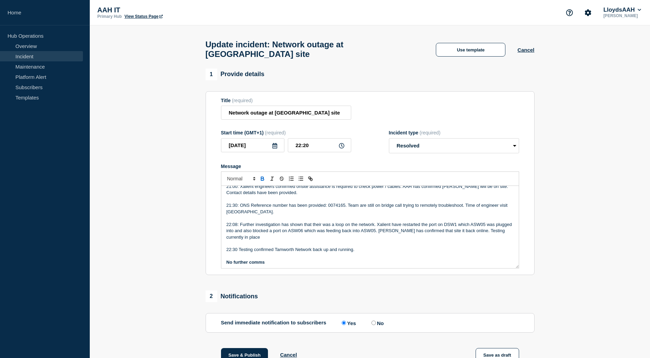
scroll to position [173, 0]
click at [357, 251] on p "22:30 Testing confirmed Tamworth Network back up and running." at bounding box center [370, 248] width 287 height 6
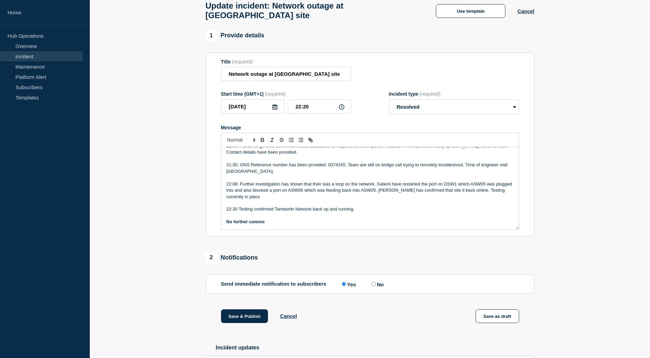
scroll to position [103, 0]
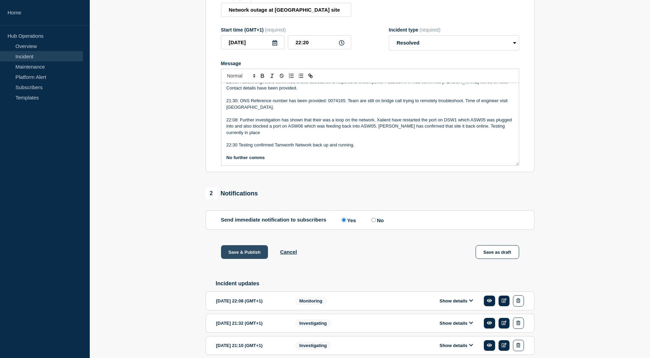
click at [247, 257] on button "Save & Publish" at bounding box center [244, 252] width 47 height 14
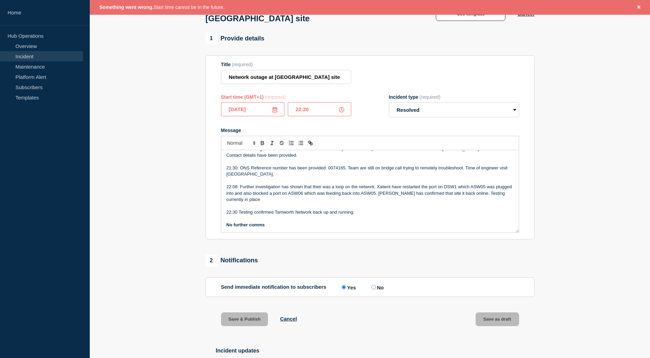
scroll to position [49, 0]
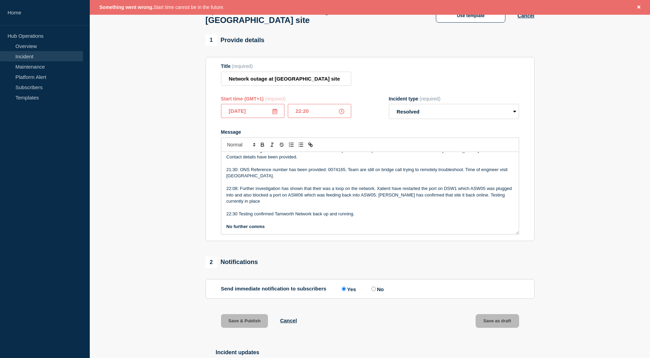
click at [275, 114] on icon at bounding box center [275, 111] width 5 height 5
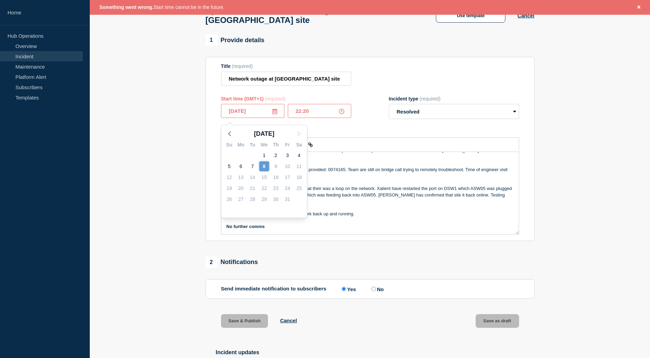
click at [265, 163] on div "8" at bounding box center [264, 166] width 10 height 10
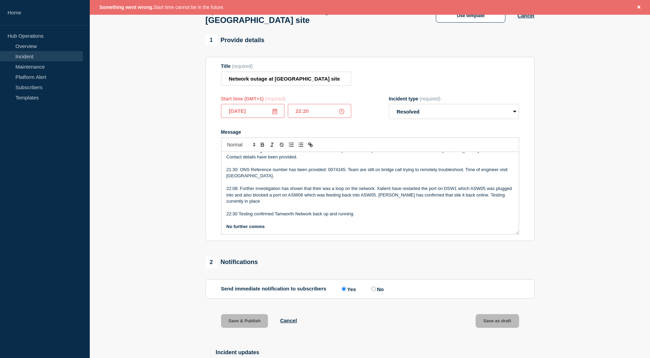
click at [344, 114] on icon at bounding box center [341, 111] width 5 height 5
click at [328, 118] on input "22:20" at bounding box center [319, 111] width 63 height 14
type input "22:19"
click at [371, 135] on div "Message" at bounding box center [370, 131] width 298 height 5
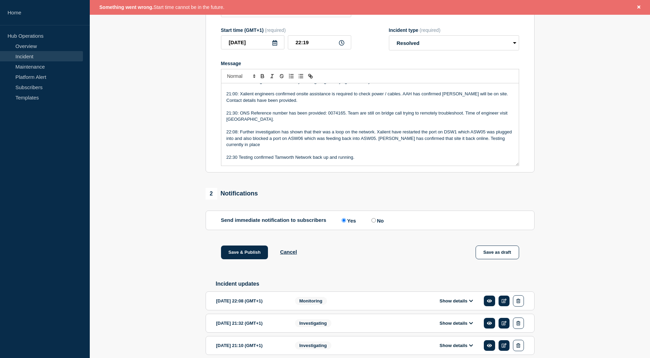
scroll to position [172, 0]
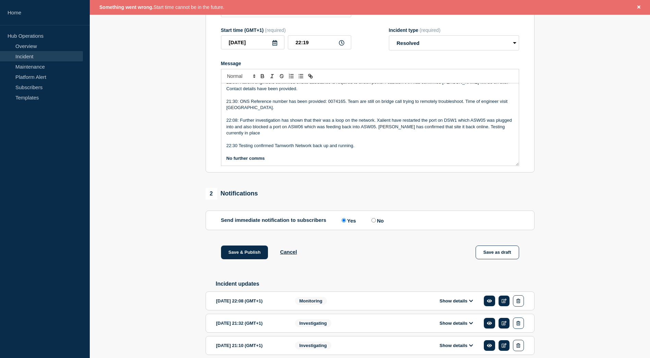
click at [357, 149] on p "22:30 Testing confirmed Tamworth Network back up and running." at bounding box center [370, 146] width 287 height 6
click at [436, 149] on p "22:30 Testing confirmed Tamworth Network back up and running. RCA to be raised …" at bounding box center [370, 146] width 287 height 6
drag, startPoint x: 396, startPoint y: 205, endPoint x: 258, endPoint y: 161, distance: 143.9
click at [394, 204] on div "2 Notifications Send immediate notification to subscribers Send immediate notif…" at bounding box center [370, 209] width 329 height 42
click at [240, 256] on button "Save & Publish" at bounding box center [244, 252] width 47 height 14
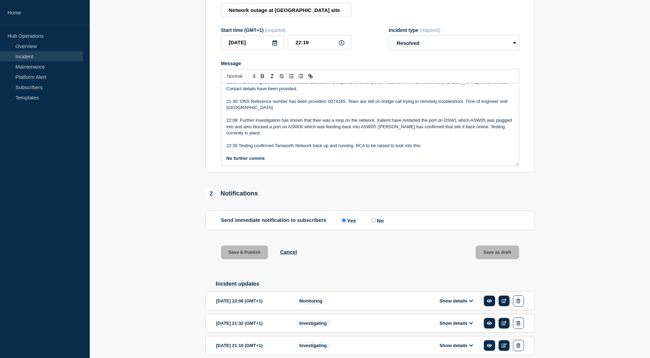
scroll to position [103, 0]
